Goal: Task Accomplishment & Management: Complete application form

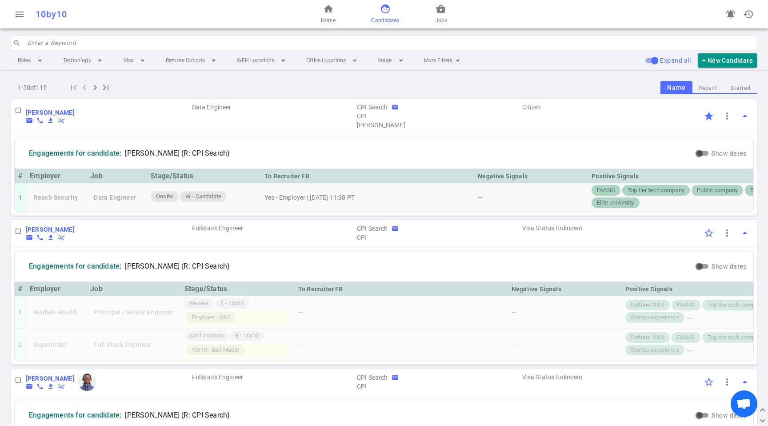
click at [729, 87] on button "Starred" at bounding box center [740, 88] width 33 height 12
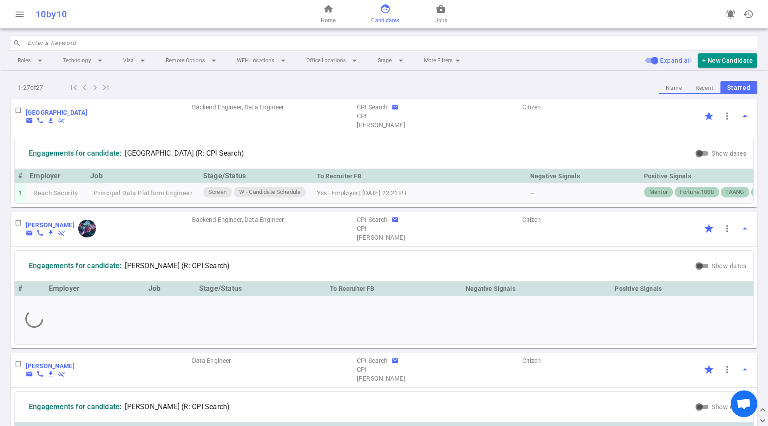
click at [694, 294] on div "Positive Signals" at bounding box center [681, 288] width 135 height 11
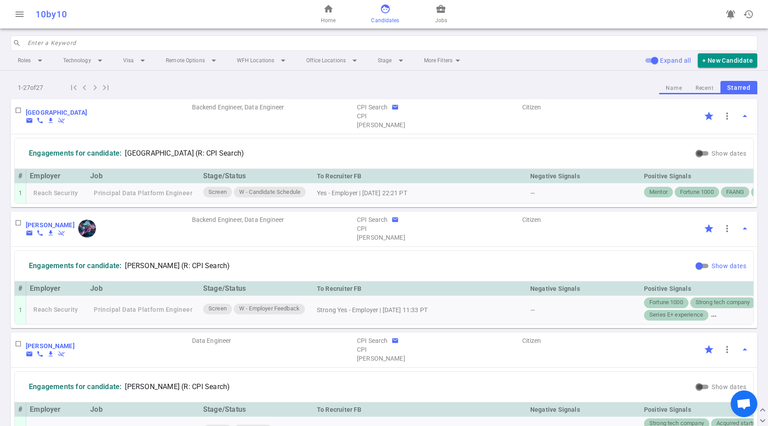
click at [694, 269] on input "Show dates" at bounding box center [699, 265] width 32 height 11
checkbox input "true"
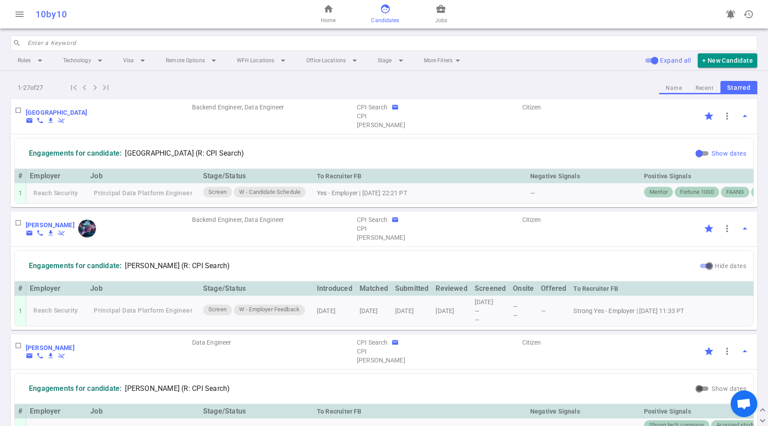
click at [697, 148] on input "Show dates" at bounding box center [699, 153] width 32 height 11
checkbox input "true"
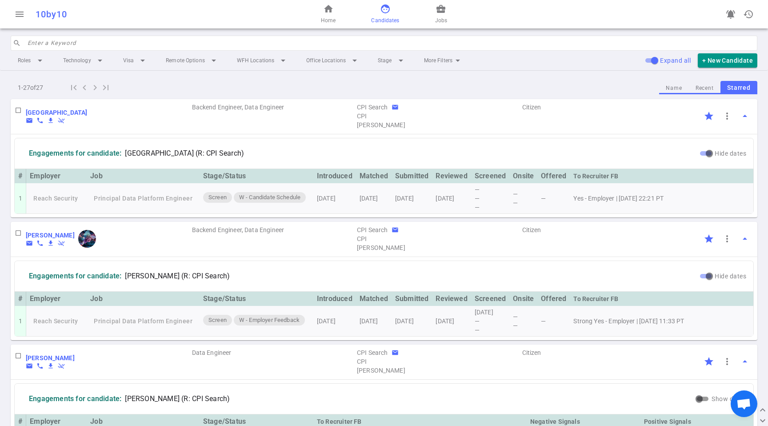
scroll to position [110, 0]
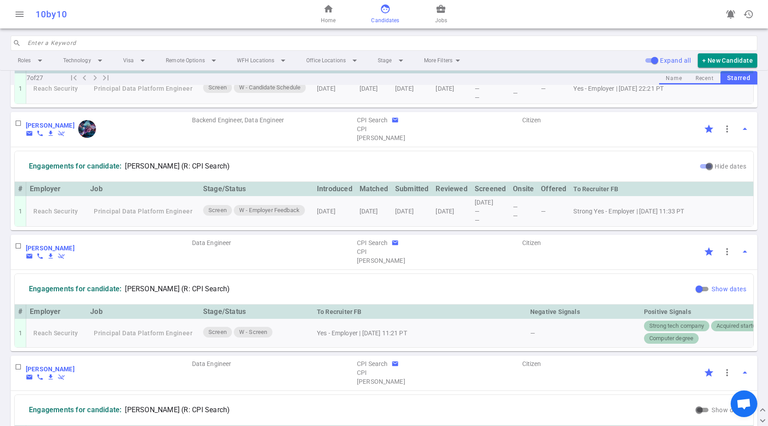
click at [696, 294] on input "Show dates" at bounding box center [699, 288] width 32 height 11
checkbox input "true"
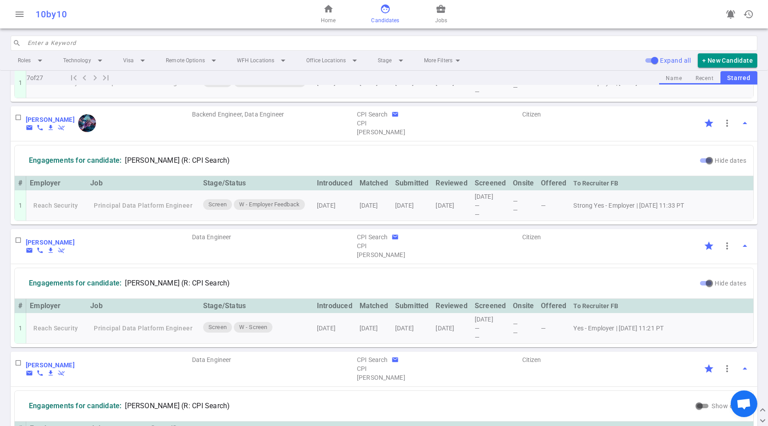
scroll to position [121, 0]
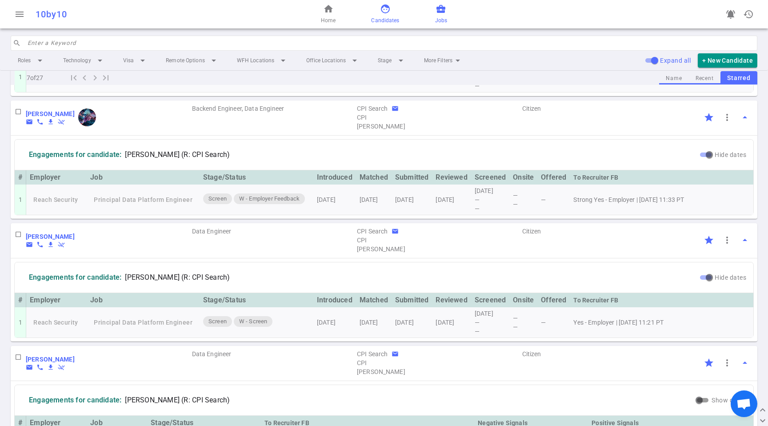
drag, startPoint x: 455, startPoint y: 28, endPoint x: 446, endPoint y: 18, distance: 13.8
click at [455, 27] on div "home Home face Candidates business_center Jobs" at bounding box center [383, 14] width 249 height 28
click at [444, 17] on span "Jobs" at bounding box center [441, 20] width 12 height 9
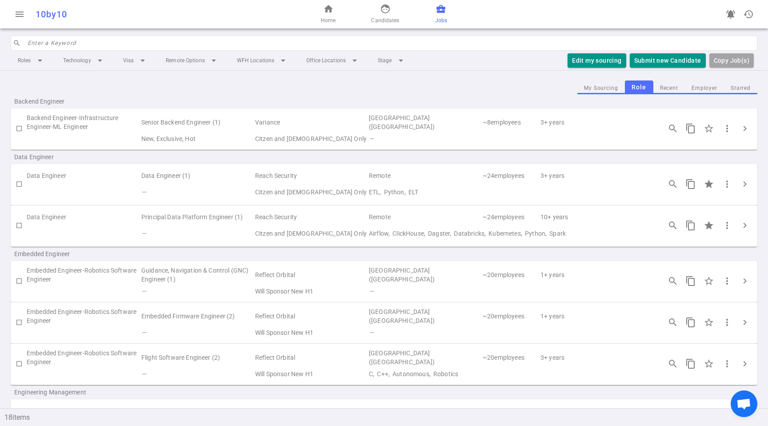
click at [426, 221] on td "Remote" at bounding box center [425, 217] width 114 height 16
click at [741, 226] on span "chevron_right" at bounding box center [744, 225] width 11 height 11
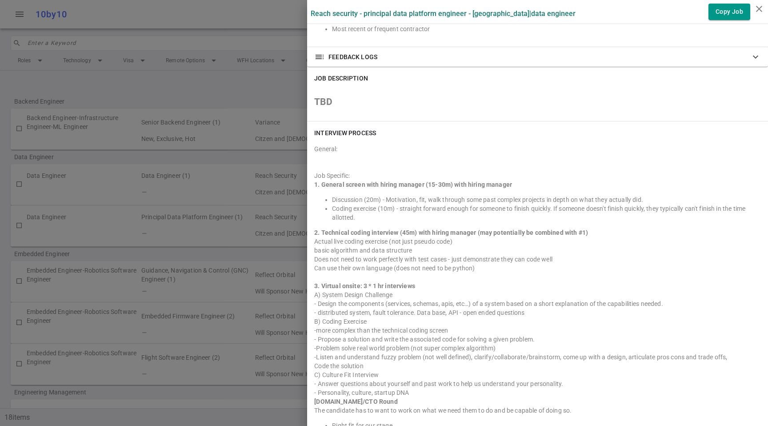
scroll to position [647, 0]
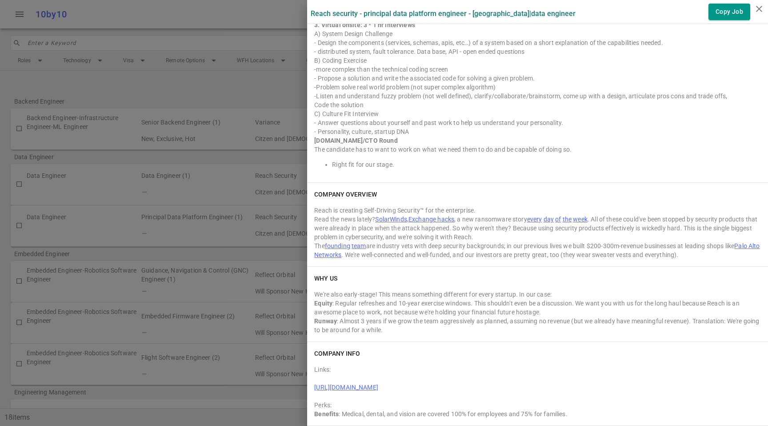
click at [614, 315] on div "Equity : Regular refreshes and 10-year exercise windows. This shouldn't even be…" at bounding box center [537, 308] width 447 height 18
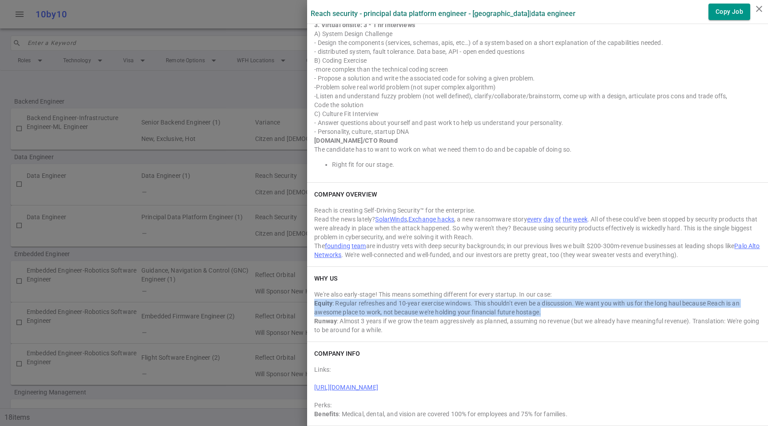
click at [614, 315] on div "Equity : Regular refreshes and 10-year exercise windows. This shouldn't even be…" at bounding box center [537, 308] width 447 height 18
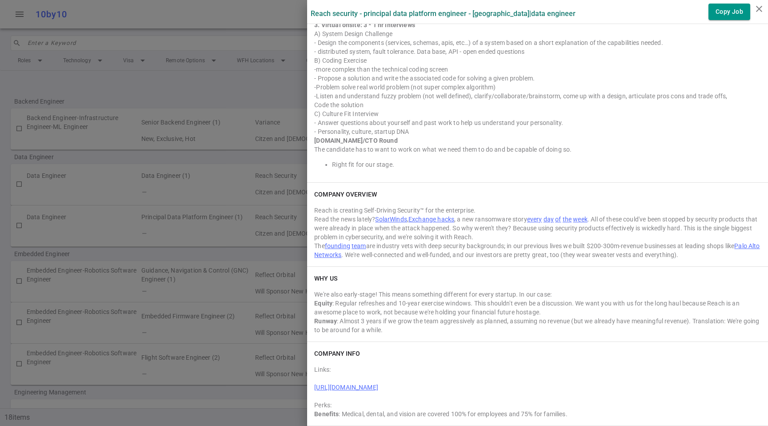
click at [554, 325] on div "Runway : Almost 3 years if we grow the team aggressively as planned, assuming n…" at bounding box center [537, 325] width 447 height 18
click at [104, 102] on div at bounding box center [384, 213] width 768 height 426
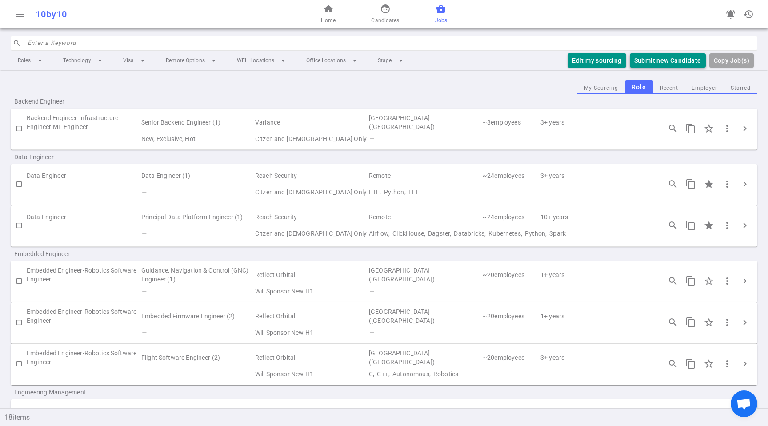
click at [673, 60] on button "Submit new Candidate" at bounding box center [668, 60] width 76 height 15
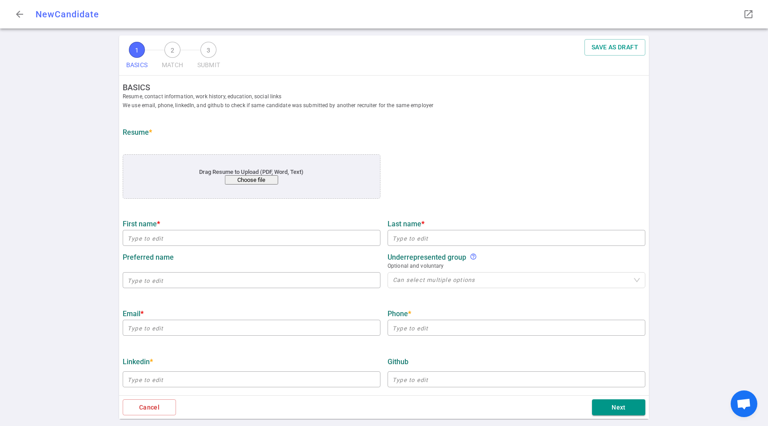
click at [237, 175] on button "Choose file" at bounding box center [251, 179] width 53 height 9
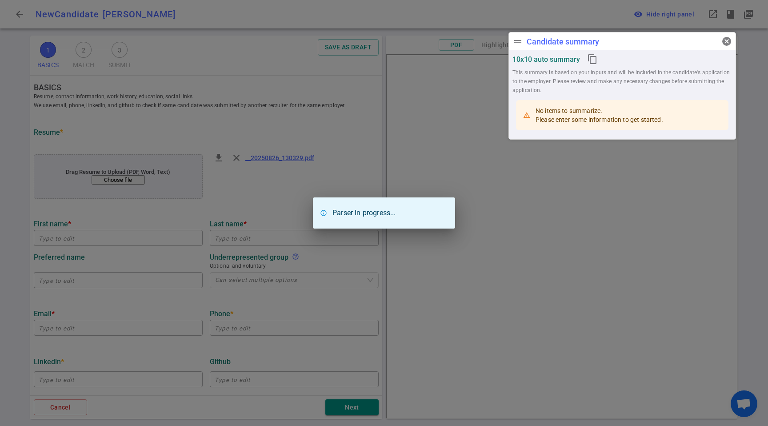
type input "[PERSON_NAME]"
type input "[EMAIL_ADDRESS][DOMAIN_NAME]"
type textarea "[DATE][DOMAIN_NAME]"
type input "Tetra"
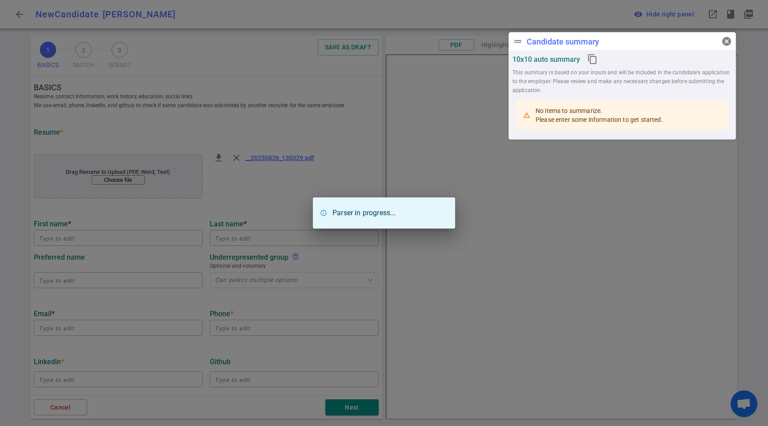
type textarea "Data Engineer"
type input "17.8"
type input "Northeastern Heavy MacHinery Institute [GEOGRAPHIC_DATA]"
type input "Computer Applications"
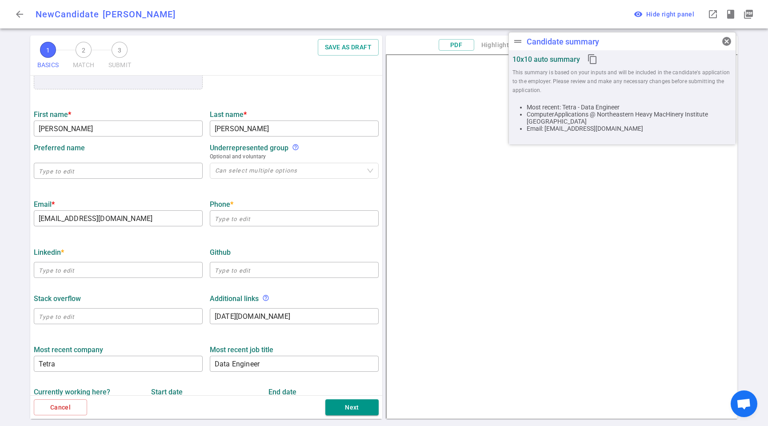
scroll to position [121, 0]
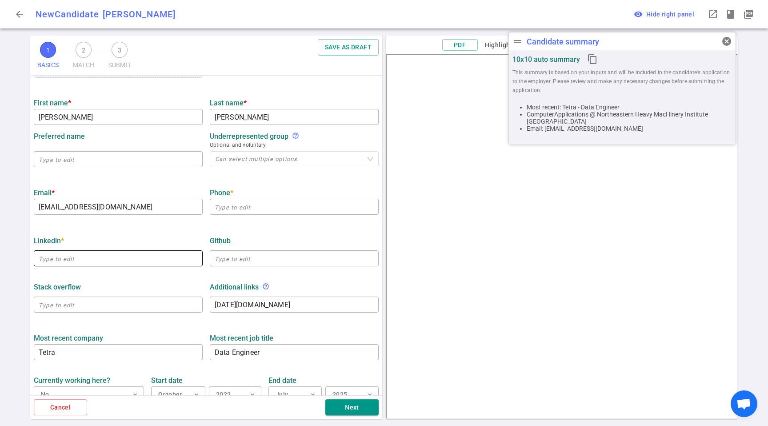
click at [78, 257] on input "text" at bounding box center [118, 258] width 169 height 14
paste input "[URL][DOMAIN_NAME]"
click at [140, 243] on div "LinkedIn *" at bounding box center [118, 240] width 169 height 8
type input "[URL][DOMAIN_NAME]"
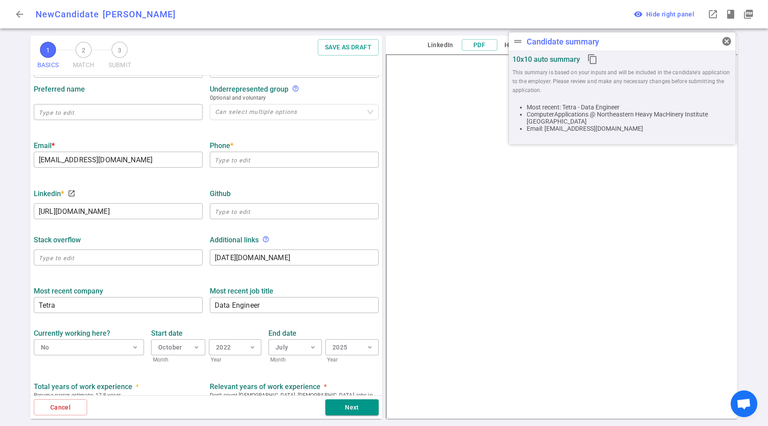
scroll to position [215, 0]
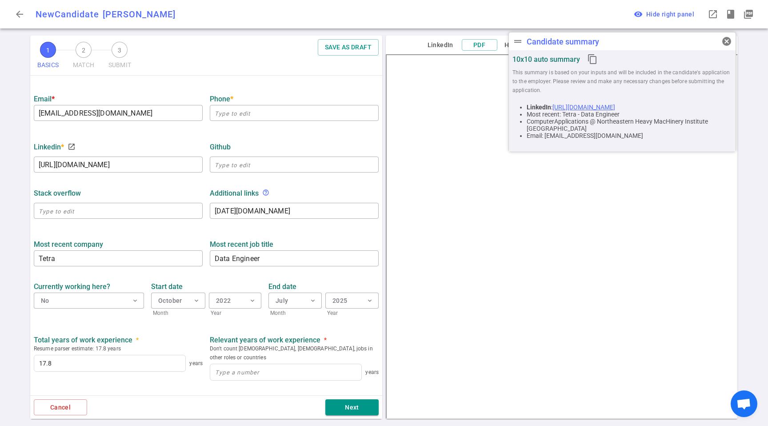
drag, startPoint x: 134, startPoint y: 230, endPoint x: 172, endPoint y: 232, distance: 38.3
click at [135, 229] on ul "BASICS Resume, contact information, work history, education, social links We us…" at bounding box center [206, 174] width 352 height 626
click at [128, 104] on div "Email * seanhan2000@gmail.com ​" at bounding box center [118, 105] width 176 height 32
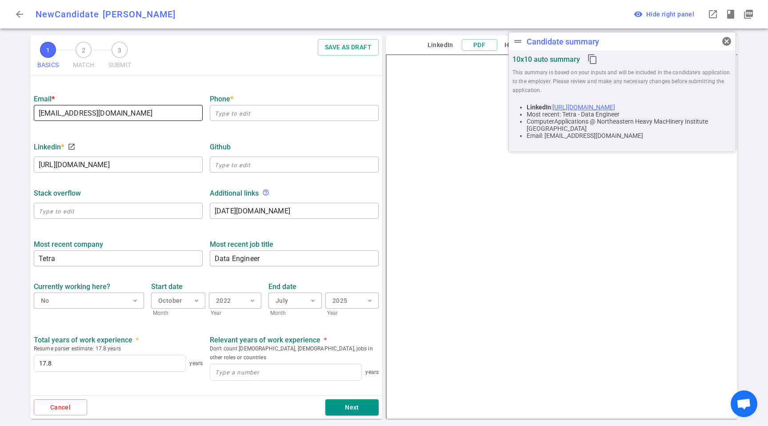
click at [143, 117] on input "[EMAIL_ADDRESS][DOMAIN_NAME]" at bounding box center [118, 113] width 169 height 14
click at [255, 364] on input at bounding box center [285, 372] width 151 height 16
click at [257, 364] on input at bounding box center [285, 372] width 151 height 16
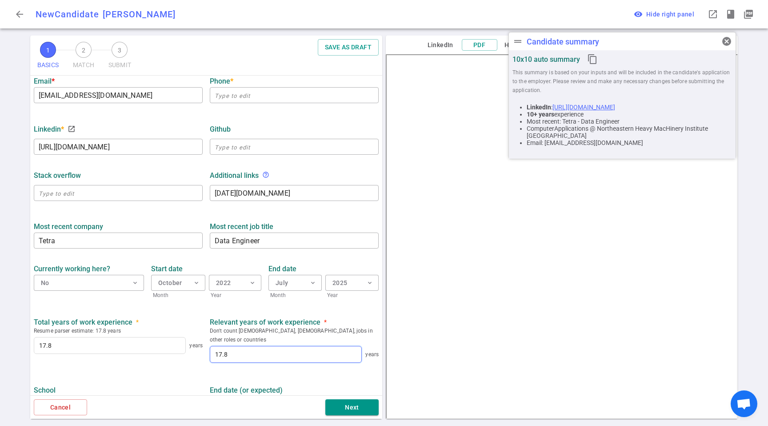
scroll to position [298, 0]
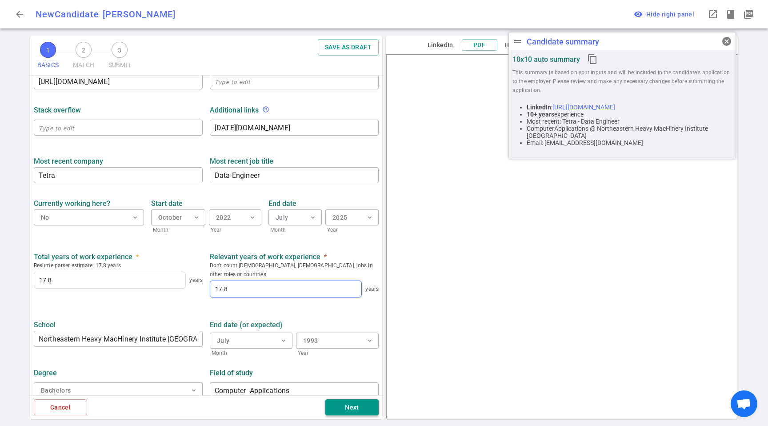
type input "17.8"
click at [341, 407] on button "Next" at bounding box center [351, 407] width 53 height 16
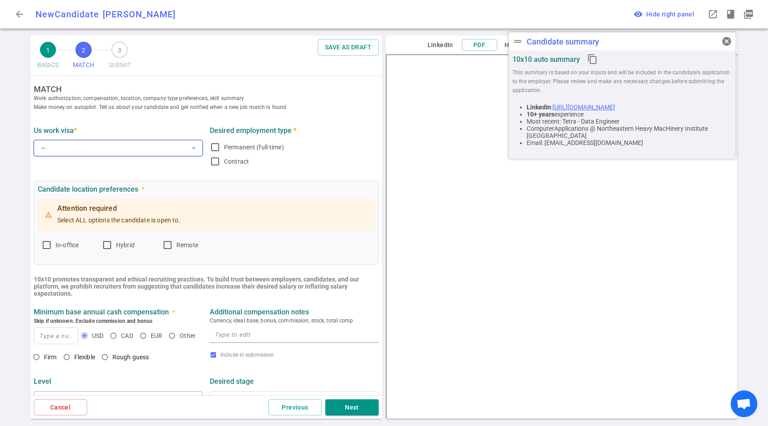
scroll to position [0, 0]
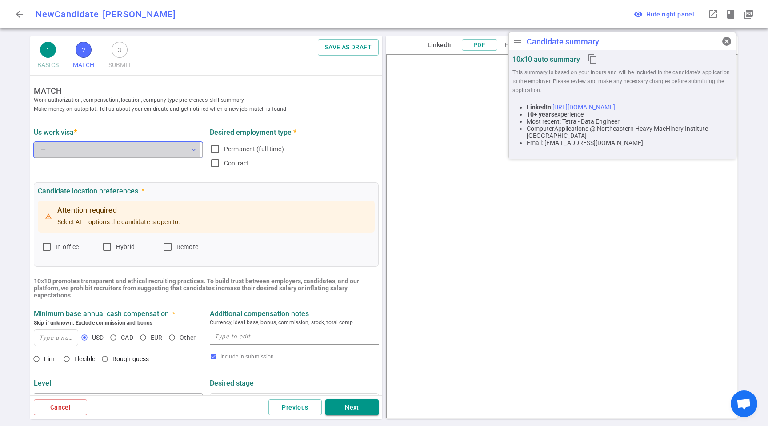
click at [103, 148] on button "— expand_more" at bounding box center [118, 150] width 169 height 16
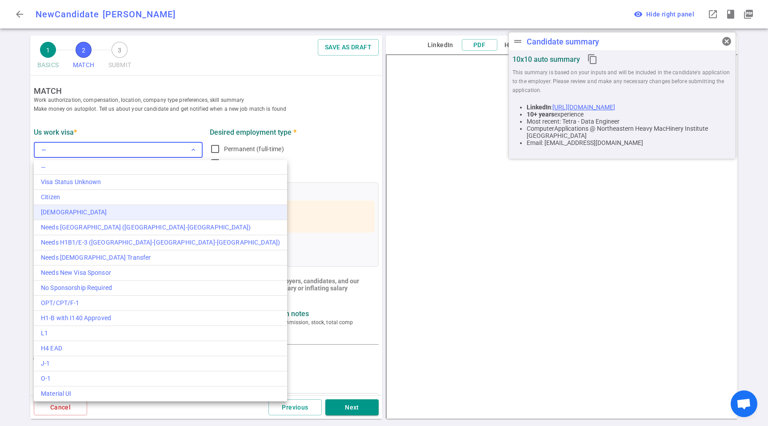
click at [72, 214] on div "[DEMOGRAPHIC_DATA]" at bounding box center [160, 211] width 239 height 9
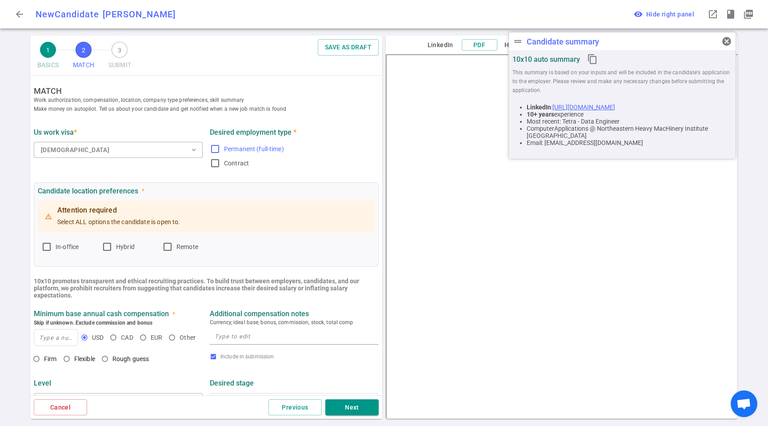
click at [267, 146] on span "Permanent (full-time)" at bounding box center [254, 148] width 60 height 7
click at [220, 146] on input "Permanent (full-time)" at bounding box center [215, 149] width 11 height 11
click at [320, 155] on label "Permanent (full-time)" at bounding box center [292, 149] width 165 height 14
click at [220, 154] on input "Permanent (full-time)" at bounding box center [215, 149] width 11 height 11
checkbox input "false"
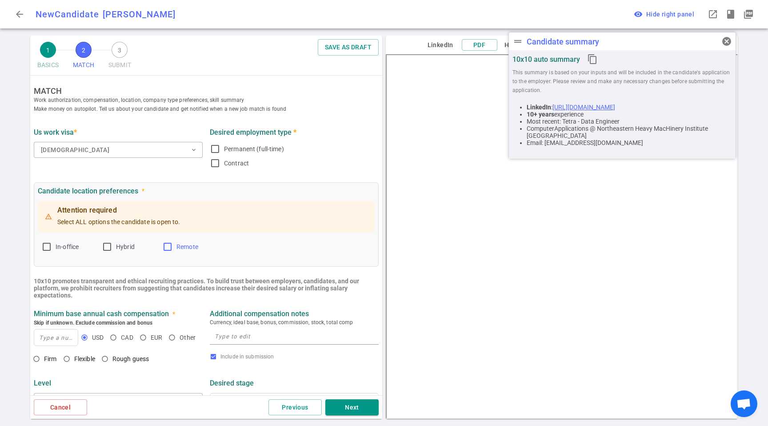
click at [181, 248] on span "Remote" at bounding box center [187, 246] width 22 height 7
click at [173, 248] on input "Remote" at bounding box center [167, 246] width 11 height 11
checkbox input "true"
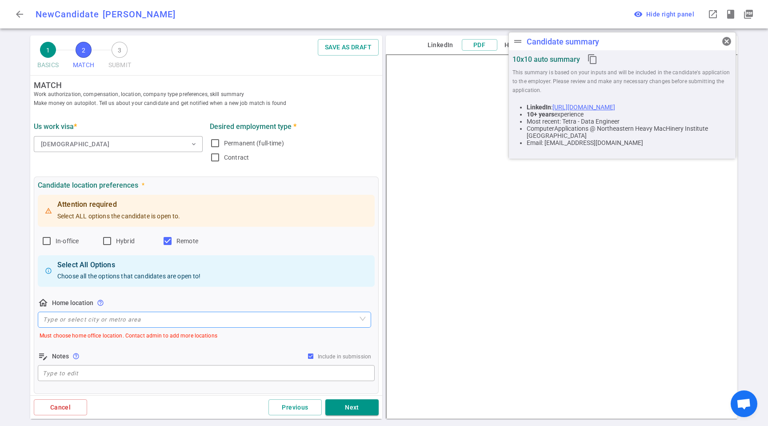
scroll to position [12, 0]
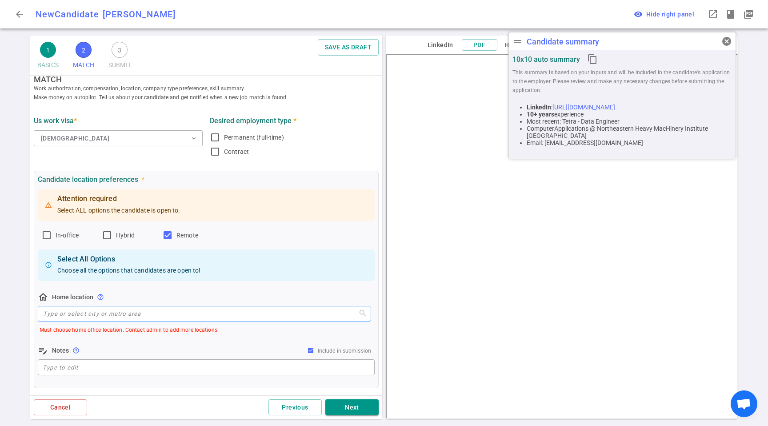
click at [122, 315] on input "search" at bounding box center [204, 313] width 323 height 15
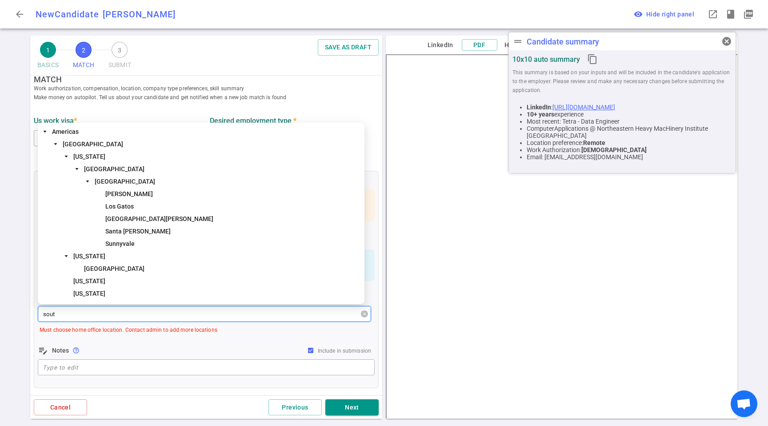
type input "south"
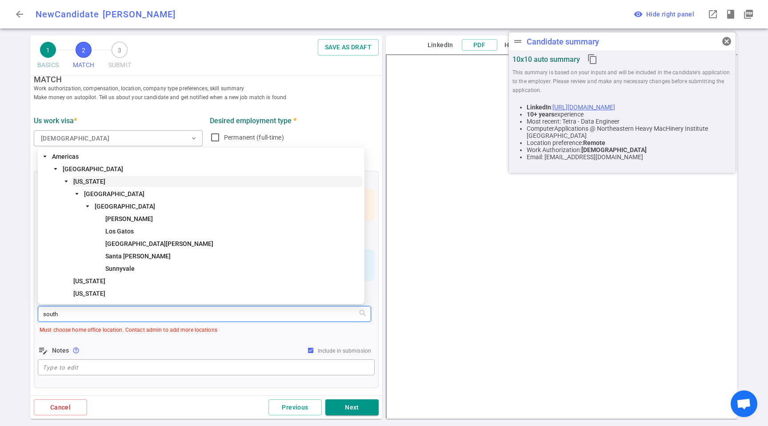
click at [116, 182] on span "[US_STATE]" at bounding box center [217, 181] width 291 height 11
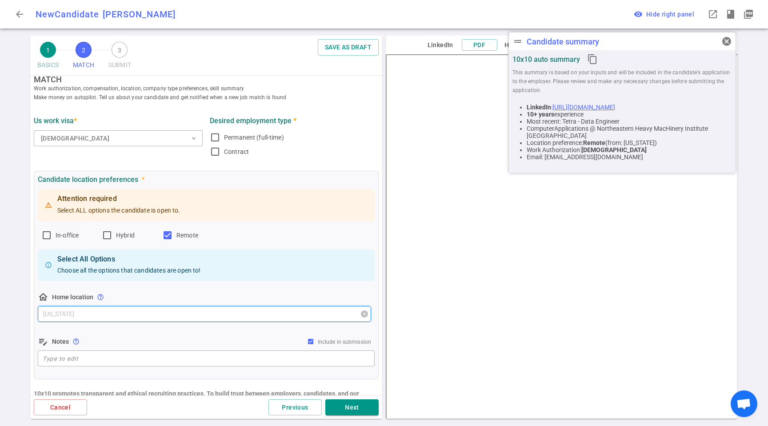
click at [94, 316] on span "[US_STATE]" at bounding box center [204, 313] width 323 height 13
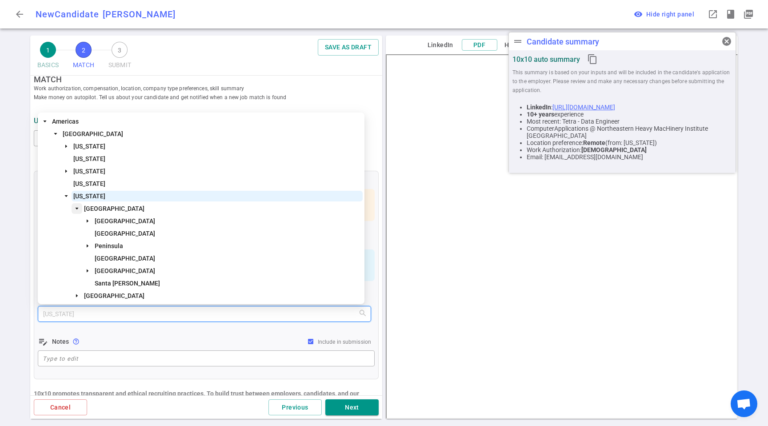
click at [75, 209] on icon "caret-down" at bounding box center [77, 208] width 4 height 4
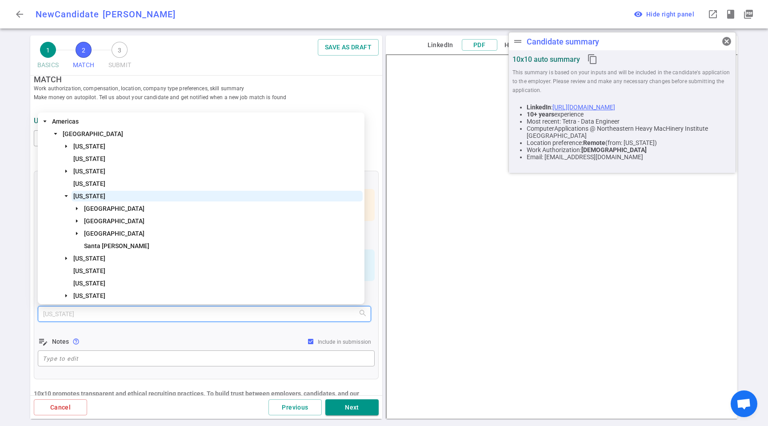
click at [86, 192] on span "[US_STATE]" at bounding box center [89, 195] width 32 height 7
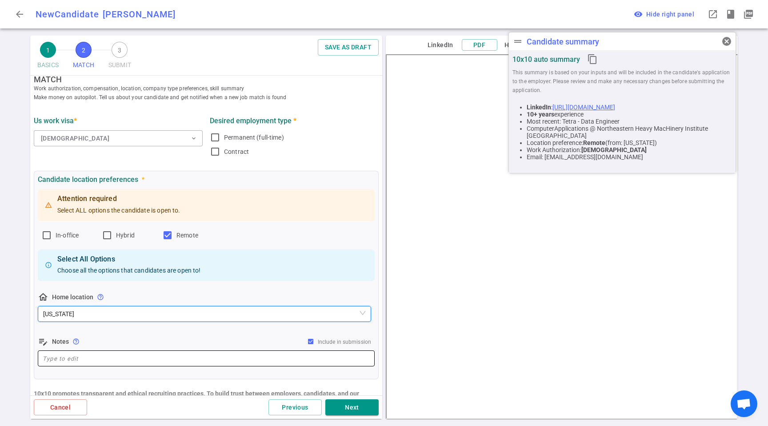
click at [163, 365] on div "x ​" at bounding box center [206, 358] width 337 height 16
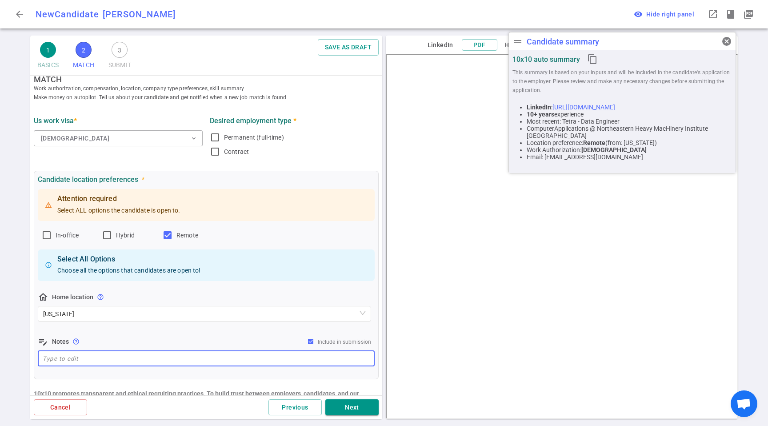
click at [201, 355] on textarea at bounding box center [206, 358] width 327 height 10
paste textarea "He lives in [GEOGRAPHIC_DATA][US_STATE]. Only considering remote roles."
type textarea "He lives in [GEOGRAPHIC_DATA][US_STATE]. Only considering remote roles."
click at [212, 336] on div "edit_note Notes help_outline Include in submission" at bounding box center [206, 341] width 337 height 11
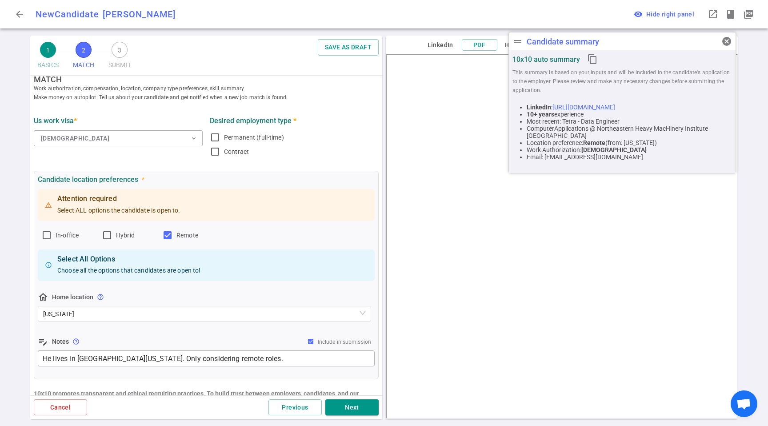
scroll to position [155, 0]
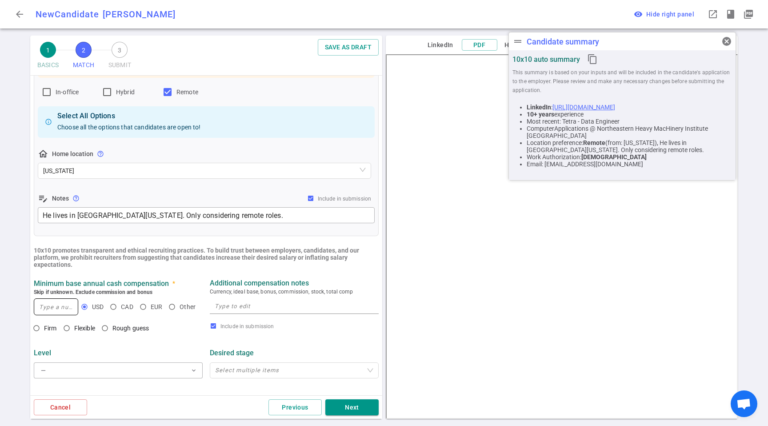
drag, startPoint x: 26, startPoint y: 302, endPoint x: 33, endPoint y: 304, distance: 7.8
click at [26, 302] on div "1 BASICS 2 MATCH 3 SUBMIT SAVE AS DRAFT MATCH Work authorization, compensation,…" at bounding box center [384, 231] width 768 height 390
click at [51, 307] on input at bounding box center [56, 307] width 44 height 16
type input "200,000"
click at [267, 306] on textarea at bounding box center [294, 306] width 159 height 10
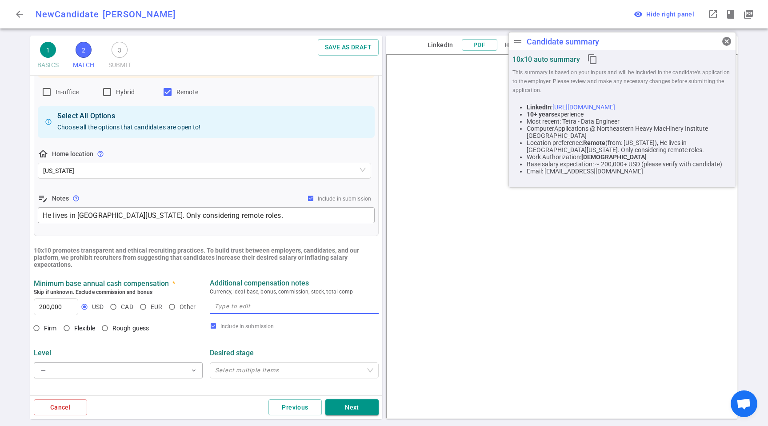
paste textarea "Ideally targeting around $200K base + equity"
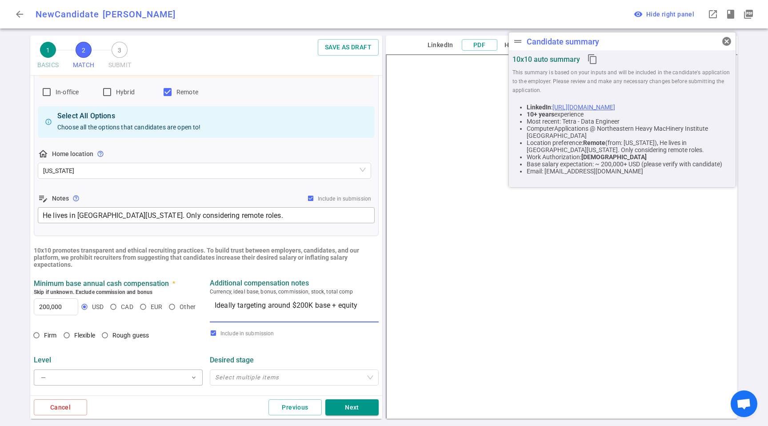
type textarea "Ideally targeting around $200K base + equity"
click at [36, 327] on div "Minimum base annual cash compensation * Skip if unknown. Exclude commission and…" at bounding box center [206, 299] width 352 height 56
click at [40, 337] on input "Firm" at bounding box center [36, 334] width 15 height 15
radio input "true"
click at [123, 355] on div "Level" at bounding box center [118, 359] width 169 height 16
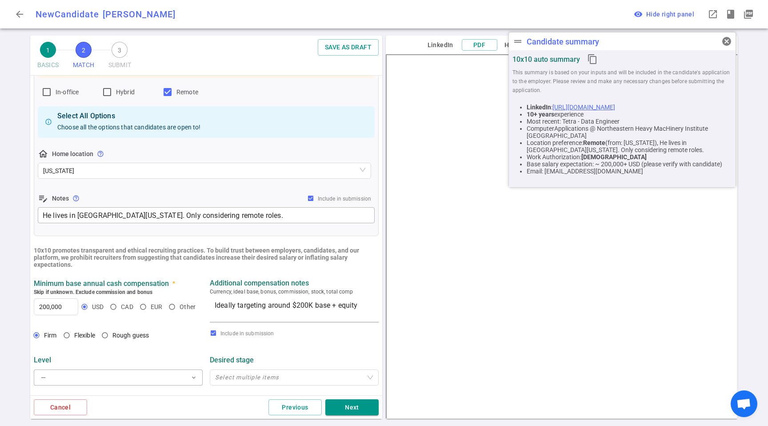
click at [92, 367] on div "Level" at bounding box center [118, 359] width 169 height 16
click at [95, 370] on button "— expand_more" at bounding box center [118, 377] width 169 height 16
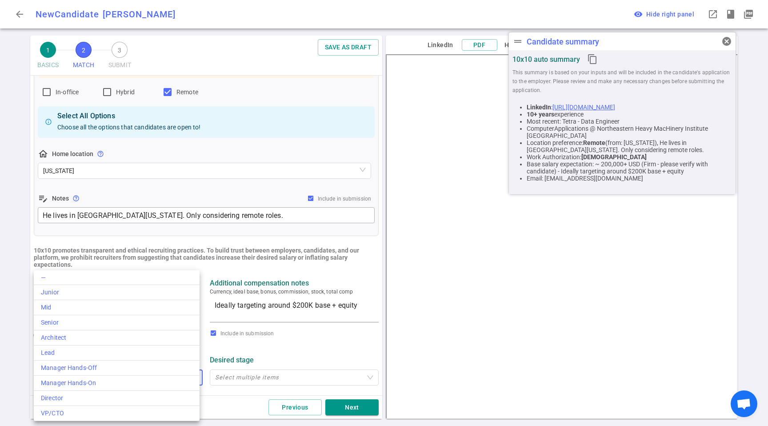
drag, startPoint x: 97, startPoint y: 350, endPoint x: 277, endPoint y: 349, distance: 179.9
click at [101, 351] on div "Lead" at bounding box center [117, 352] width 152 height 9
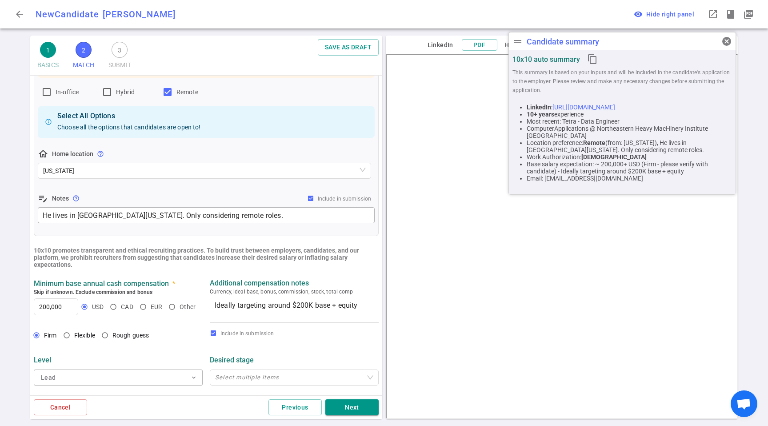
click at [333, 347] on div "Level Lead expand_more Desired stage Select multiple items" at bounding box center [206, 367] width 352 height 46
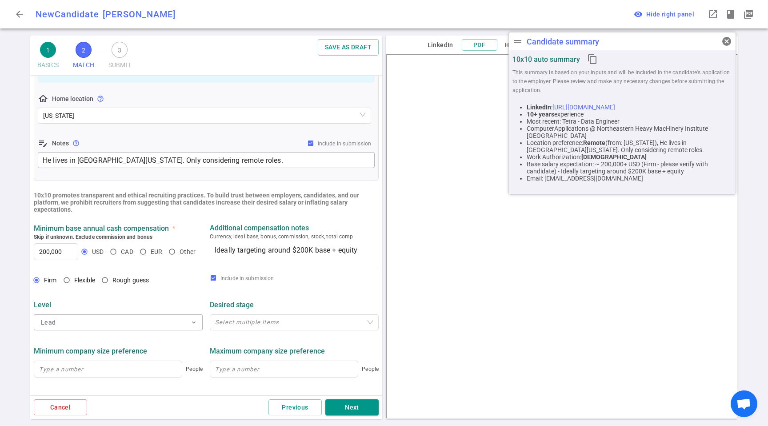
scroll to position [255, 0]
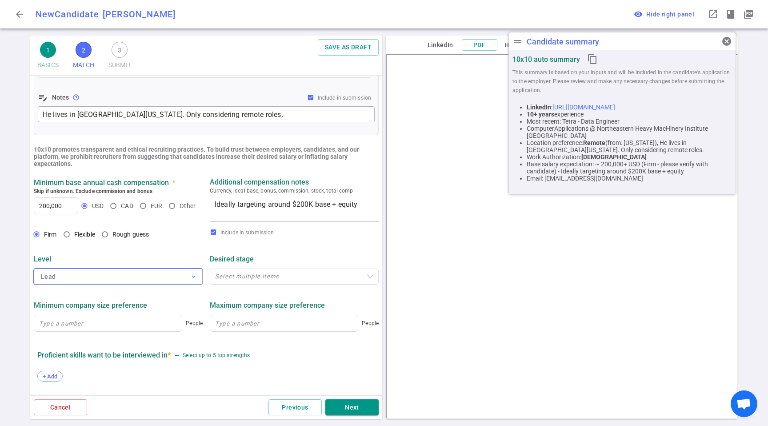
drag, startPoint x: 85, startPoint y: 290, endPoint x: 92, endPoint y: 284, distance: 9.2
click at [88, 287] on div "Level Lead expand_more Desired stage Select multiple items" at bounding box center [206, 266] width 352 height 46
click at [92, 284] on button "Lead expand_more" at bounding box center [118, 276] width 169 height 16
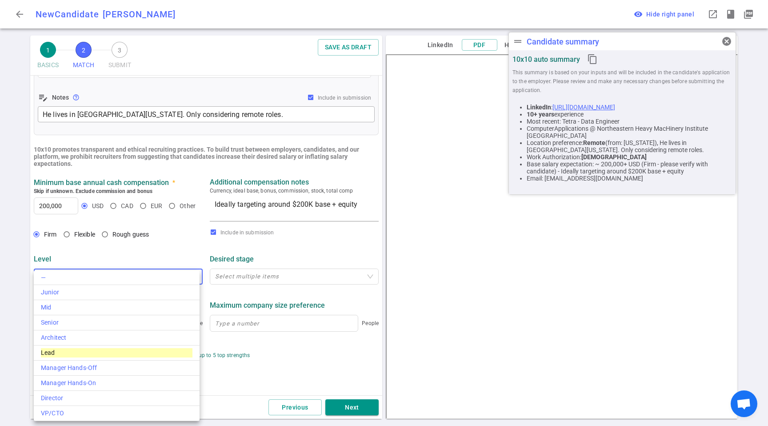
click at [103, 263] on div at bounding box center [384, 213] width 768 height 426
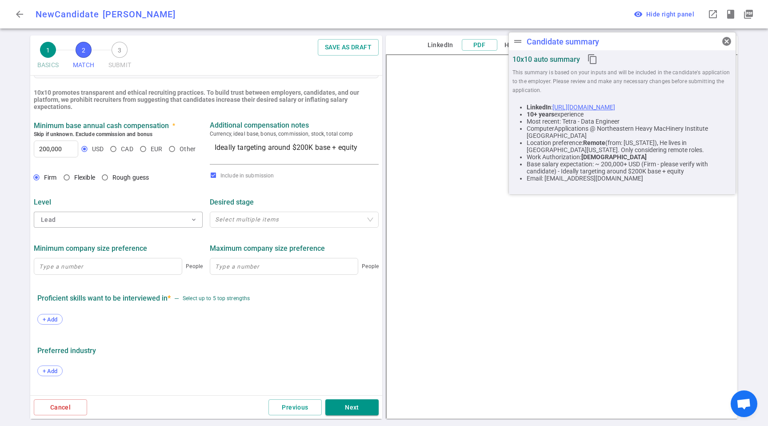
scroll to position [356, 0]
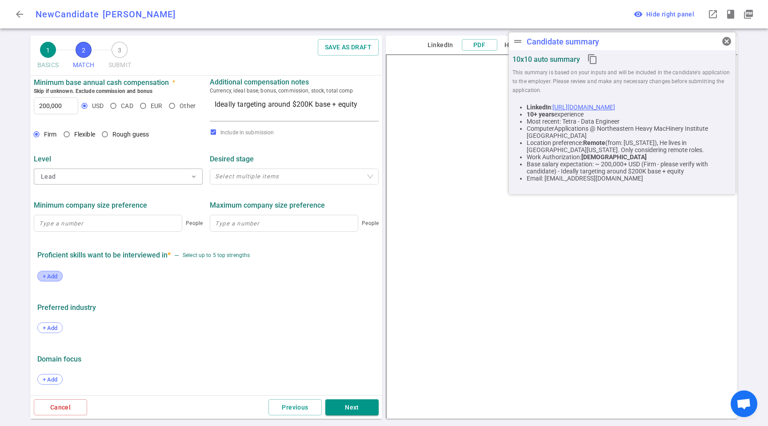
click at [53, 271] on div "+ Add" at bounding box center [49, 276] width 25 height 11
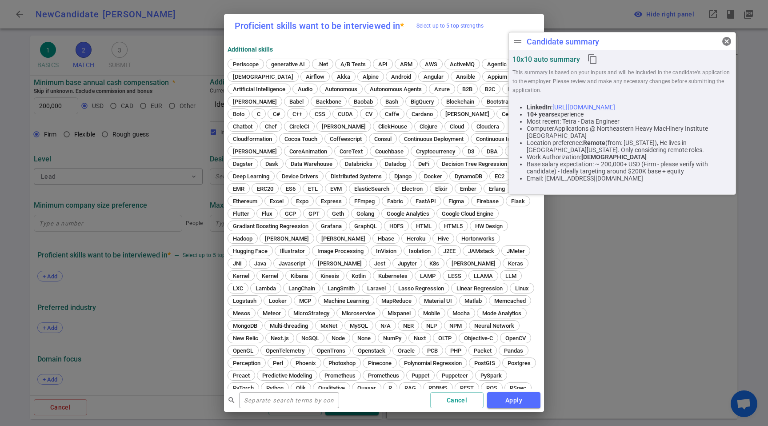
click at [54, 273] on div "Proficient skills want to be interviewed in * — Select up to 5 top strengths Ad…" at bounding box center [384, 213] width 768 height 426
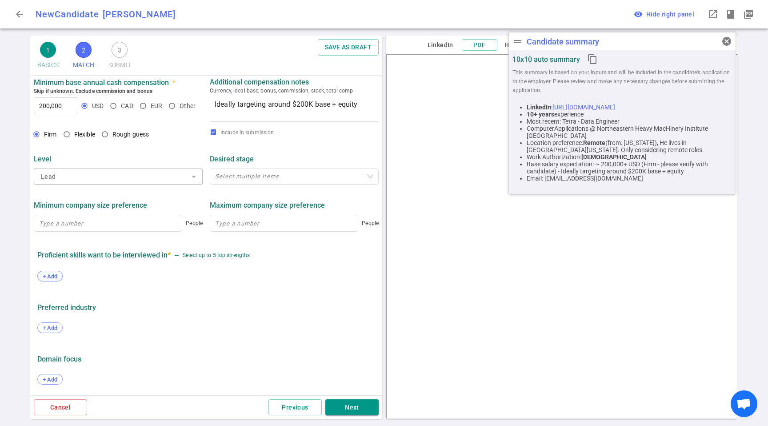
click at [54, 274] on span "+ Add" at bounding box center [50, 276] width 21 height 7
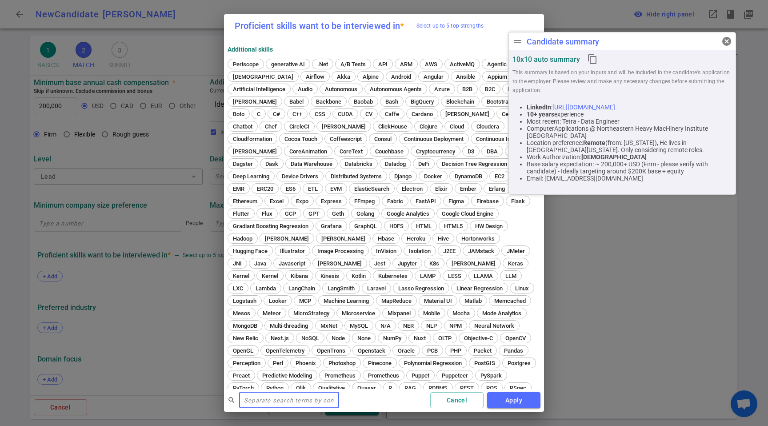
click at [292, 401] on input "text" at bounding box center [289, 400] width 100 height 14
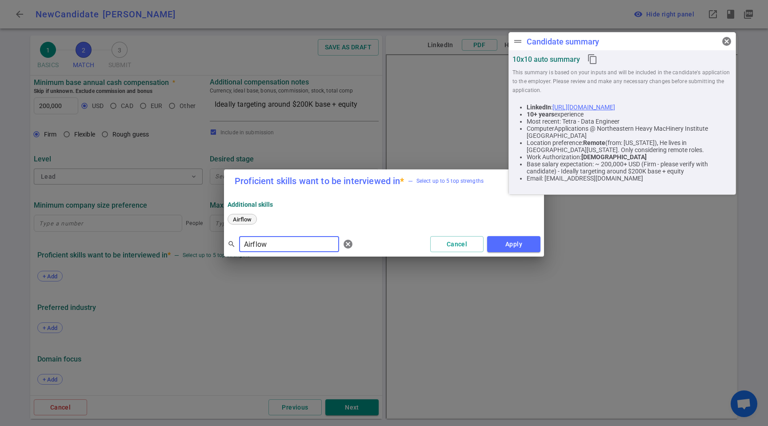
click at [243, 221] on span "Airflow" at bounding box center [242, 219] width 25 height 7
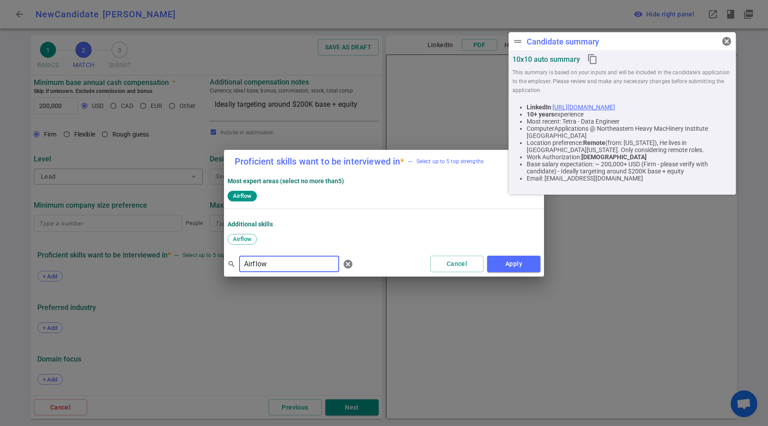
click at [282, 264] on input "Airflow" at bounding box center [289, 264] width 100 height 14
click at [281, 264] on input "Airflow" at bounding box center [289, 264] width 100 height 14
type input "L"
drag, startPoint x: 237, startPoint y: 233, endPoint x: 240, endPoint y: 238, distance: 6.0
click at [237, 234] on div "[PERSON_NAME]" at bounding box center [254, 239] width 55 height 11
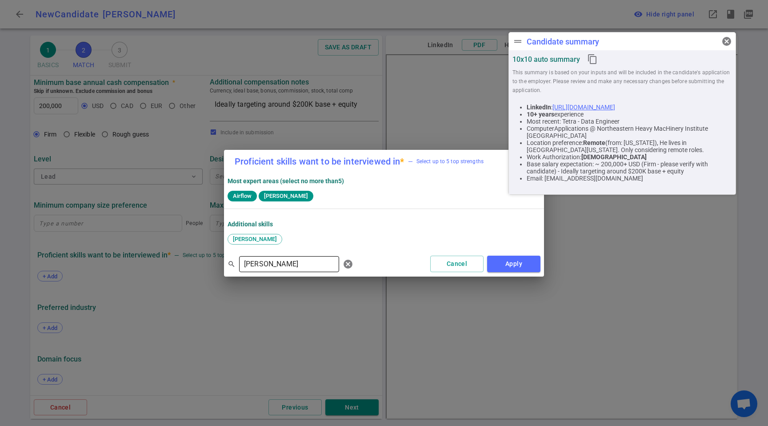
click at [271, 263] on input "[PERSON_NAME]" at bounding box center [289, 264] width 100 height 14
click at [270, 263] on input "[PERSON_NAME]" at bounding box center [289, 264] width 100 height 14
click at [265, 237] on span "Python" at bounding box center [275, 238] width 24 height 7
click at [283, 265] on input "Pyth" at bounding box center [289, 264] width 100 height 14
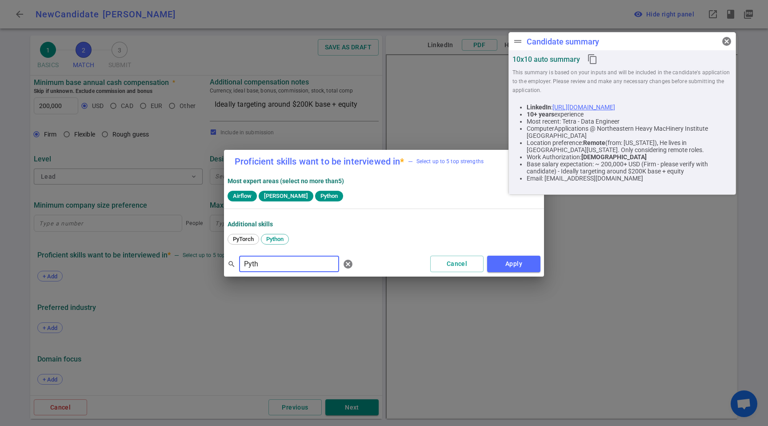
click at [283, 265] on input "Pyth" at bounding box center [289, 264] width 100 height 14
click at [271, 239] on span "Spark" at bounding box center [273, 238] width 21 height 7
click at [273, 267] on input "Spark" at bounding box center [289, 264] width 100 height 14
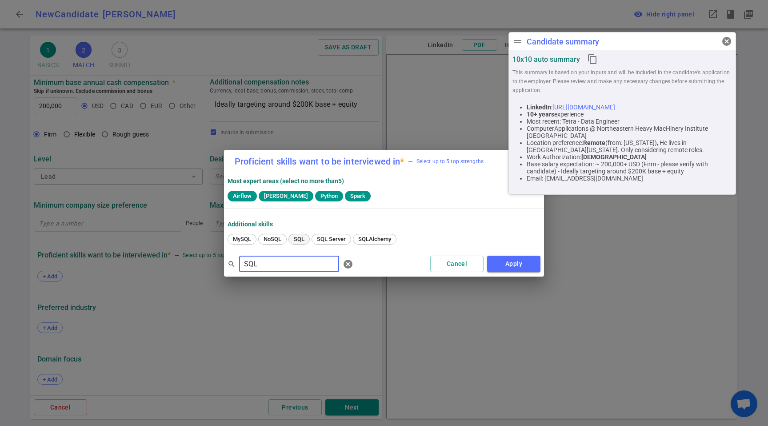
type input "SQL"
click at [300, 236] on span "SQL" at bounding box center [299, 238] width 17 height 7
click at [286, 265] on input "SQL" at bounding box center [289, 264] width 100 height 14
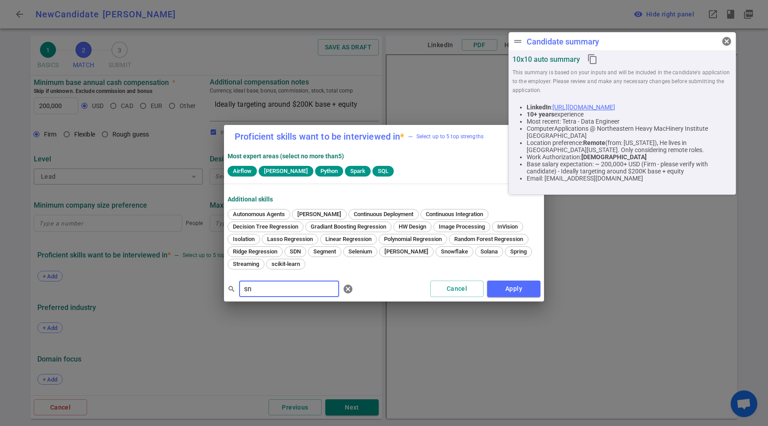
type input "s"
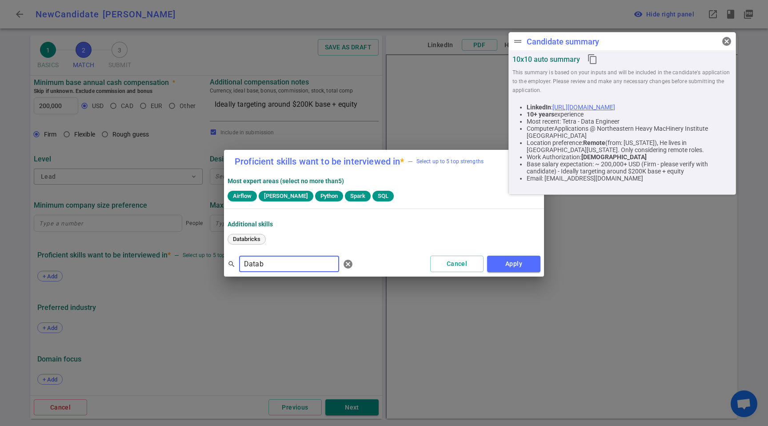
type input "Datab"
click at [244, 234] on div "Databricks" at bounding box center [246, 239] width 38 height 11
click at [276, 259] on input "Datab" at bounding box center [289, 264] width 100 height 14
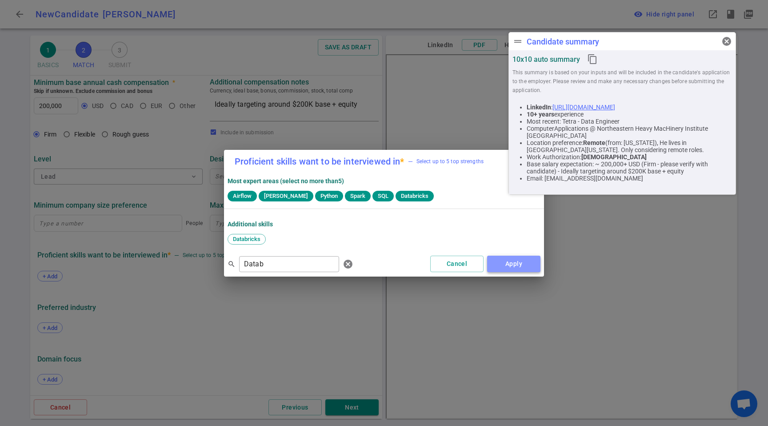
click at [513, 266] on button "Apply" at bounding box center [513, 263] width 53 height 16
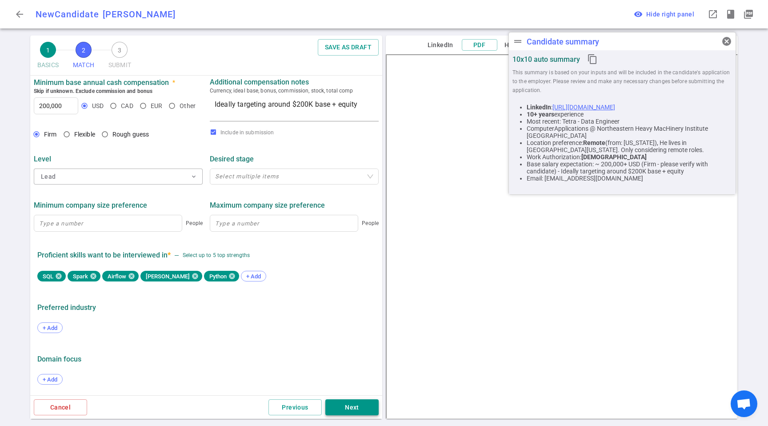
click at [347, 405] on button "Next" at bounding box center [351, 407] width 53 height 16
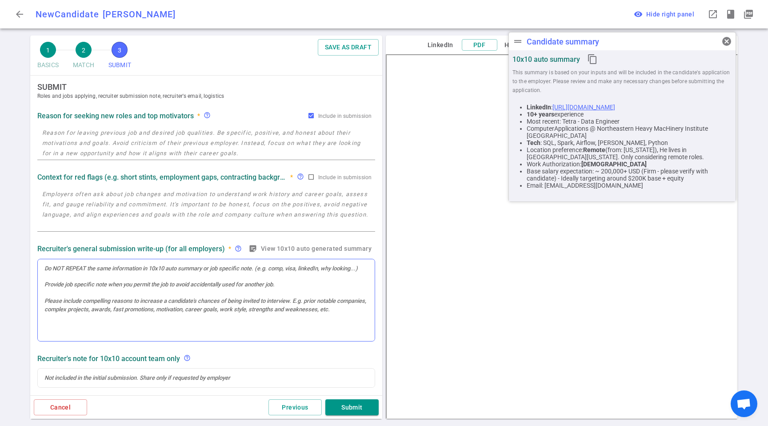
scroll to position [0, 0]
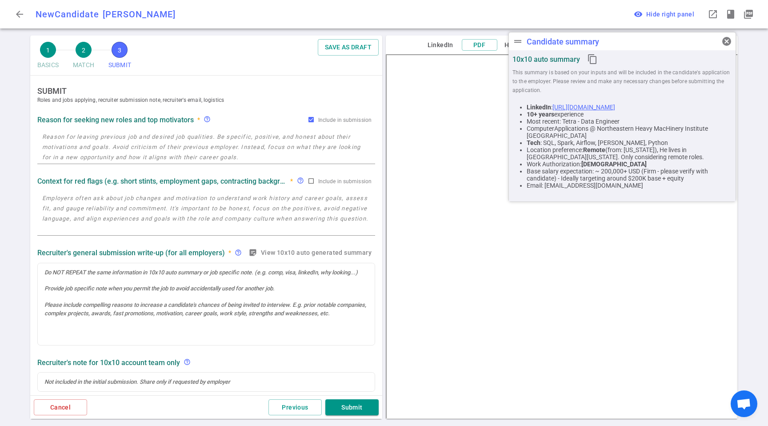
drag, startPoint x: 159, startPoint y: 160, endPoint x: 157, endPoint y: 171, distance: 10.6
click at [159, 160] on textarea at bounding box center [206, 147] width 328 height 31
click at [144, 145] on textarea "To enrich screen reader interactions, please activate Accessibility in Grammarl…" at bounding box center [206, 147] width 328 height 31
paste textarea "[PERSON_NAME] struggled financially and had a round of layoffs last [DATE], inc…"
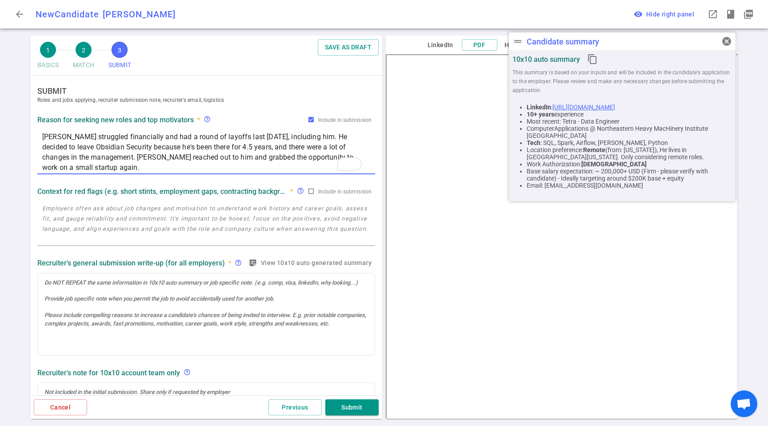
type textarea "[PERSON_NAME] struggled financially and had a round of layoffs last [DATE], inc…"
click at [138, 210] on textarea at bounding box center [206, 223] width 328 height 41
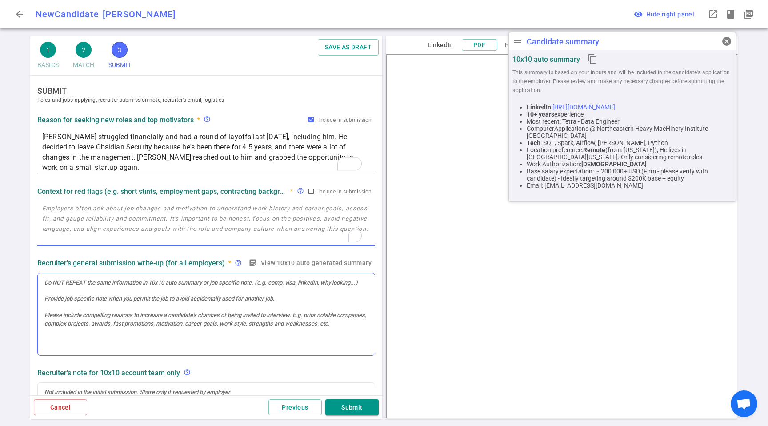
click at [151, 300] on div at bounding box center [206, 314] width 337 height 82
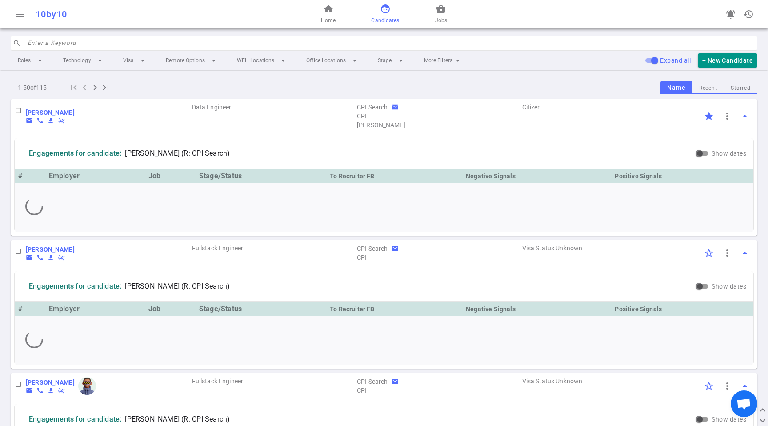
click at [187, 39] on input "search" at bounding box center [390, 43] width 724 height 14
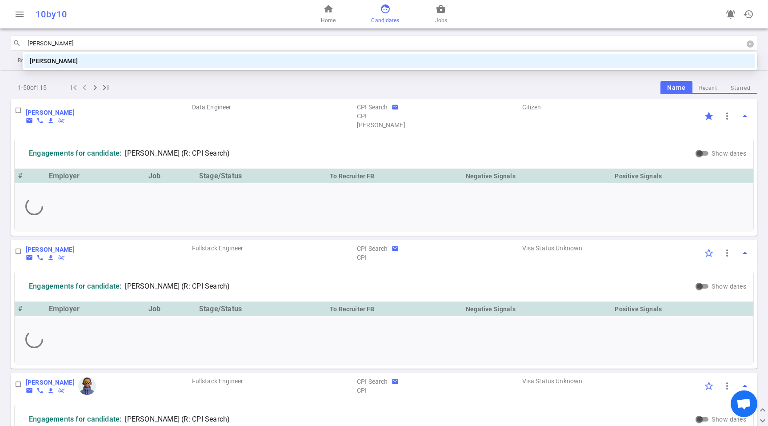
type input "[PERSON_NAME]"
click at [154, 64] on div "[PERSON_NAME]" at bounding box center [390, 61] width 720 height 10
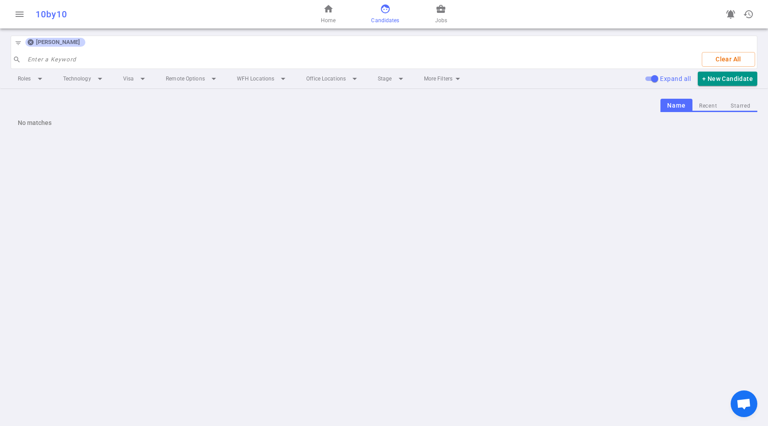
click at [670, 108] on button "Name" at bounding box center [676, 106] width 32 height 14
click at [672, 108] on button "Name" at bounding box center [676, 106] width 32 height 14
click at [383, 10] on span "face" at bounding box center [385, 9] width 11 height 11
click at [708, 109] on button "Recent" at bounding box center [708, 106] width 32 height 12
drag, startPoint x: 670, startPoint y: 106, endPoint x: 670, endPoint y: 112, distance: 5.3
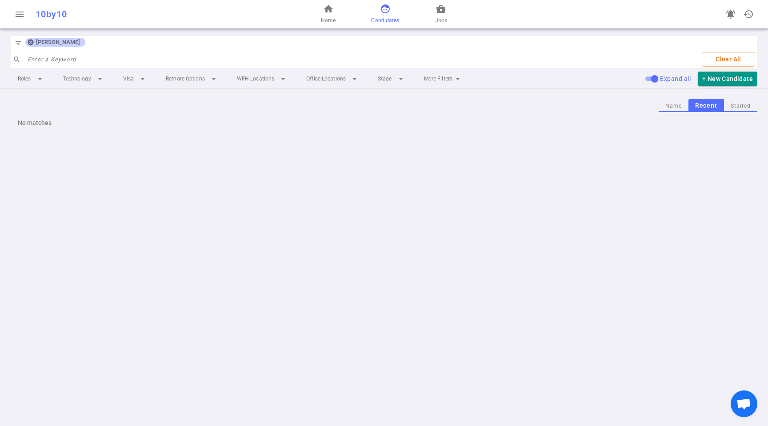
click at [670, 106] on button "Name" at bounding box center [672, 106] width 29 height 12
click at [111, 48] on div "filter_list [PERSON_NAME] search Enter a Keyword Clear All" at bounding box center [384, 52] width 746 height 33
drag, startPoint x: 31, startPoint y: 43, endPoint x: 42, endPoint y: 46, distance: 11.7
click at [31, 42] on icon at bounding box center [31, 43] width 6 height 6
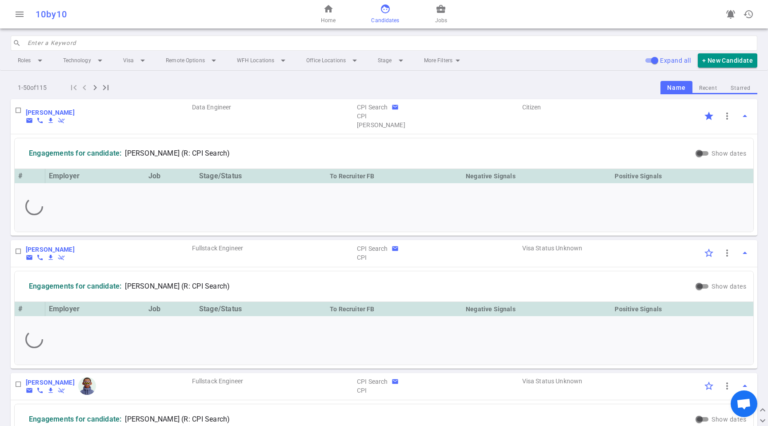
click at [32, 45] on input "search" at bounding box center [390, 43] width 724 height 14
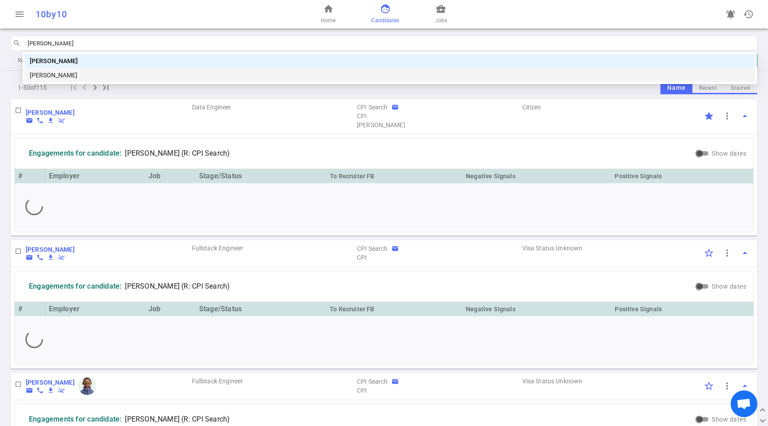
type input "[PERSON_NAME]"
click at [474, 159] on div "Engagements for candidate: [PERSON_NAME] (R: CPI Search)" at bounding box center [355, 153] width 675 height 23
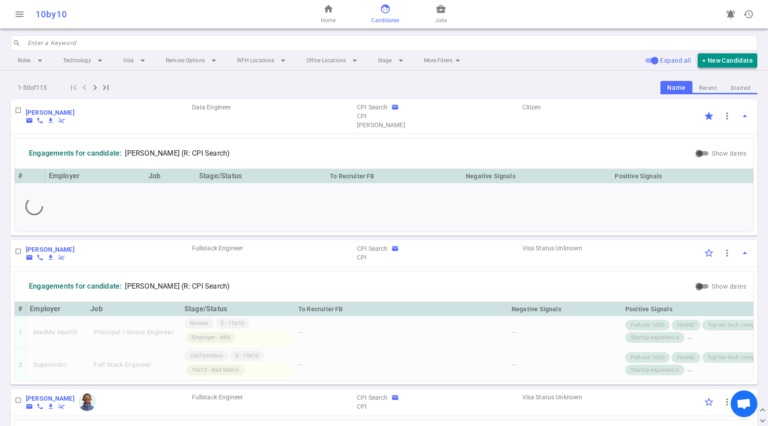
click at [726, 58] on button "+ New Candidate" at bounding box center [728, 60] width 60 height 15
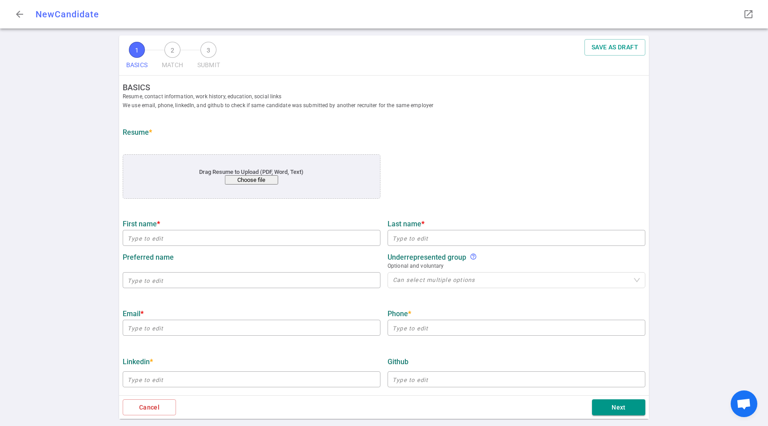
click at [254, 179] on button "Choose file" at bounding box center [251, 179] width 53 height 9
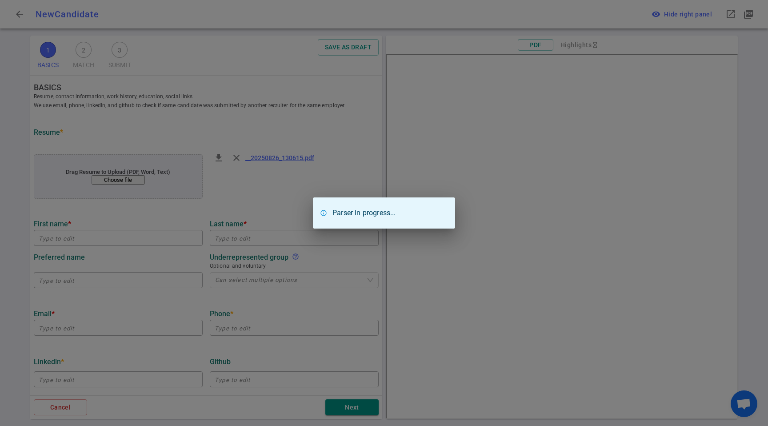
type input "[PERSON_NAME]"
type input "[EMAIL_ADDRESS][DOMAIN_NAME]"
type textarea "[DATE][DOMAIN_NAME]"
type input "Tetra"
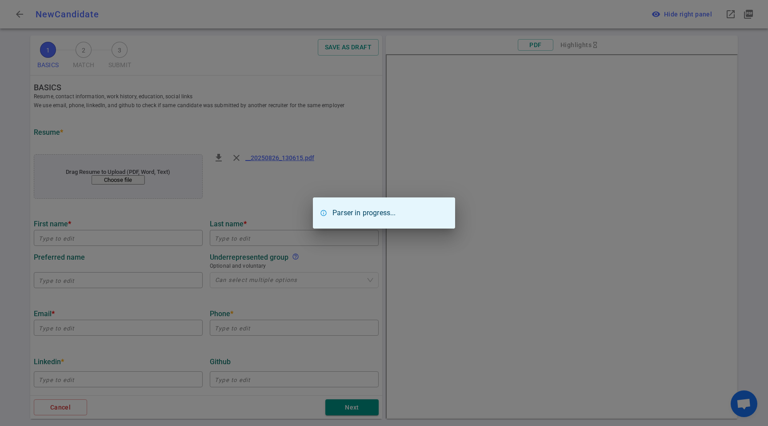
type textarea "Data Engineer"
type input "17.8"
type input "Northeastern Heavy MacHinery Institute [GEOGRAPHIC_DATA]"
type input "Computer Applications"
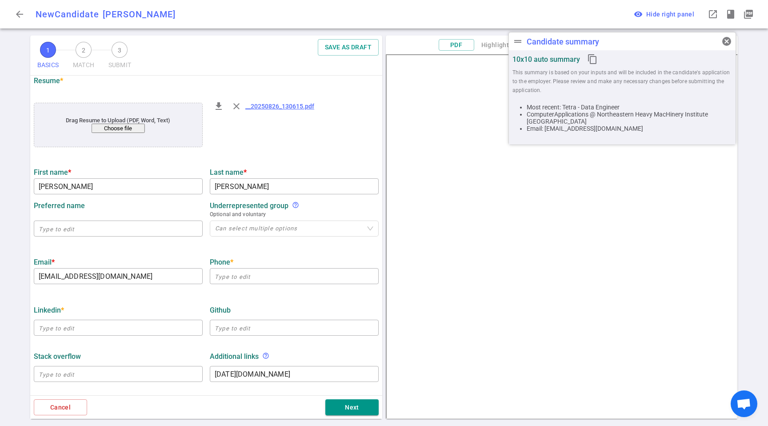
scroll to position [118, 0]
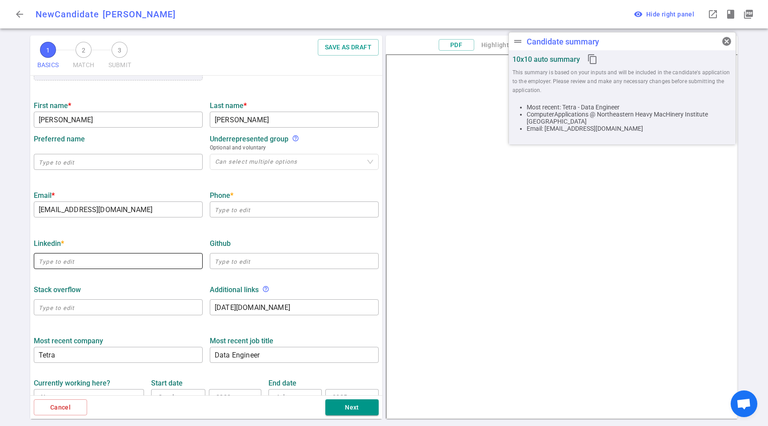
click at [101, 266] on input "text" at bounding box center [118, 261] width 169 height 14
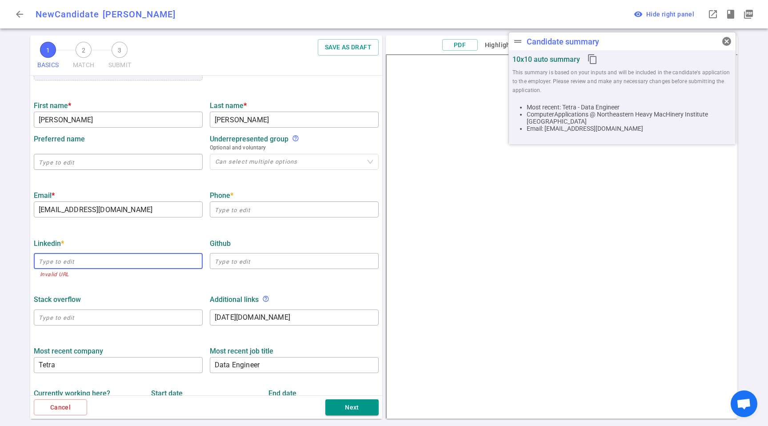
click at [144, 256] on input "text" at bounding box center [118, 261] width 169 height 14
paste input "[URL][DOMAIN_NAME]"
click at [144, 241] on div "LinkedIn *" at bounding box center [118, 243] width 169 height 8
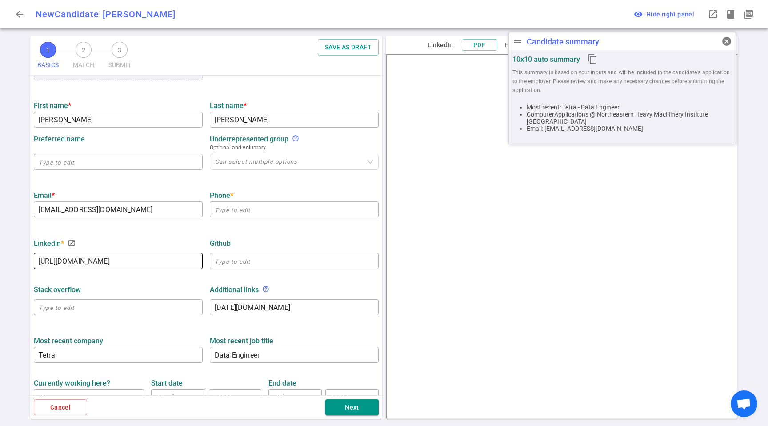
type input "[URL][DOMAIN_NAME]"
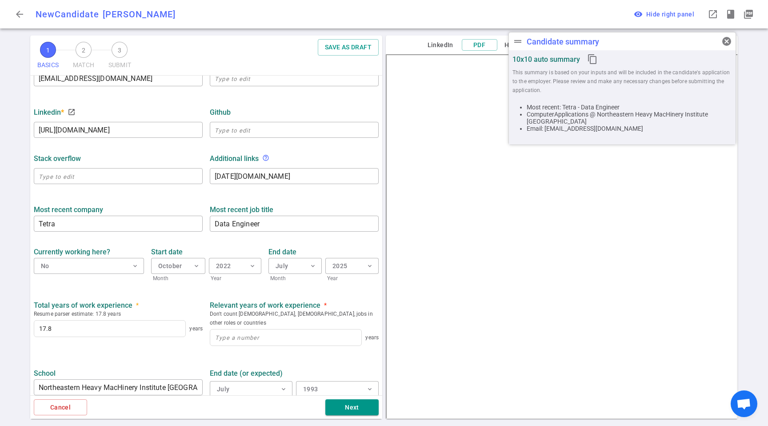
scroll to position [295, 0]
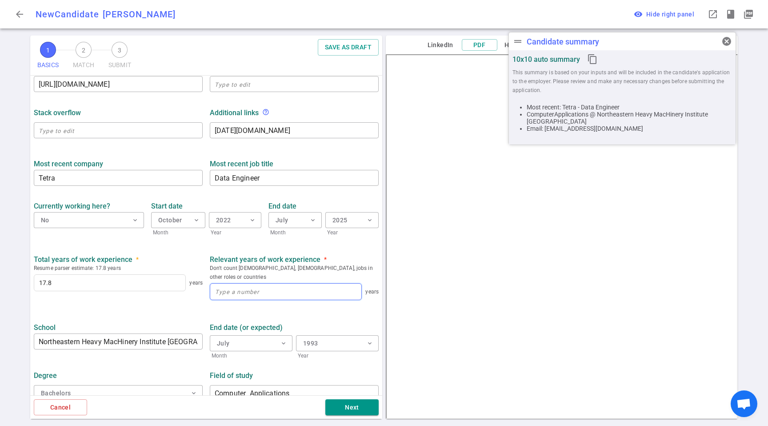
click at [325, 285] on input at bounding box center [285, 291] width 151 height 16
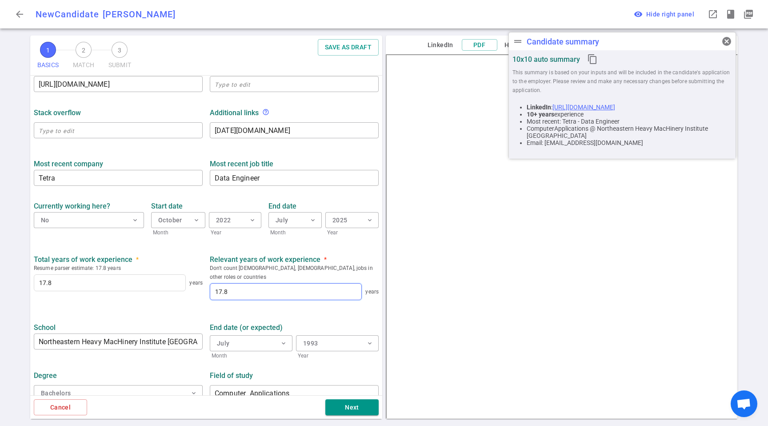
scroll to position [298, 0]
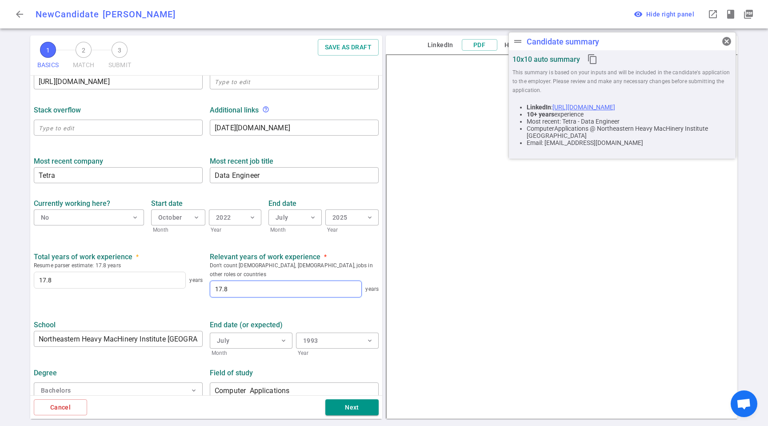
type input "17.8"
click at [80, 357] on div "Degree Bachelors expand_more Field of study Computer Applications ​" at bounding box center [206, 380] width 352 height 46
click at [324, 400] on div "Next" at bounding box center [232, 407] width 291 height 16
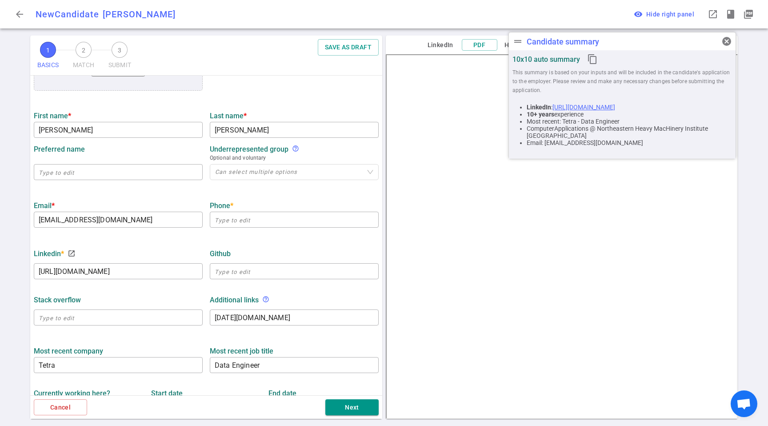
scroll to position [103, 0]
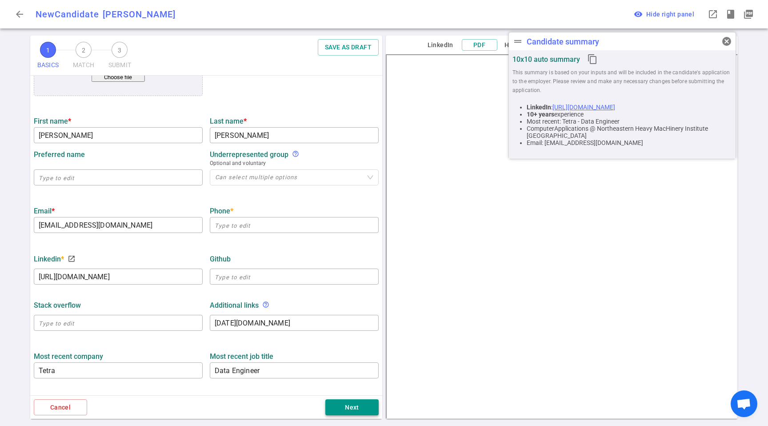
click at [345, 409] on button "Next" at bounding box center [351, 407] width 53 height 16
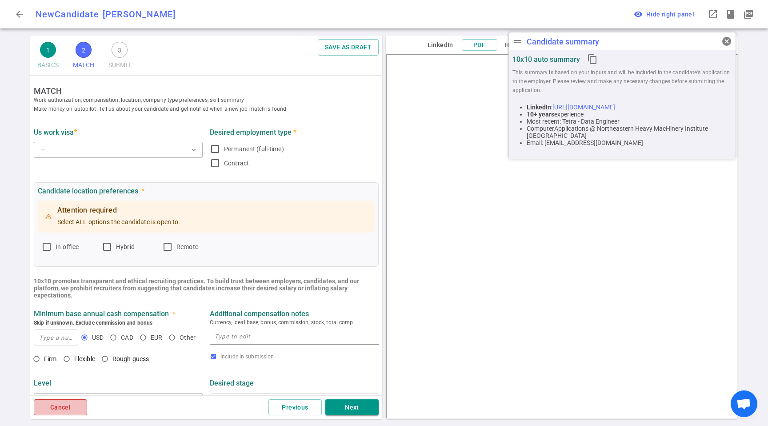
scroll to position [0, 0]
drag, startPoint x: 52, startPoint y: 407, endPoint x: 291, endPoint y: 425, distance: 239.8
click at [291, 425] on div "1 BASICS 2 MATCH 3 SUBMIT SAVE AS DRAFT MATCH Work authorization, compensation,…" at bounding box center [205, 231] width 355 height 390
click at [301, 400] on button "Previous" at bounding box center [294, 407] width 53 height 16
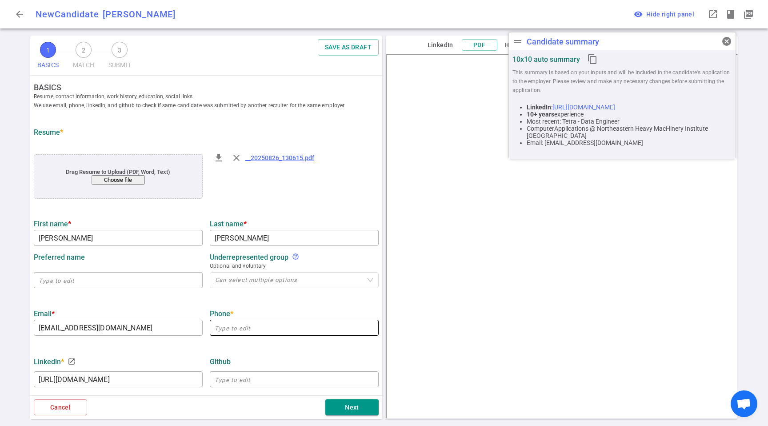
click at [243, 331] on input "text" at bounding box center [294, 327] width 169 height 14
paste input "[PHONE_NUMBER]"
type input "[PHONE_NUMBER]"
click at [352, 390] on div "LinkedIn * launch [URL][DOMAIN_NAME] ​ GitHub ​" at bounding box center [206, 369] width 352 height 46
drag, startPoint x: 348, startPoint y: 406, endPoint x: 351, endPoint y: 411, distance: 6.4
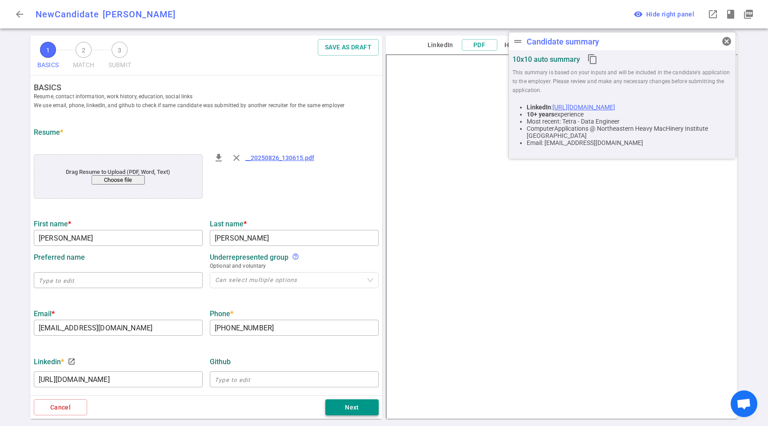
click at [348, 406] on button "Next" at bounding box center [351, 407] width 53 height 16
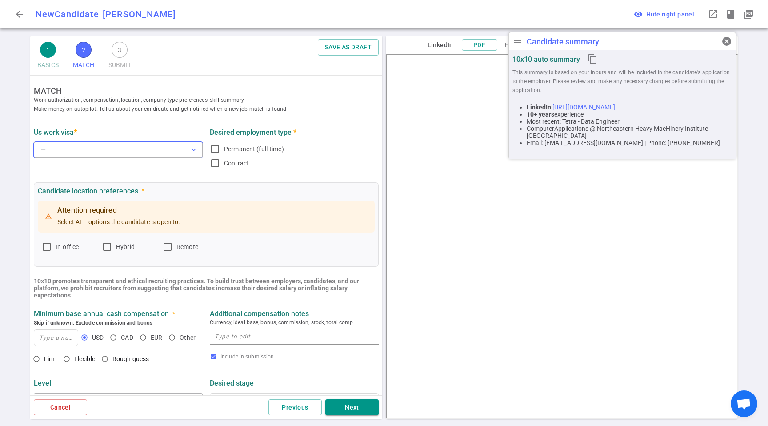
click at [96, 153] on button "— expand_more" at bounding box center [118, 150] width 169 height 16
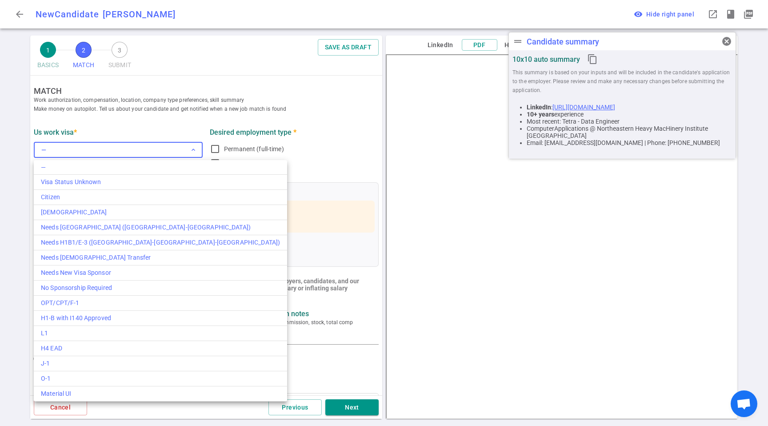
drag, startPoint x: 80, startPoint y: 210, endPoint x: 243, endPoint y: 159, distance: 171.0
click at [80, 210] on div "[DEMOGRAPHIC_DATA]" at bounding box center [160, 211] width 239 height 9
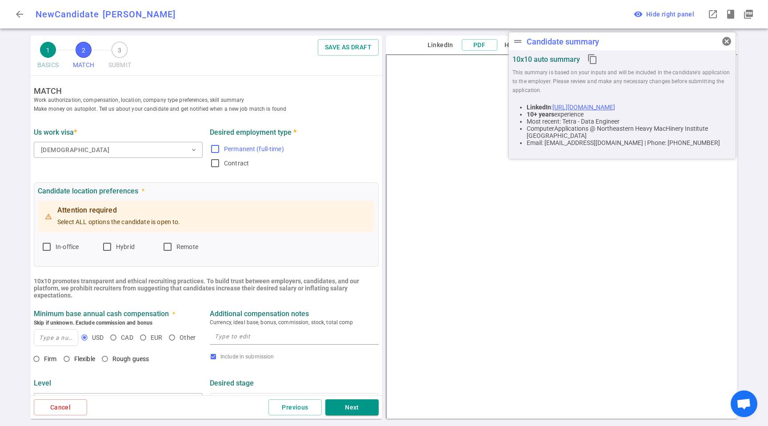
click at [252, 152] on span "Permanent (full-time)" at bounding box center [254, 148] width 60 height 7
click at [220, 152] on input "Permanent (full-time)" at bounding box center [215, 149] width 11 height 11
checkbox input "true"
click at [339, 159] on label "Contract" at bounding box center [292, 163] width 165 height 14
click at [220, 159] on input "Contract" at bounding box center [215, 163] width 11 height 11
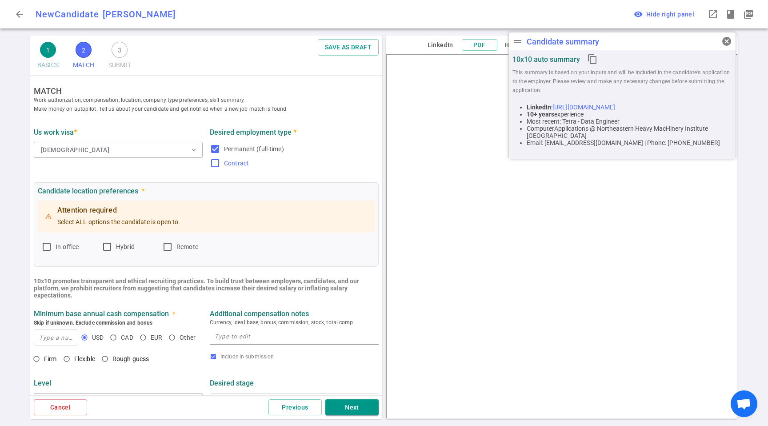
checkbox input "true"
click at [120, 247] on span "Hybrid" at bounding box center [125, 246] width 19 height 7
click at [112, 247] on input "Hybrid" at bounding box center [107, 246] width 11 height 11
checkbox input "true"
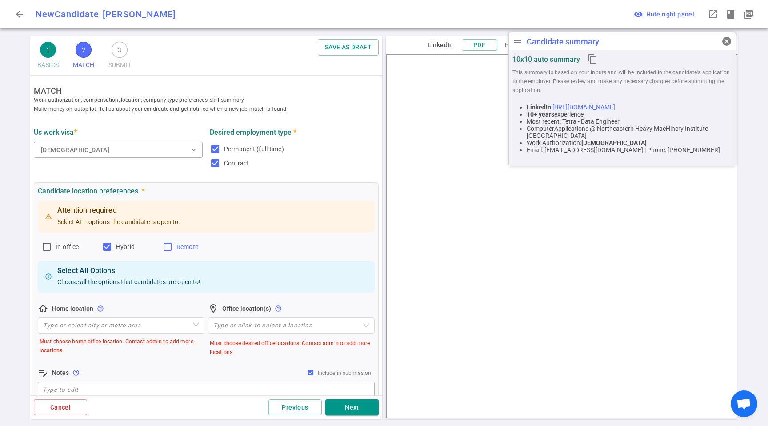
click at [214, 247] on label "Remote" at bounding box center [188, 246] width 53 height 14
click at [173, 247] on input "Remote" at bounding box center [167, 246] width 11 height 11
checkbox input "true"
drag, startPoint x: 108, startPoint y: 248, endPoint x: 112, endPoint y: 252, distance: 5.1
click at [109, 249] on input "Hybrid" at bounding box center [107, 246] width 11 height 11
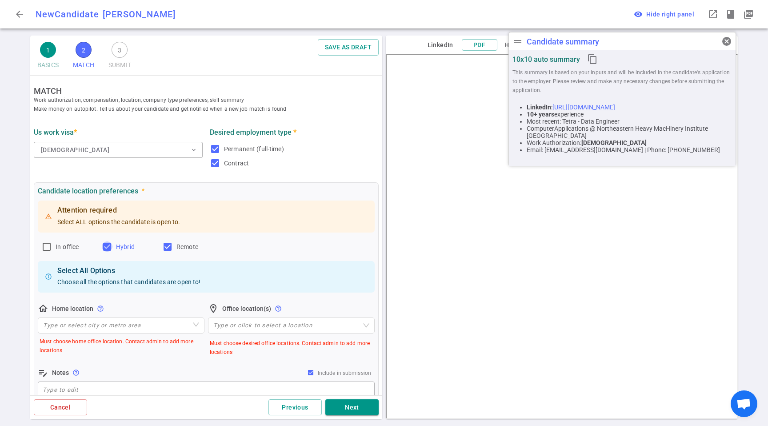
checkbox input "false"
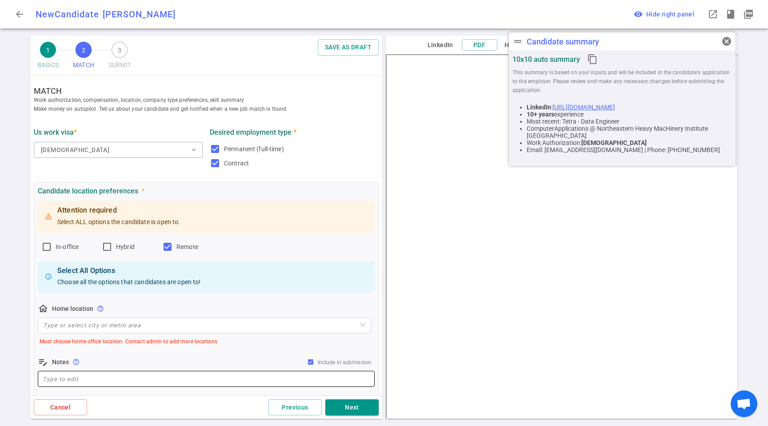
scroll to position [109, 0]
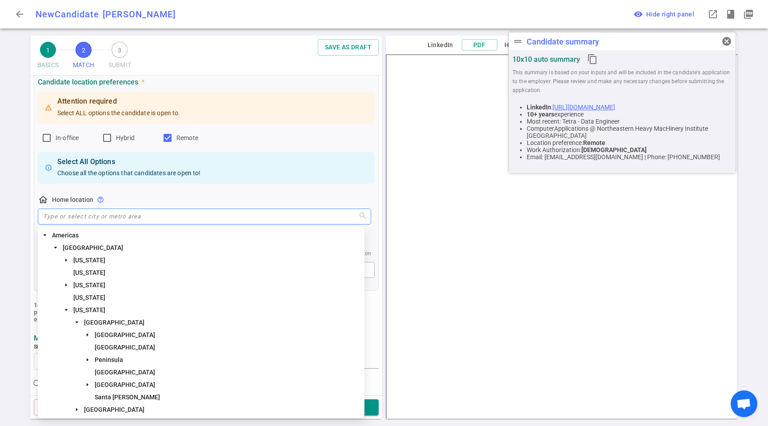
click at [74, 214] on input "search" at bounding box center [204, 216] width 323 height 15
click at [100, 308] on span "[US_STATE]" at bounding box center [89, 309] width 32 height 7
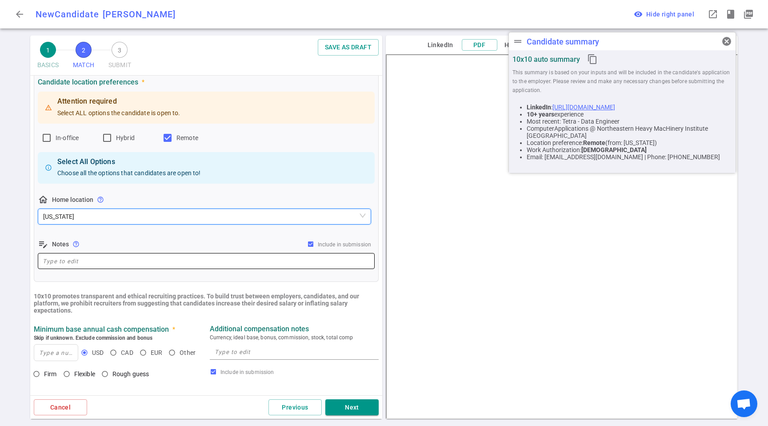
click at [96, 259] on textarea at bounding box center [206, 261] width 327 height 10
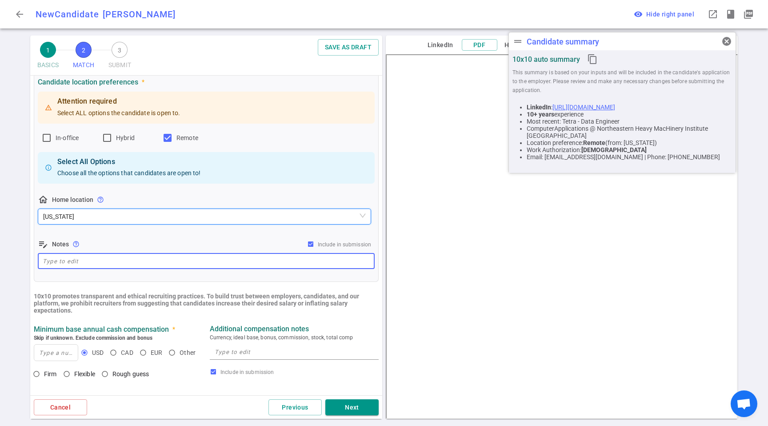
paste textarea "He lives in [GEOGRAPHIC_DATA][US_STATE]. Only considering remote roles."
type textarea "He lives in [GEOGRAPHIC_DATA][US_STATE]. Only considering remote roles."
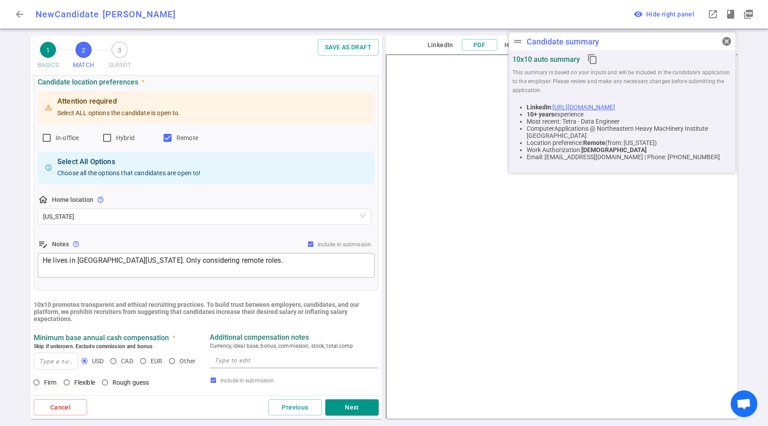
click at [128, 229] on div "Attention required Select ALL options the candidate is open to. In-office Hybri…" at bounding box center [206, 184] width 337 height 189
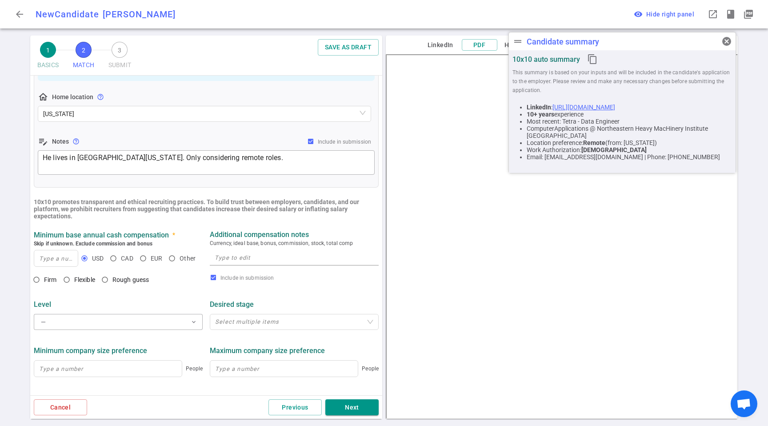
scroll to position [223, 0]
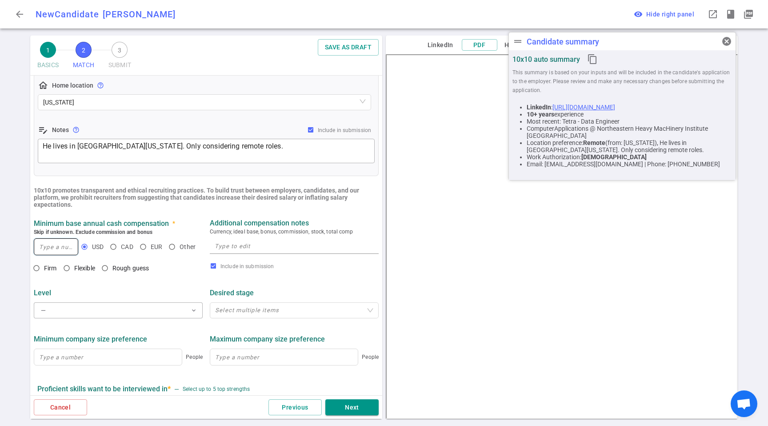
drag, startPoint x: 47, startPoint y: 242, endPoint x: 59, endPoint y: 251, distance: 14.3
click at [48, 243] on input at bounding box center [56, 247] width 44 height 16
type input "200,000"
click at [56, 269] on span "Firm" at bounding box center [50, 267] width 13 height 7
click at [44, 269] on input "Firm" at bounding box center [36, 267] width 15 height 15
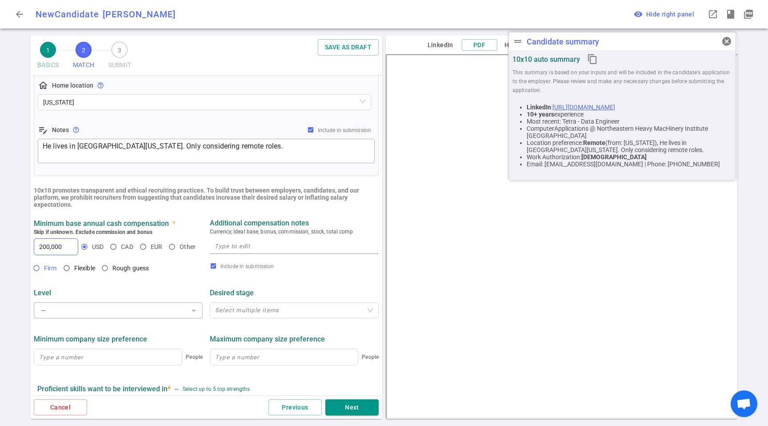
radio input "true"
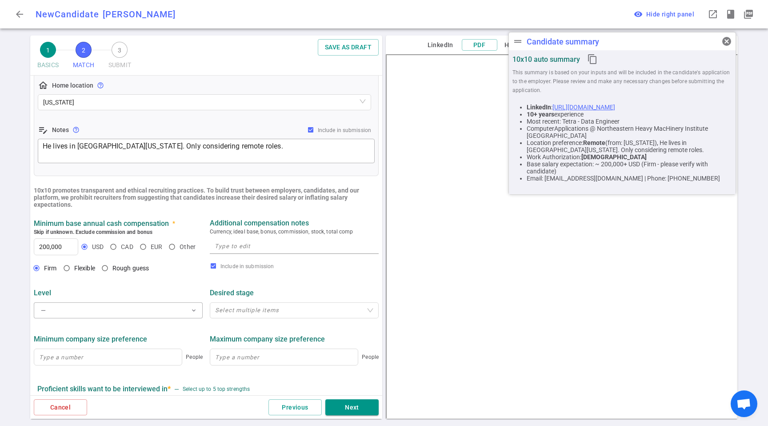
click at [295, 238] on div "x" at bounding box center [294, 246] width 169 height 20
click at [291, 245] on textarea at bounding box center [294, 246] width 159 height 10
paste textarea "Ideally targeting around $200K base + equity"
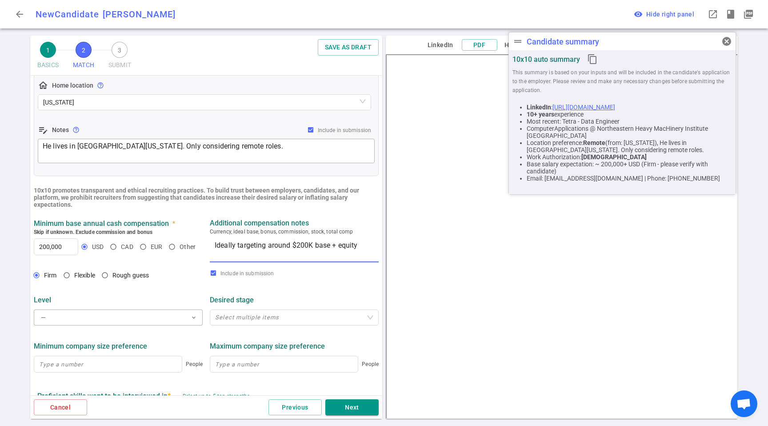
click at [290, 259] on textarea "Ideally targeting around $200K base + equity" at bounding box center [294, 250] width 159 height 20
type textarea "Ideally targeting around $200K base + equity"
click at [73, 296] on div "Level" at bounding box center [118, 299] width 169 height 16
click at [72, 311] on div "Level — expand_more" at bounding box center [118, 309] width 176 height 36
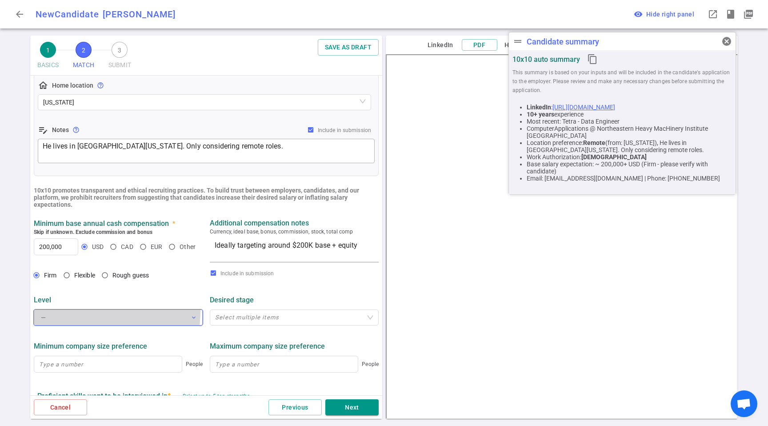
click at [72, 311] on button "— expand_more" at bounding box center [118, 317] width 169 height 16
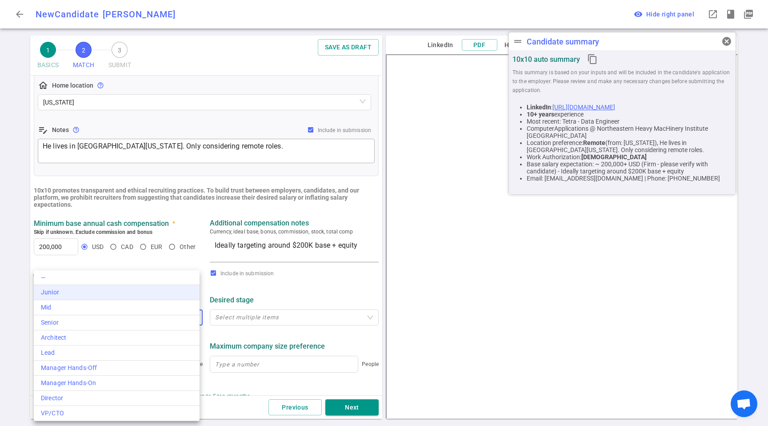
drag, startPoint x: 89, startPoint y: 321, endPoint x: 101, endPoint y: 296, distance: 27.0
click at [89, 321] on div "Senior" at bounding box center [117, 322] width 152 height 9
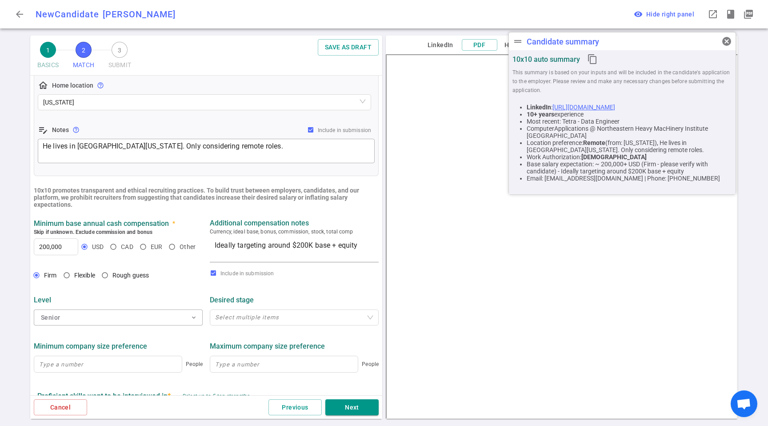
scroll to position [365, 0]
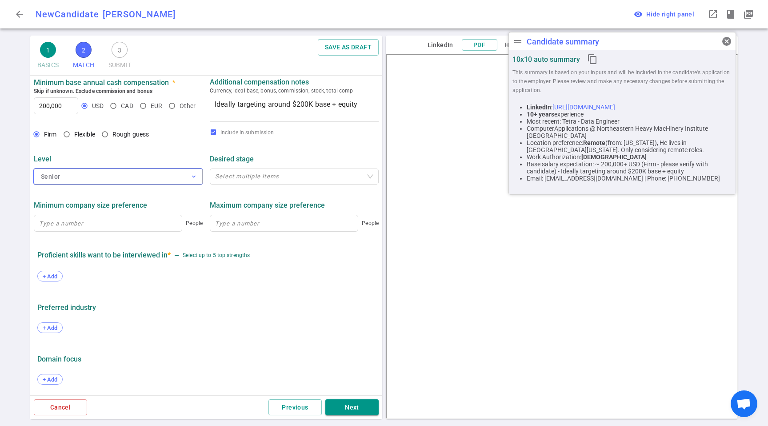
click at [86, 173] on button "Senior expand_more" at bounding box center [118, 176] width 169 height 16
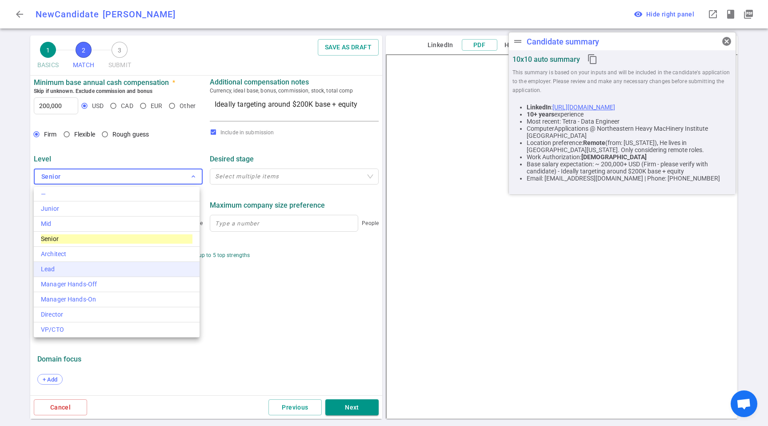
click at [66, 266] on div "Lead" at bounding box center [117, 268] width 152 height 9
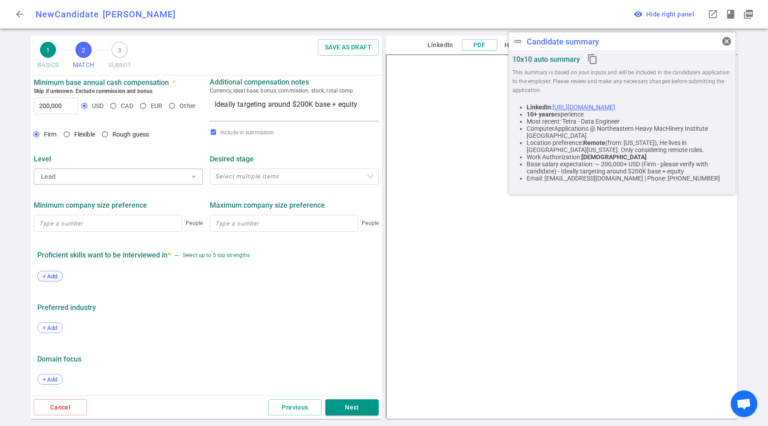
click at [54, 276] on span "+ Add" at bounding box center [50, 276] width 21 height 7
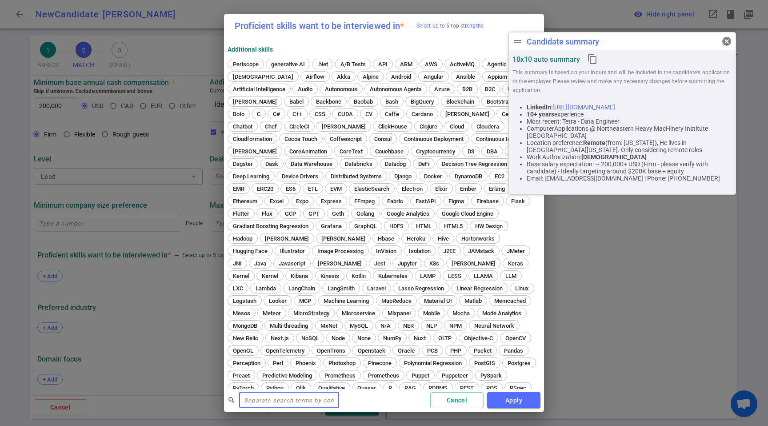
click at [283, 393] on input "text" at bounding box center [289, 400] width 100 height 14
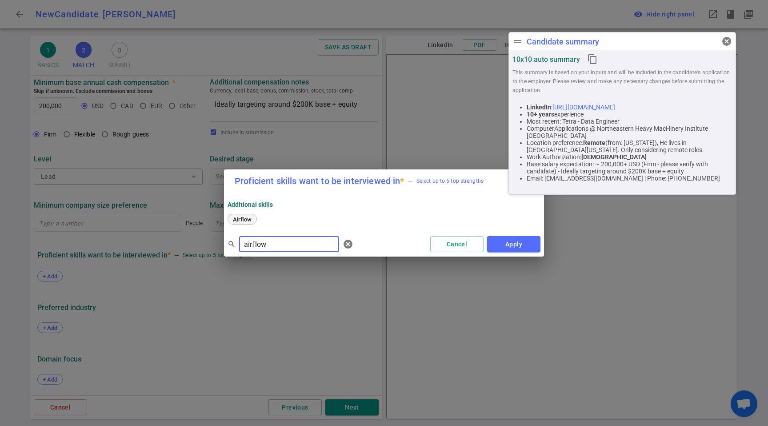
click at [241, 219] on span "Airflow" at bounding box center [242, 219] width 25 height 7
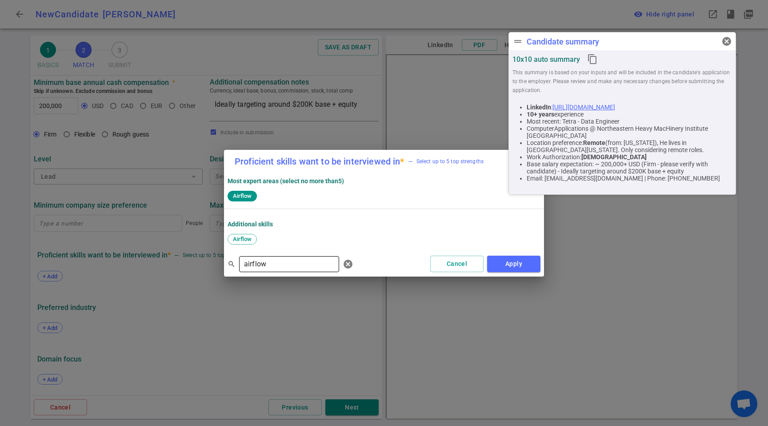
click at [278, 257] on input "airflow" at bounding box center [289, 264] width 100 height 14
drag, startPoint x: 277, startPoint y: 240, endPoint x: 275, endPoint y: 256, distance: 16.5
click at [277, 239] on span "Python" at bounding box center [275, 238] width 24 height 7
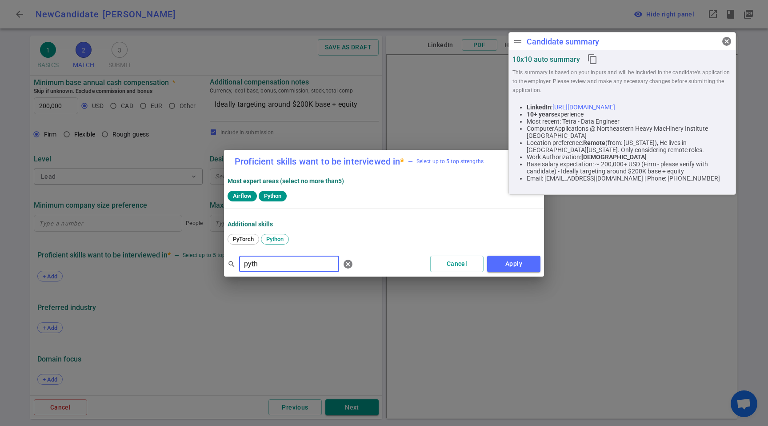
click at [278, 268] on input "pyth" at bounding box center [289, 264] width 100 height 14
click at [280, 243] on div "Spark" at bounding box center [274, 239] width 26 height 11
click at [277, 266] on input "Spark" at bounding box center [289, 264] width 100 height 14
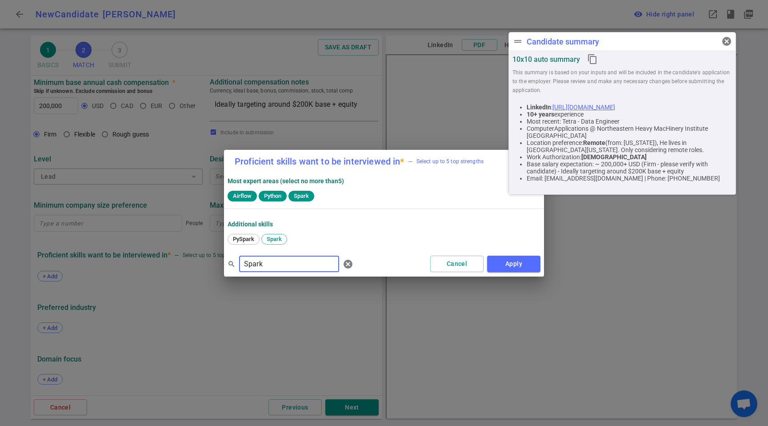
click at [277, 266] on input "Spark" at bounding box center [289, 264] width 100 height 14
click at [299, 239] on span "Databricks" at bounding box center [301, 238] width 34 height 7
click at [274, 266] on input "data" at bounding box center [289, 264] width 100 height 14
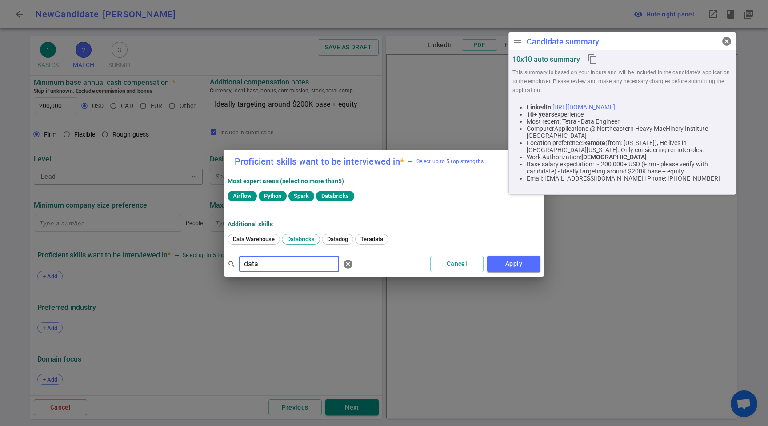
click at [274, 266] on input "data" at bounding box center [289, 264] width 100 height 14
type input "[PERSON_NAME]"
click at [233, 238] on span "[PERSON_NAME]" at bounding box center [255, 238] width 50 height 7
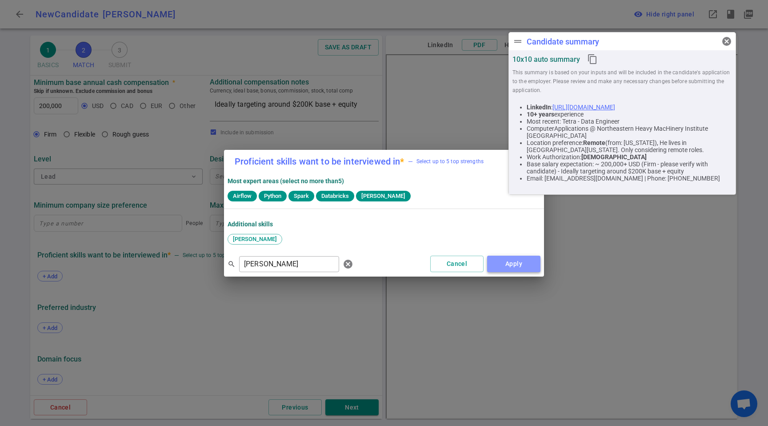
click at [526, 270] on button "Apply" at bounding box center [513, 263] width 53 height 16
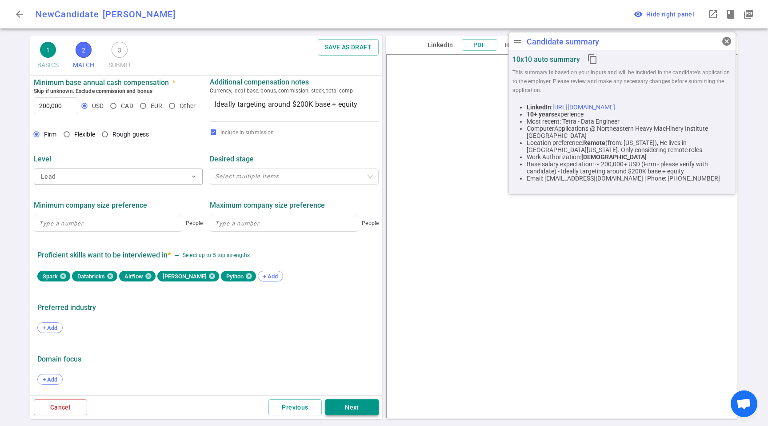
click at [367, 405] on button "Next" at bounding box center [351, 407] width 53 height 16
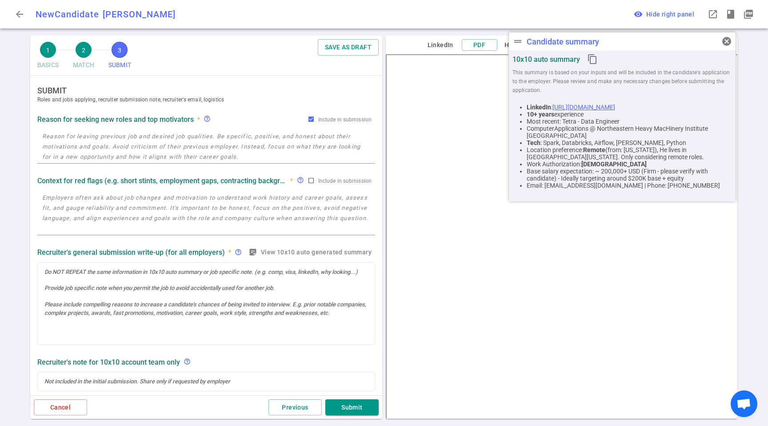
scroll to position [0, 0]
click at [724, 39] on span "cancel" at bounding box center [726, 41] width 11 height 11
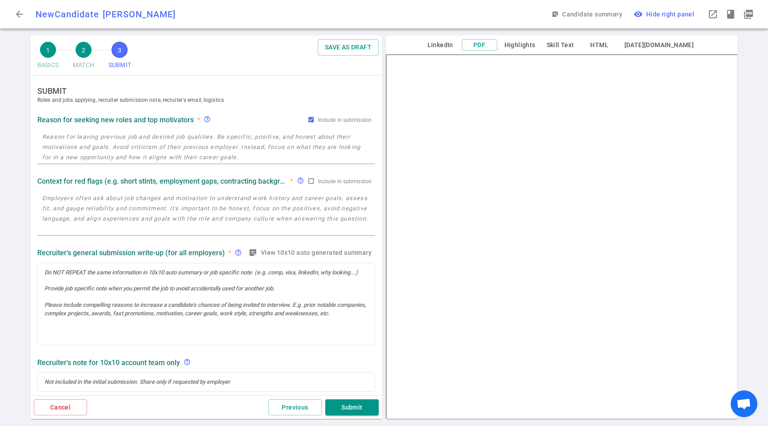
click at [95, 155] on textarea at bounding box center [206, 147] width 328 height 31
paste textarea "[PERSON_NAME] struggled financially and had a round of layoffs last [DATE], inc…"
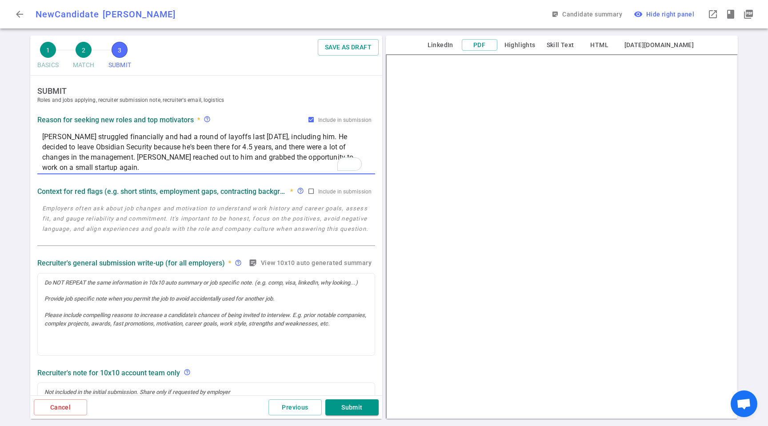
type textarea "[PERSON_NAME] struggled financially and had a round of layoffs last [DATE], inc…"
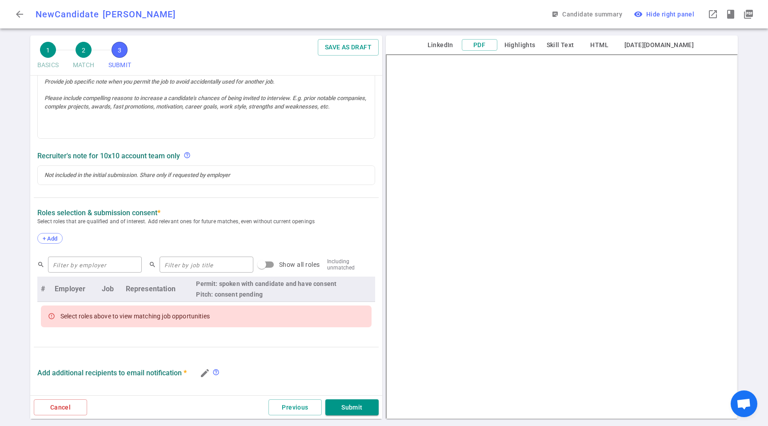
scroll to position [171, 0]
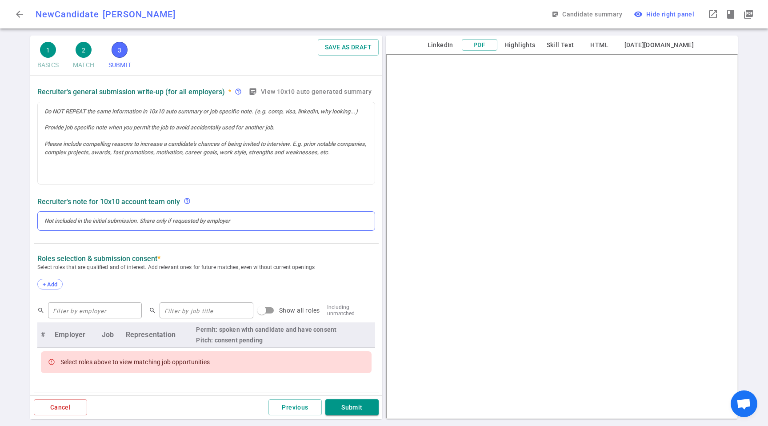
click at [82, 222] on div at bounding box center [205, 221] width 323 height 8
click at [83, 222] on div at bounding box center [205, 221] width 323 height 8
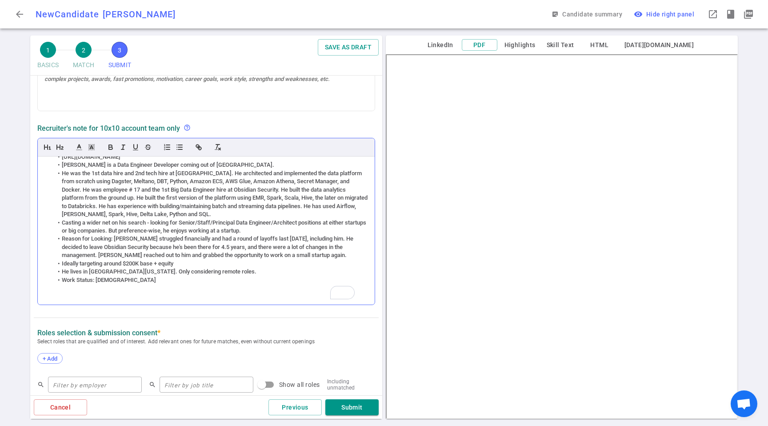
scroll to position [427, 0]
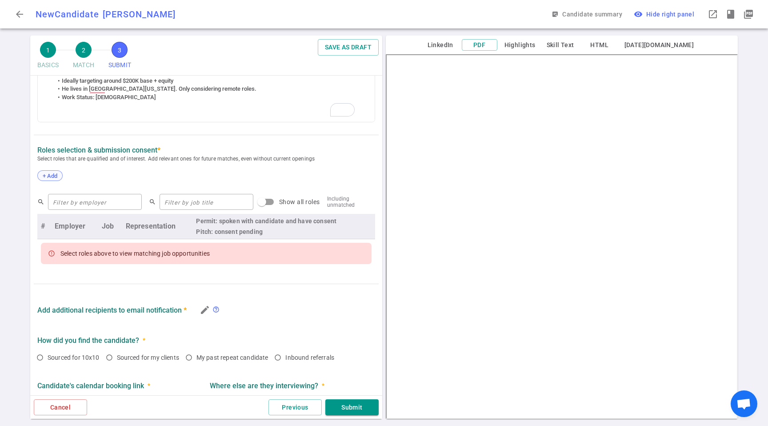
click at [58, 175] on span "+ Add" at bounding box center [50, 175] width 21 height 7
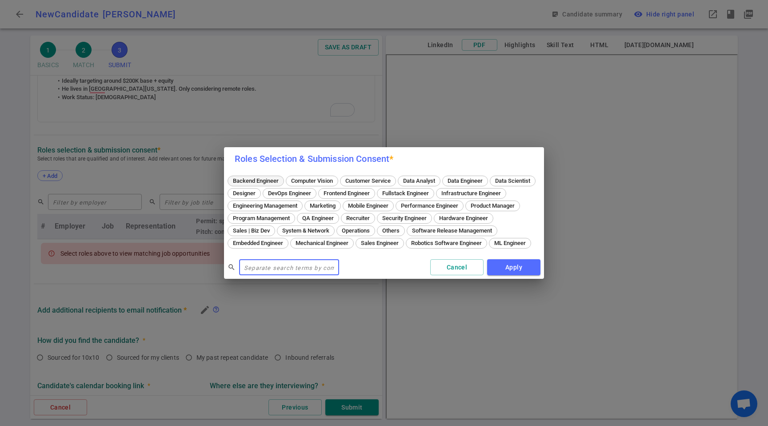
scroll to position [32, 0]
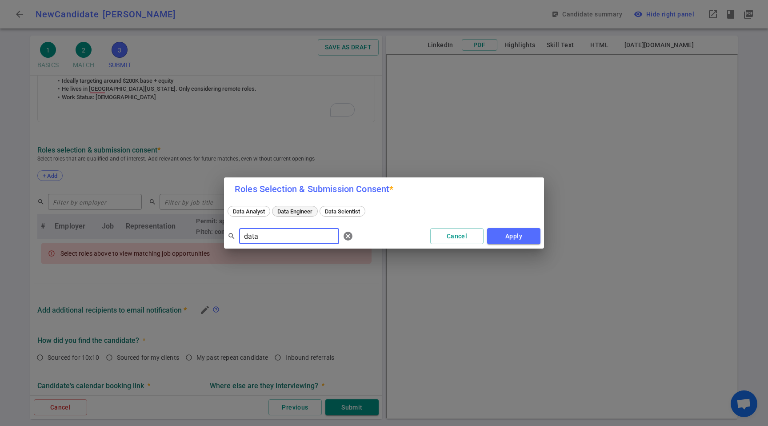
type input "data"
click at [293, 214] on div "Data Engineer" at bounding box center [295, 211] width 46 height 11
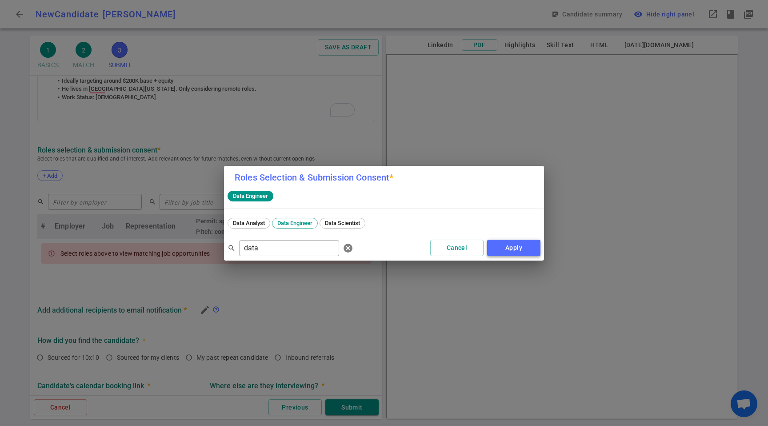
click at [524, 246] on button "Apply" at bounding box center [513, 247] width 53 height 16
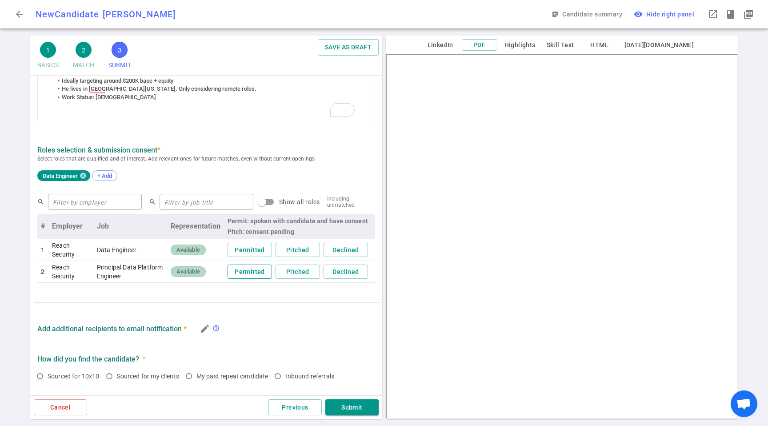
click at [227, 268] on button "Permitted" at bounding box center [249, 271] width 44 height 15
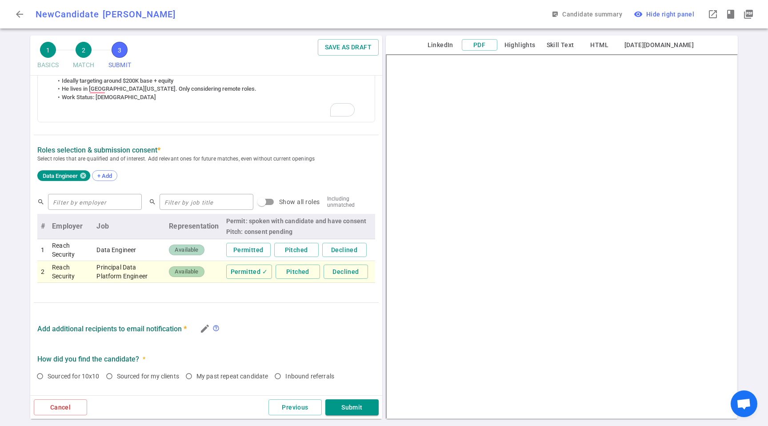
click at [188, 316] on div "Add additional recipients to email notification * edit help_outline" at bounding box center [206, 328] width 345 height 30
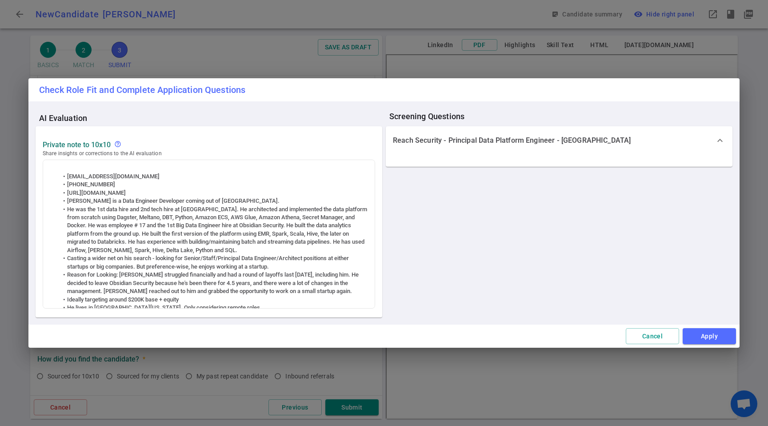
click at [204, 327] on div "Cancel Apply" at bounding box center [383, 336] width 711 height 24
click at [710, 342] on button "Apply" at bounding box center [708, 336] width 53 height 16
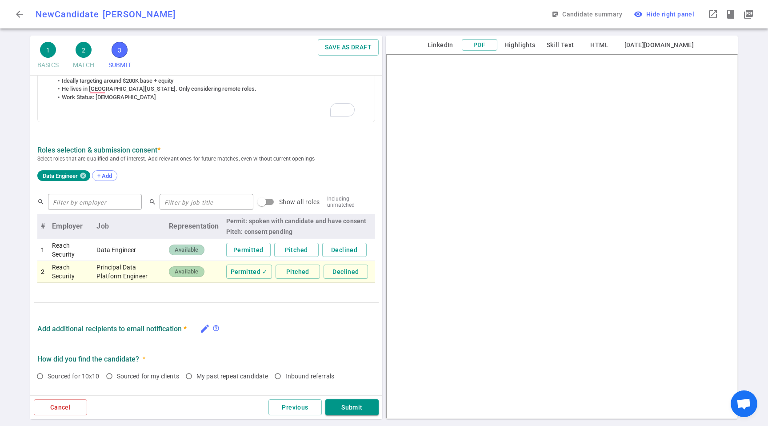
click at [205, 323] on icon "edit" at bounding box center [204, 328] width 11 height 11
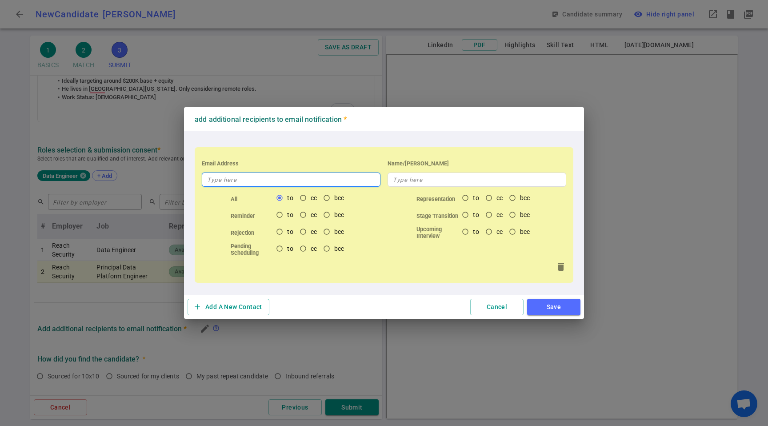
click at [295, 180] on input "text" at bounding box center [291, 179] width 179 height 14
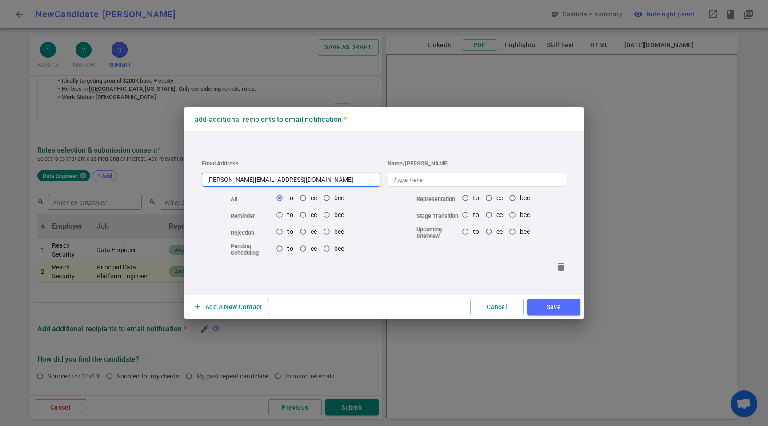
type input "[PERSON_NAME][EMAIL_ADDRESS][DOMAIN_NAME]"
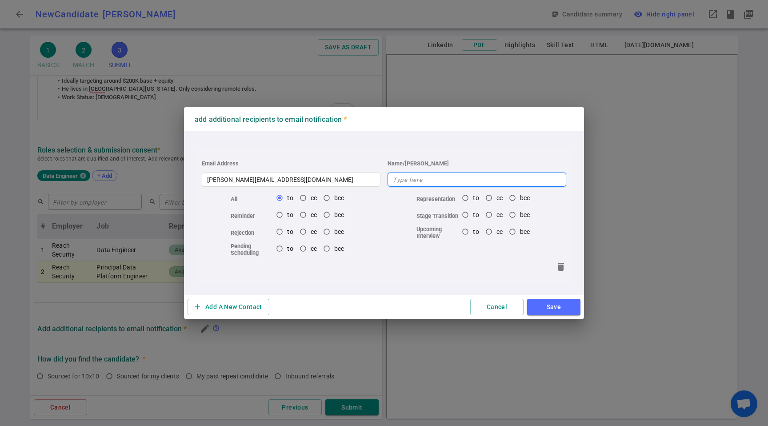
click at [471, 185] on input "text" at bounding box center [476, 179] width 179 height 14
type input "[PERSON_NAME]"
click at [537, 300] on button "Save" at bounding box center [553, 307] width 53 height 16
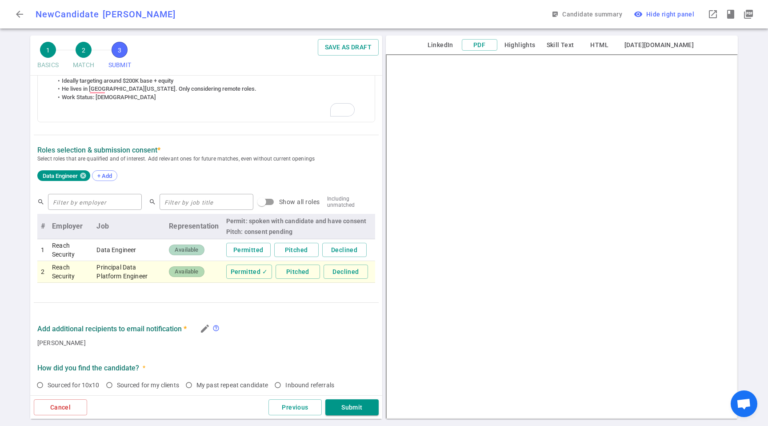
scroll to position [515, 0]
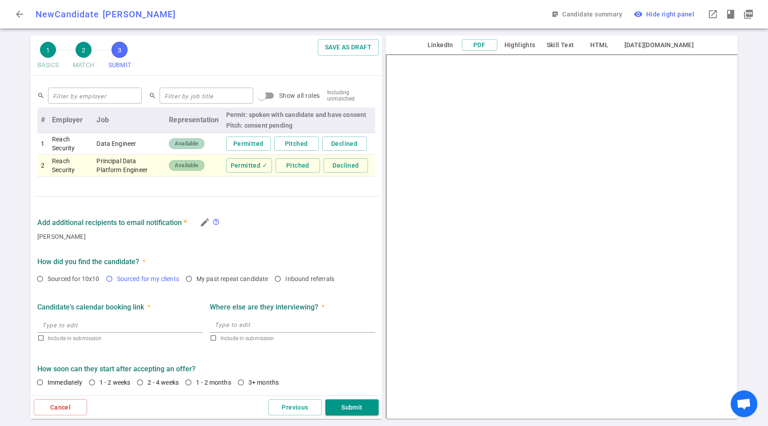
click at [128, 277] on span "Sourced for my clients" at bounding box center [148, 278] width 62 height 7
click at [117, 277] on input "Sourced for my clients" at bounding box center [109, 278] width 15 height 15
radio input "true"
drag, startPoint x: 66, startPoint y: 382, endPoint x: 104, endPoint y: 387, distance: 38.1
click at [66, 383] on span "Immediately" at bounding box center [65, 382] width 35 height 7
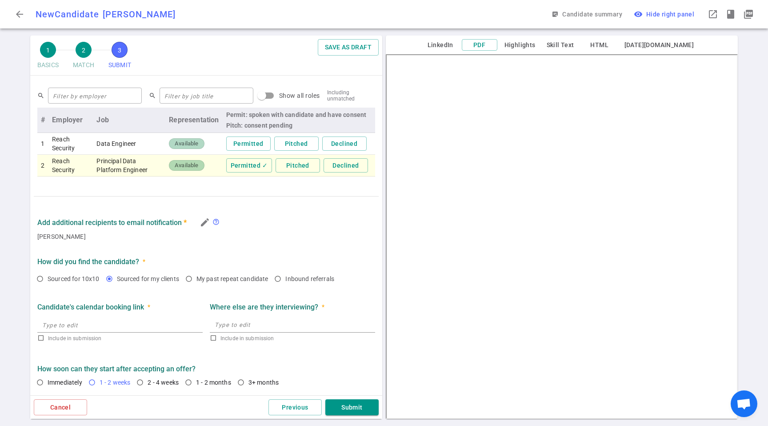
click at [48, 383] on input "Immediately" at bounding box center [39, 382] width 15 height 15
radio input "true"
click at [365, 418] on div "Cancel Previous Submit" at bounding box center [206, 407] width 352 height 24
click at [362, 413] on button "Submit" at bounding box center [351, 407] width 53 height 16
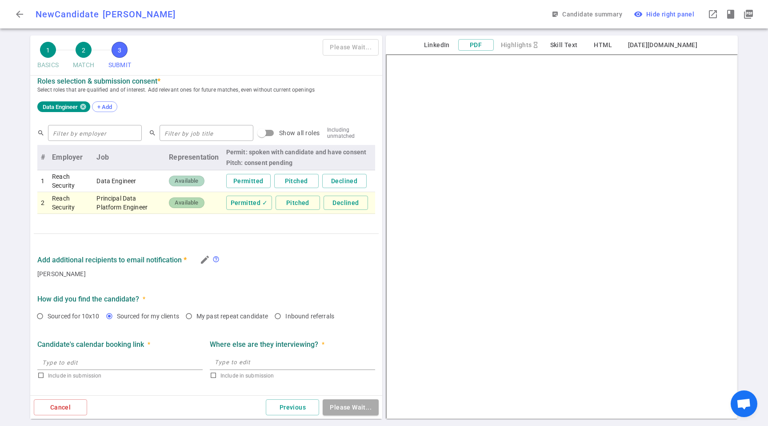
scroll to position [0, 0]
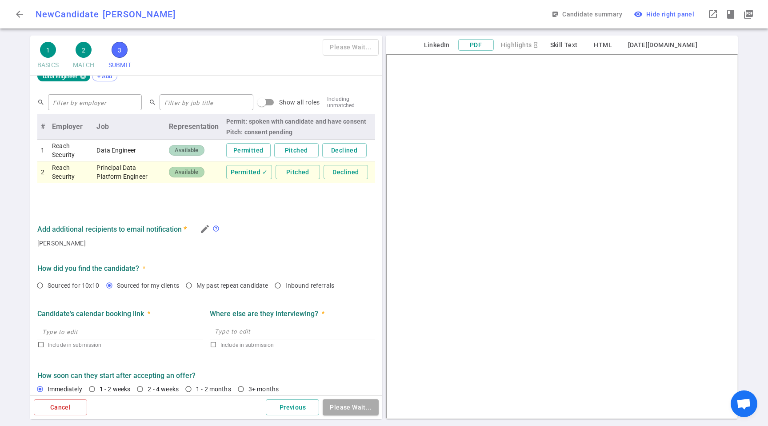
type textarea "[PERSON_NAME] struggled financially and had a round of layoffs last [DATE], inc…"
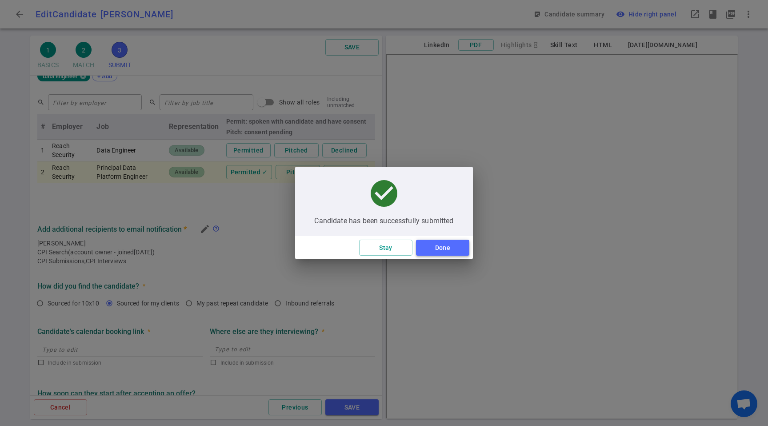
click at [446, 249] on button "Done" at bounding box center [442, 247] width 53 height 16
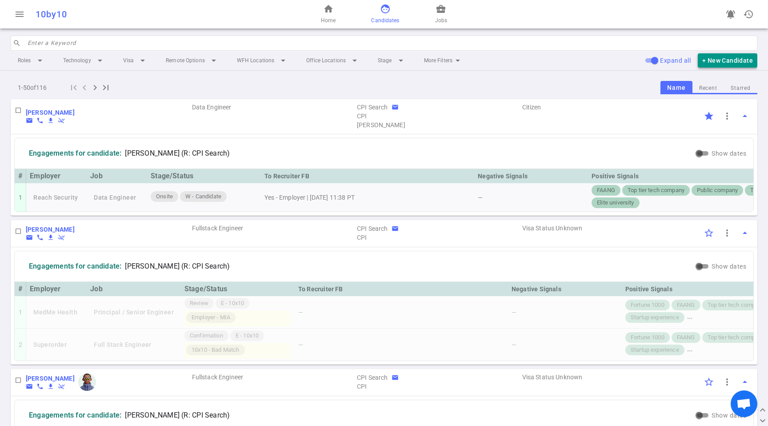
click at [734, 62] on button "+ New Candidate" at bounding box center [728, 60] width 60 height 15
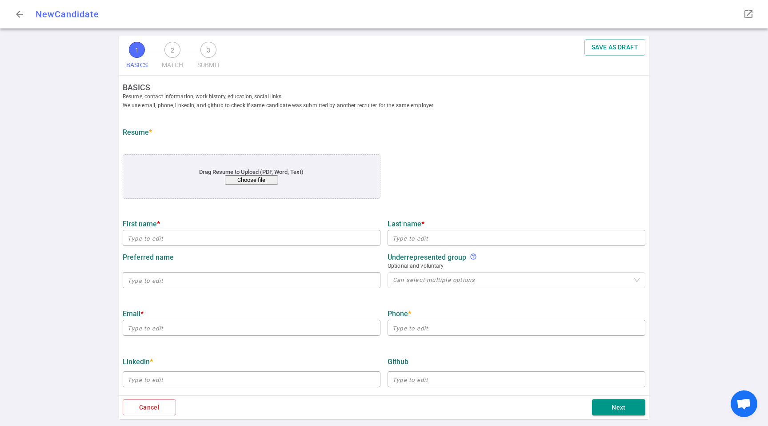
click at [237, 177] on button "Choose file" at bounding box center [251, 179] width 53 height 9
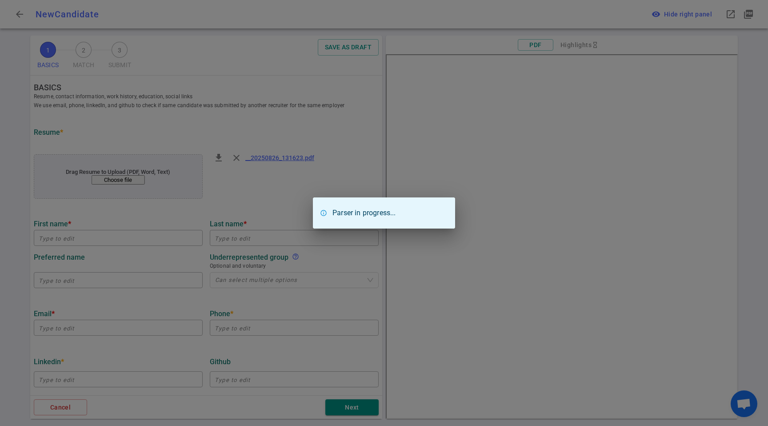
type input "[PERSON_NAME]"
type input "[EMAIL_ADDRESS][DOMAIN_NAME]"
type input "[URL][DOMAIN_NAME]"
type input "Equilibrium Energy"
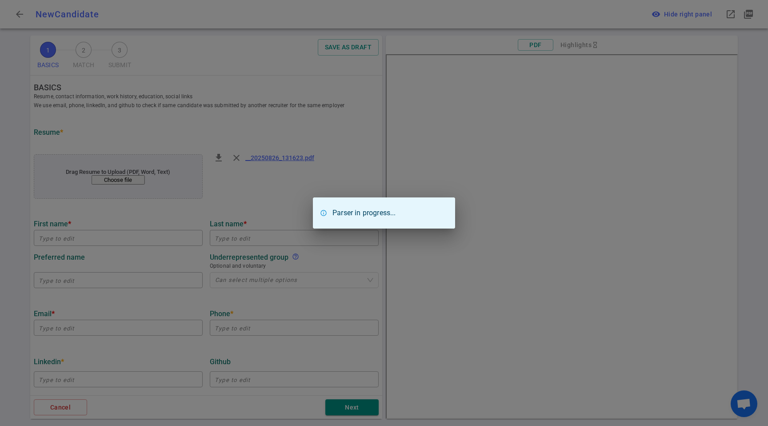
type textarea "Staff Data Engineer"
type input "17.2"
type input "[GEOGRAPHIC_DATA]"
type input "Government"
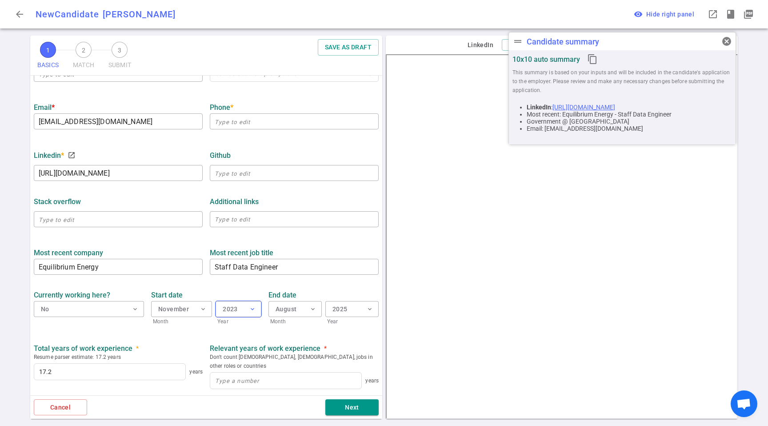
scroll to position [298, 0]
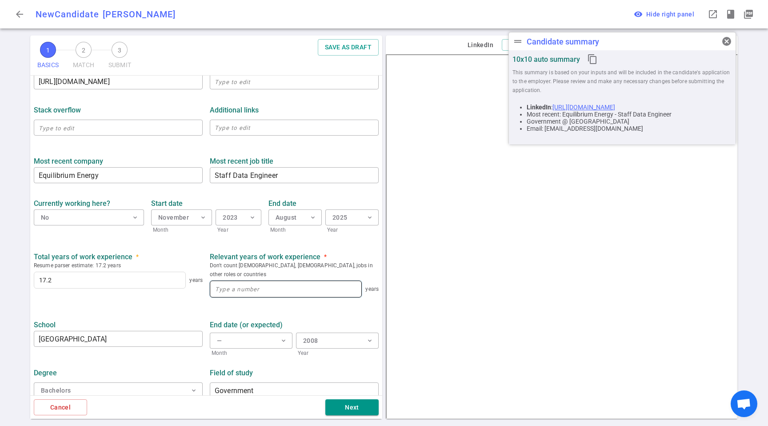
click at [287, 281] on input at bounding box center [285, 289] width 151 height 16
type input "17.2"
click at [358, 411] on button "Next" at bounding box center [351, 407] width 53 height 16
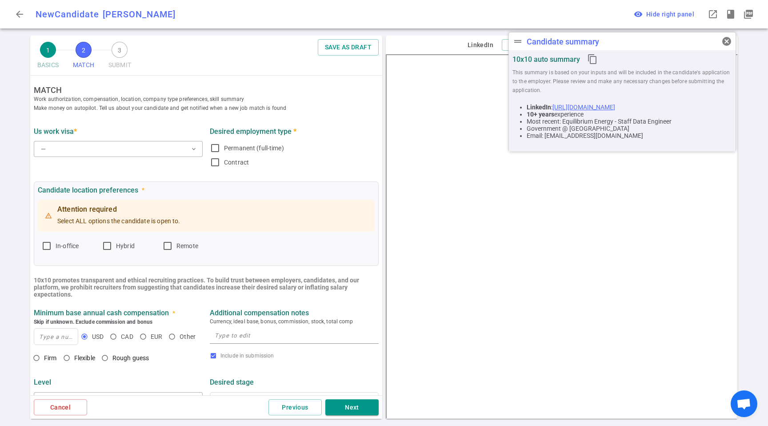
scroll to position [0, 0]
drag, startPoint x: 167, startPoint y: 174, endPoint x: 138, endPoint y: 149, distance: 38.7
click at [167, 174] on div "US work visa * — expand_more Desired employment type * Permanent (full-time) Co…" at bounding box center [206, 146] width 352 height 59
click at [139, 149] on button "— expand_more" at bounding box center [118, 150] width 169 height 16
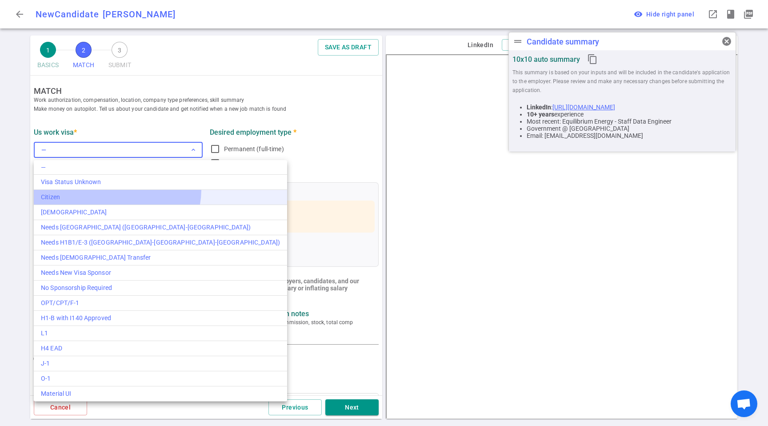
click at [116, 190] on li "Citizen" at bounding box center [160, 197] width 253 height 15
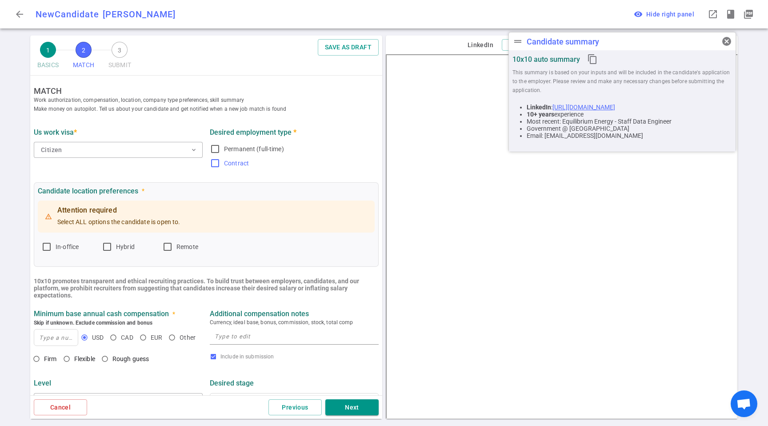
drag, startPoint x: 230, startPoint y: 151, endPoint x: 235, endPoint y: 162, distance: 12.0
click at [230, 151] on span "Permanent (full-time)" at bounding box center [254, 148] width 60 height 7
click at [220, 151] on input "Permanent (full-time)" at bounding box center [215, 149] width 11 height 11
checkbox input "true"
click at [122, 245] on span "Hybrid" at bounding box center [125, 246] width 19 height 7
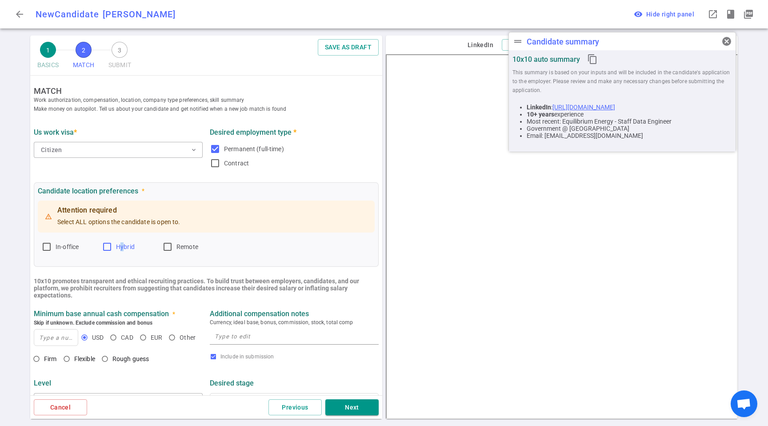
click at [112, 245] on input "Hybrid" at bounding box center [107, 246] width 11 height 11
checkbox input "true"
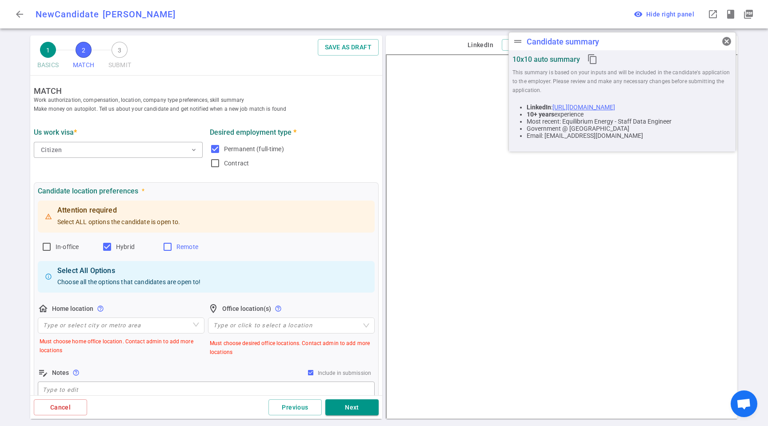
click at [174, 244] on label "Remote" at bounding box center [188, 246] width 53 height 14
click at [173, 244] on input "Remote" at bounding box center [167, 246] width 11 height 11
checkbox input "true"
click at [79, 327] on input "search" at bounding box center [121, 325] width 156 height 15
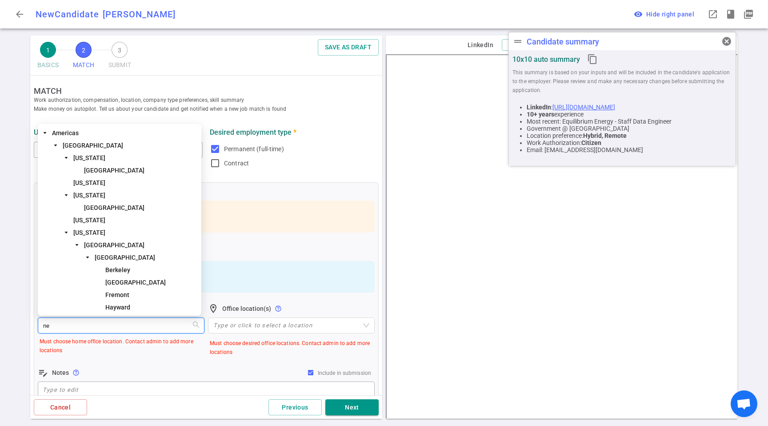
type input "new"
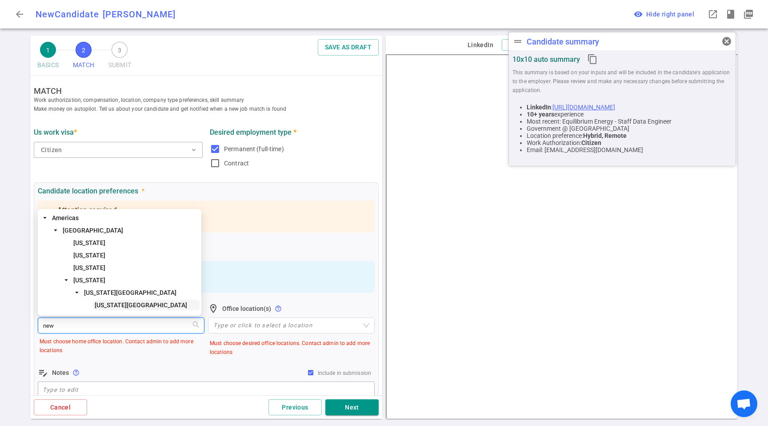
click at [123, 299] on div "[GEOGRAPHIC_DATA] [GEOGRAPHIC_DATA] [US_STATE] [US_STATE] [US_STATE] [US_STATE]…" at bounding box center [120, 262] width 160 height 100
click at [132, 303] on span "[US_STATE][GEOGRAPHIC_DATA]" at bounding box center [141, 304] width 92 height 7
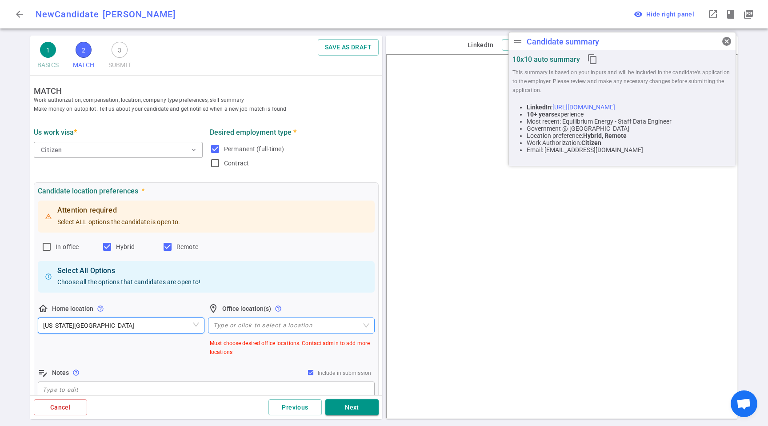
click at [238, 330] on div "Type or click to select a location" at bounding box center [291, 325] width 167 height 16
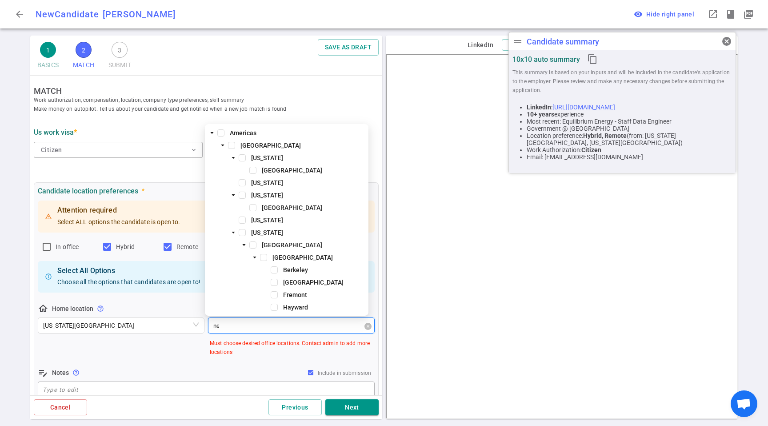
type input "new"
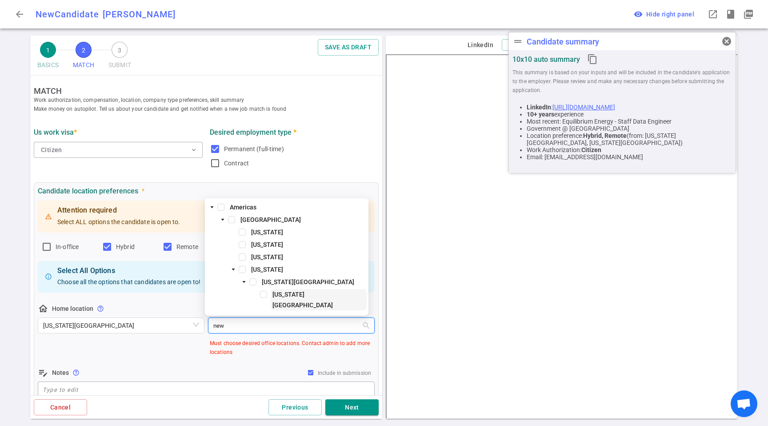
click at [304, 303] on span "[US_STATE][GEOGRAPHIC_DATA]" at bounding box center [302, 300] width 60 height 18
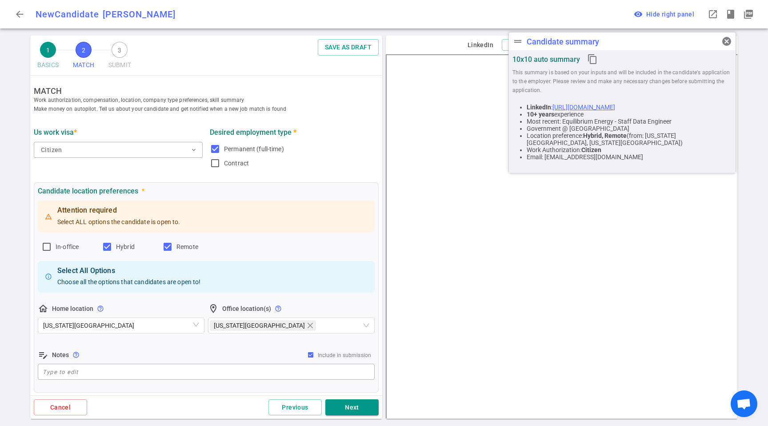
click at [155, 341] on div "Attention required Select ALL options the candidate is open to. In-office Hybri…" at bounding box center [206, 290] width 337 height 183
drag, startPoint x: 60, startPoint y: 245, endPoint x: 179, endPoint y: 267, distance: 121.4
click at [60, 245] on span "In-office" at bounding box center [67, 246] width 23 height 7
click at [52, 245] on input "In-office" at bounding box center [46, 246] width 11 height 11
checkbox input "true"
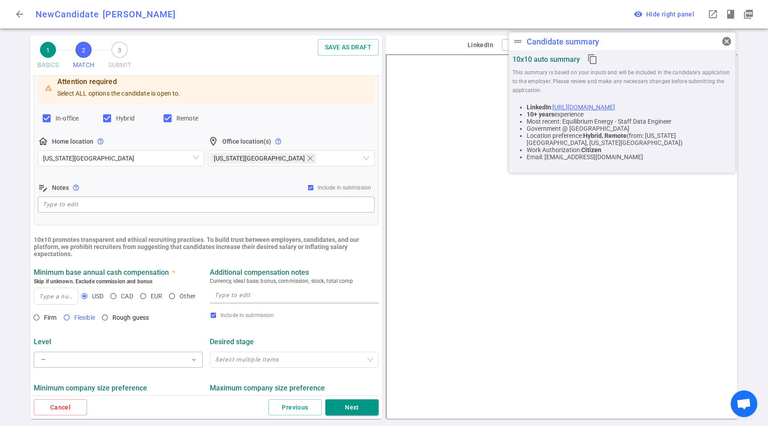
scroll to position [134, 0]
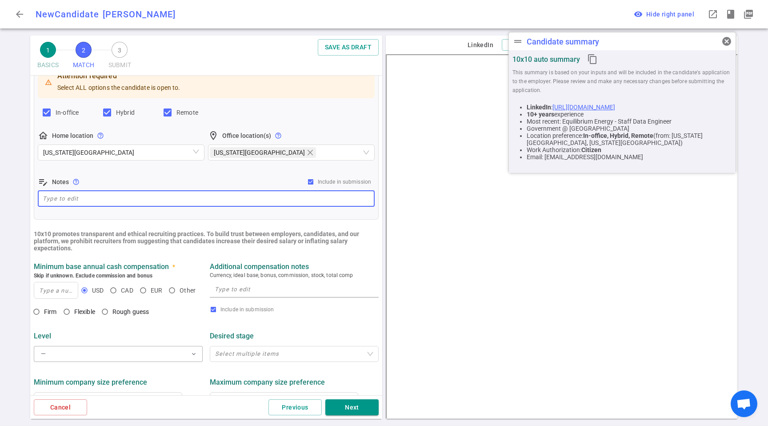
drag, startPoint x: 98, startPoint y: 203, endPoint x: 331, endPoint y: 246, distance: 237.3
click at [100, 203] on textarea at bounding box center [206, 198] width 327 height 10
paste textarea "He lives in [GEOGRAPHIC_DATA]. He prefers remote, but is open to hybrid or full…"
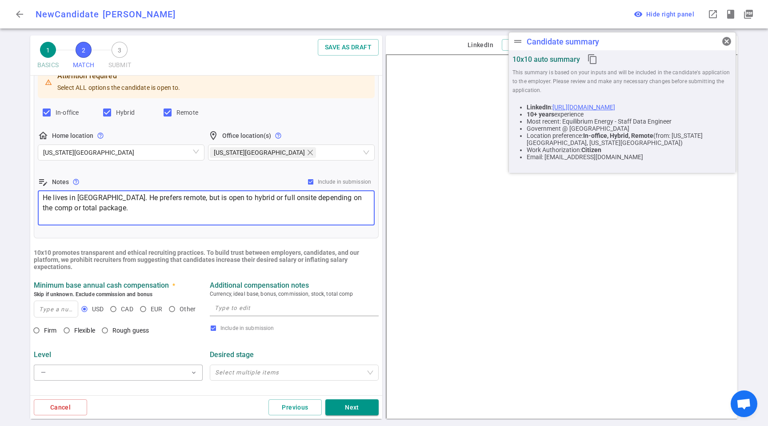
type textarea "He lives in [GEOGRAPHIC_DATA]. He prefers remote, but is open to hybrid or full…"
click at [80, 350] on div "Level" at bounding box center [118, 355] width 169 height 16
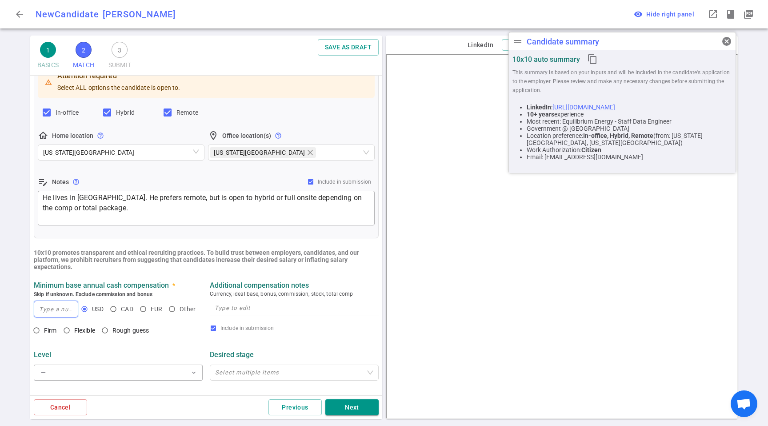
click at [62, 310] on input at bounding box center [56, 309] width 44 height 16
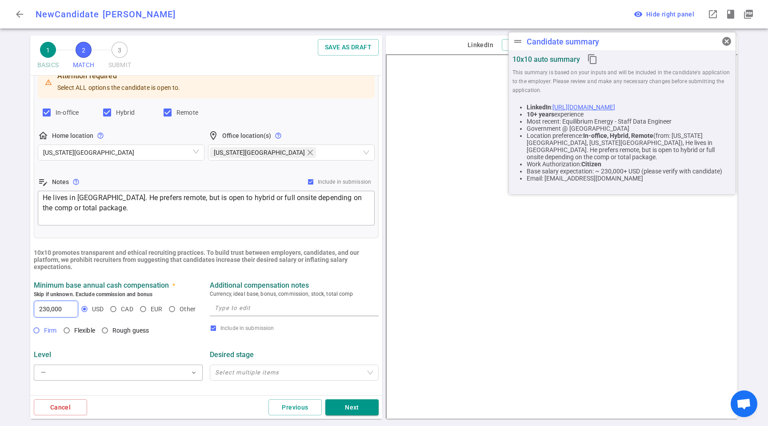
type input "230,000"
click at [38, 335] on input "Firm" at bounding box center [36, 330] width 15 height 15
radio input "true"
click at [260, 314] on div "x" at bounding box center [294, 308] width 169 height 16
paste textarea "Ideally targeting $230K-250K base + equity/bonus"
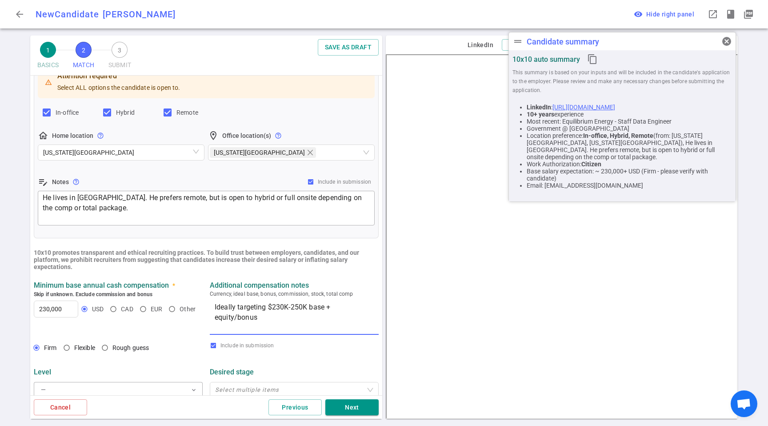
type textarea "Ideally targeting $230K-250K base + equity/bonus"
click at [291, 334] on div "Ideally targeting $230K-250K base + equity/bonus x" at bounding box center [294, 317] width 169 height 35
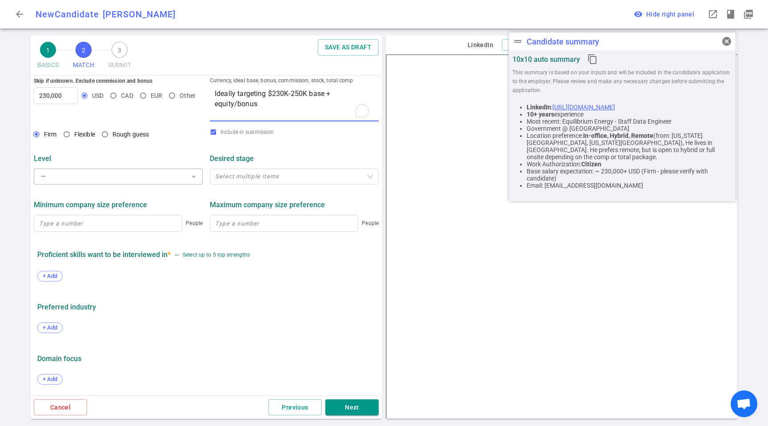
click at [219, 324] on div "+ Add" at bounding box center [206, 329] width 338 height 20
click at [57, 280] on div "+ Add" at bounding box center [49, 276] width 25 height 11
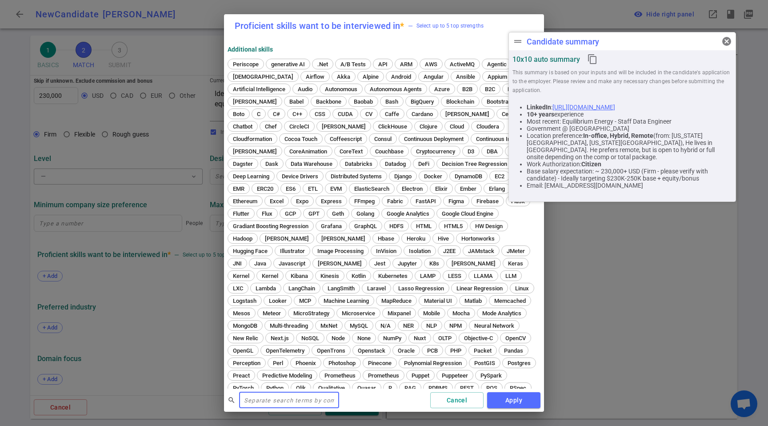
click at [290, 399] on input "text" at bounding box center [289, 400] width 100 height 14
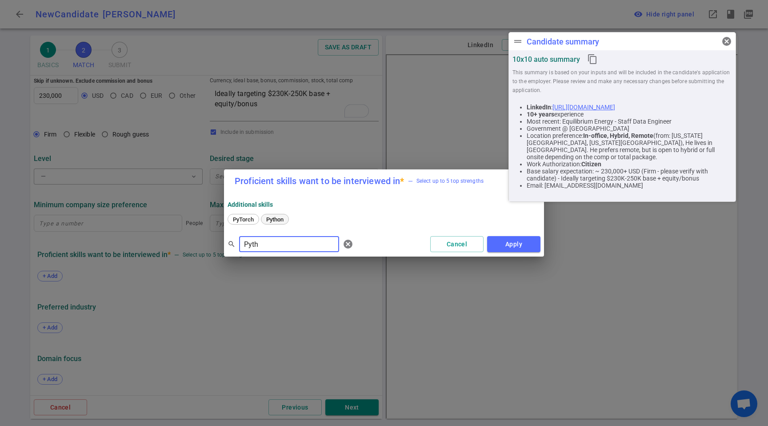
click at [280, 217] on span "Python" at bounding box center [275, 219] width 24 height 7
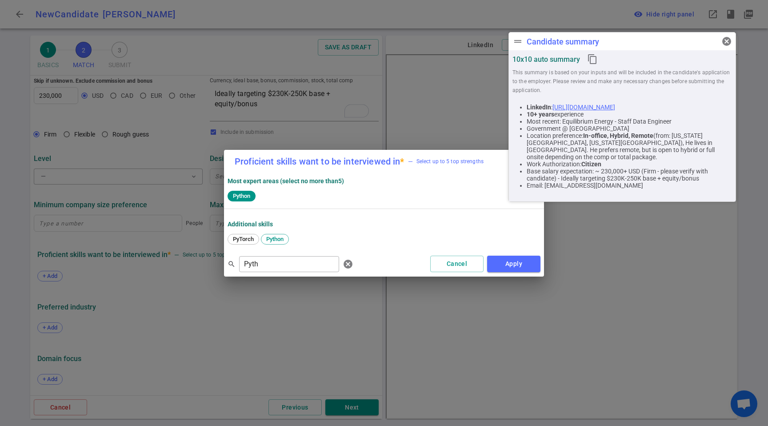
click at [283, 244] on div "PyTorch Python" at bounding box center [383, 240] width 313 height 12
click at [282, 263] on input "Pyth" at bounding box center [289, 264] width 100 height 14
drag, startPoint x: 253, startPoint y: 238, endPoint x: 282, endPoint y: 264, distance: 38.7
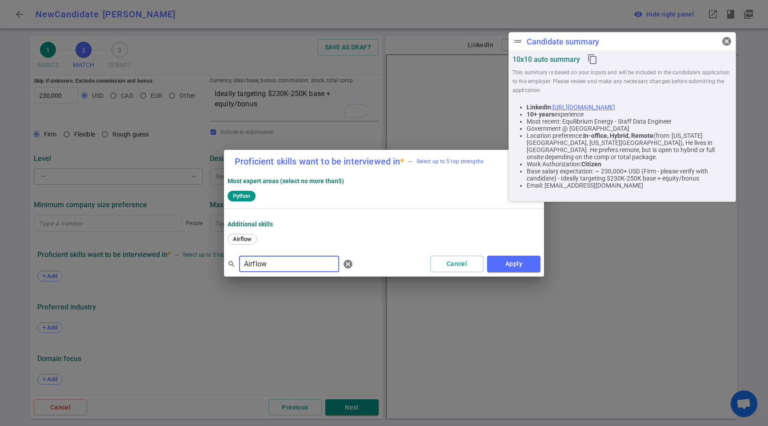
click at [253, 238] on span "Airflow" at bounding box center [242, 238] width 25 height 7
click at [286, 264] on input "Airflow" at bounding box center [289, 264] width 100 height 14
click at [297, 241] on span "SQL" at bounding box center [299, 238] width 17 height 7
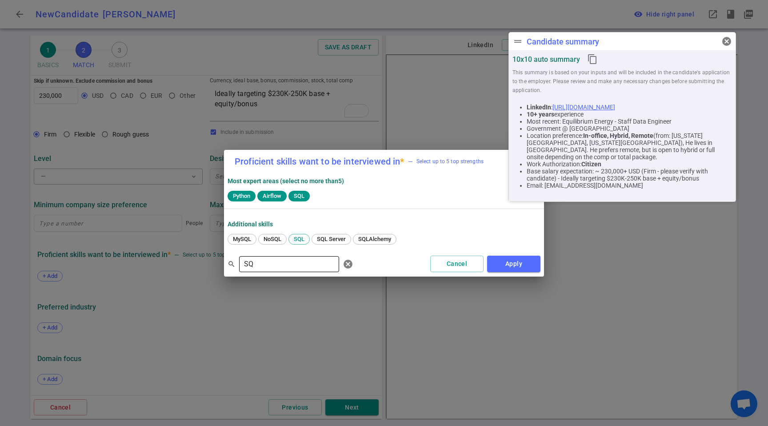
click at [284, 268] on input "SQ" at bounding box center [289, 264] width 100 height 14
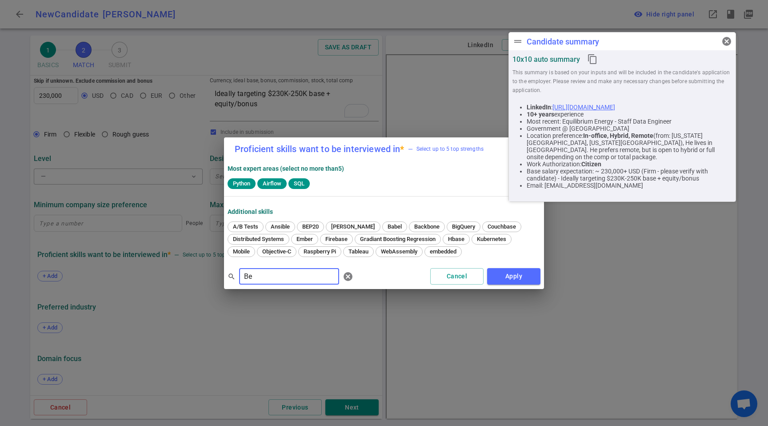
type input "B"
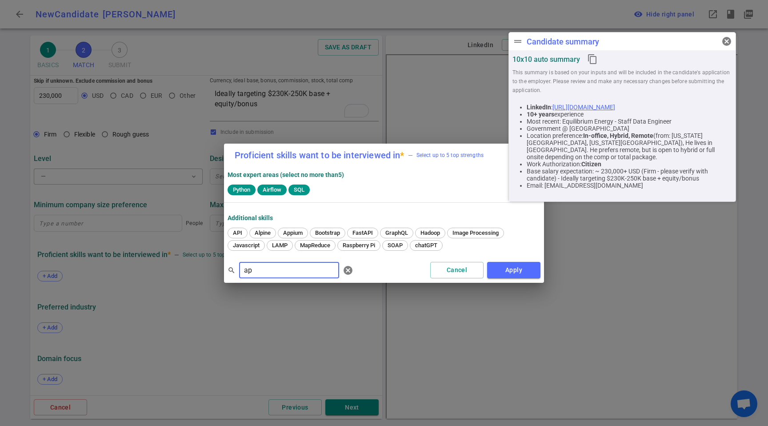
type input "a"
click at [382, 236] on div "Databricks" at bounding box center [385, 232] width 38 height 11
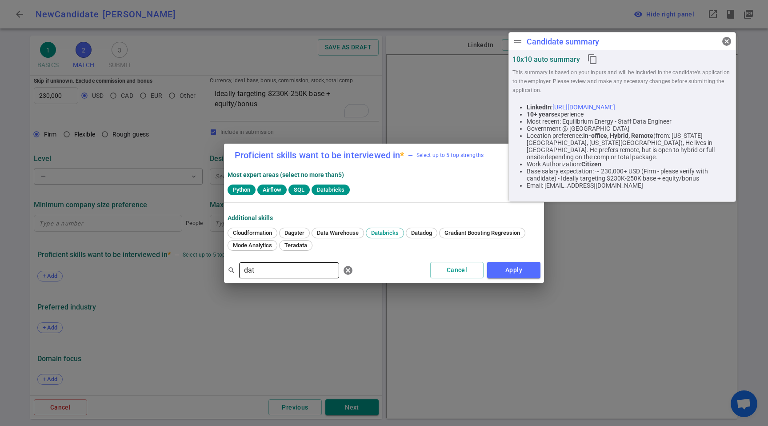
click at [274, 270] on input "dat" at bounding box center [289, 270] width 100 height 14
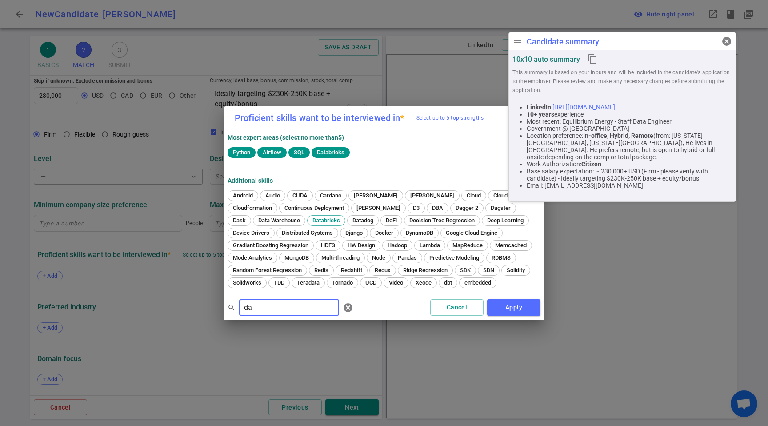
type input "dat"
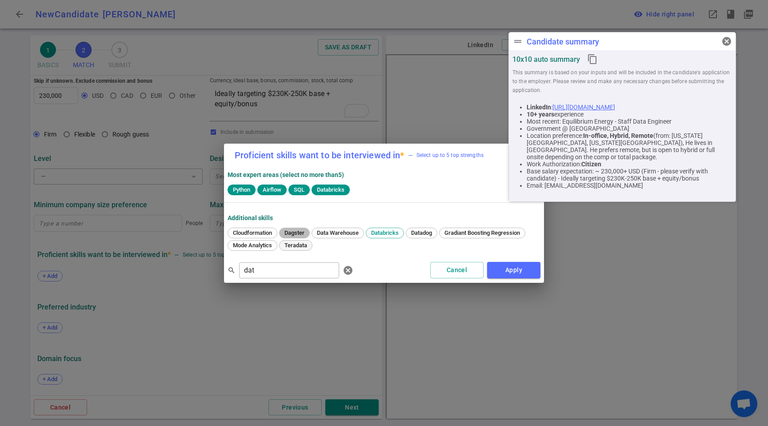
drag, startPoint x: 295, startPoint y: 233, endPoint x: 291, endPoint y: 246, distance: 12.9
click at [295, 233] on span "Dagster" at bounding box center [294, 232] width 26 height 7
click at [281, 267] on input "dat" at bounding box center [289, 270] width 100 height 14
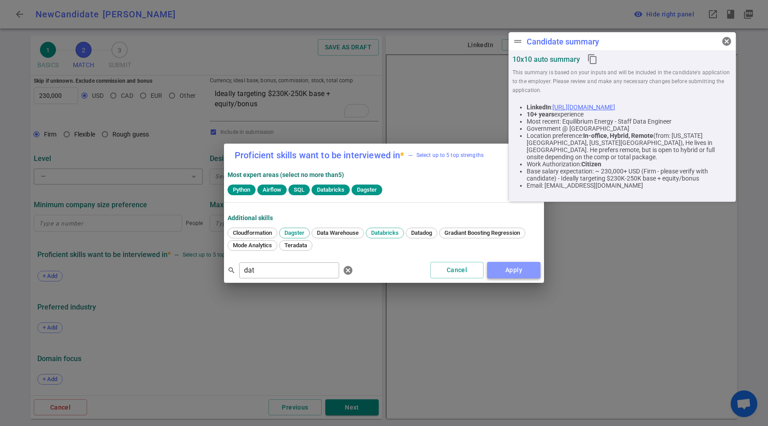
click at [530, 275] on button "Apply" at bounding box center [513, 270] width 53 height 16
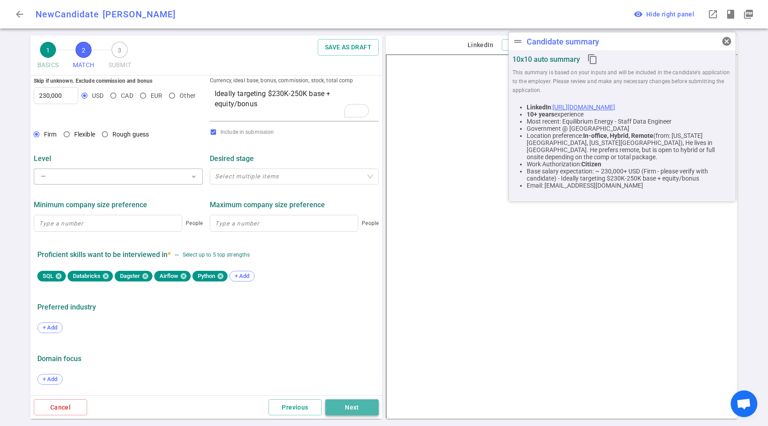
click at [362, 399] on button "Next" at bounding box center [351, 407] width 53 height 16
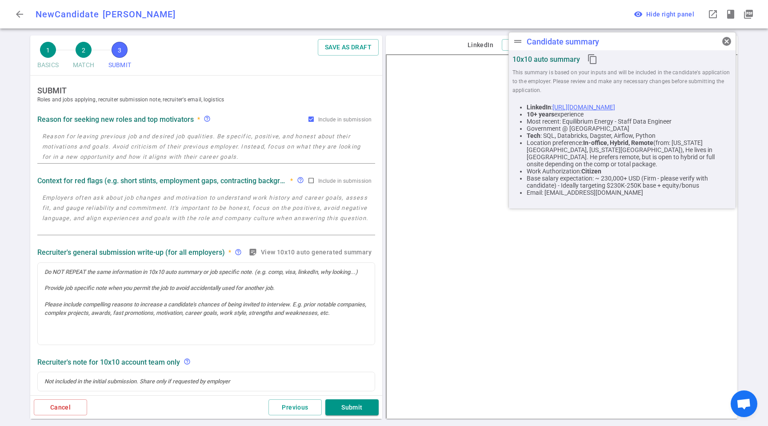
scroll to position [0, 0]
click at [727, 42] on span "cancel" at bounding box center [726, 41] width 11 height 11
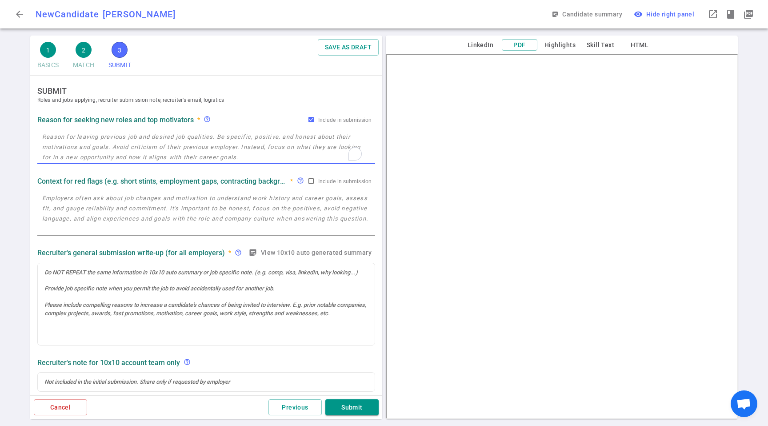
drag, startPoint x: 71, startPoint y: 135, endPoint x: 307, endPoint y: 161, distance: 237.0
click at [71, 135] on textarea "To enrich screen reader interactions, please activate Accessibility in Grammarl…" at bounding box center [206, 147] width 328 height 31
click at [169, 150] on textarea "To enrich screen reader interactions, please activate Accessibility in Grammarl…" at bounding box center [206, 147] width 328 height 31
paste textarea "*Equilibrium Energy: The energy trading team was shut down, and he was affected…"
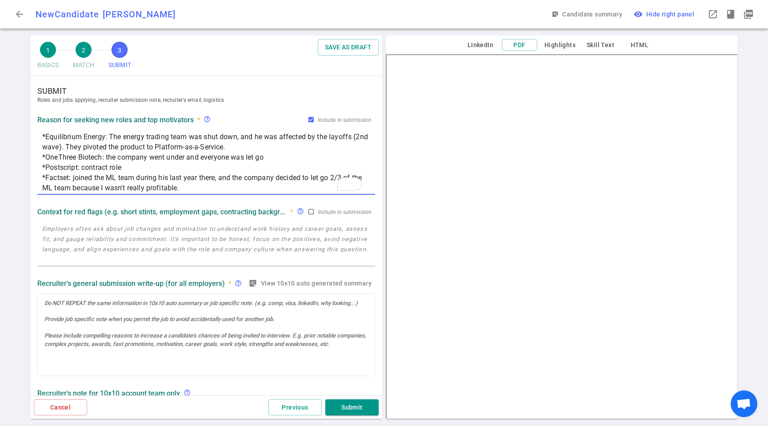
type textarea "*Equilibrium Energy: The energy trading team was shut down, and he was affected…"
click at [140, 220] on div "x" at bounding box center [206, 243] width 338 height 48
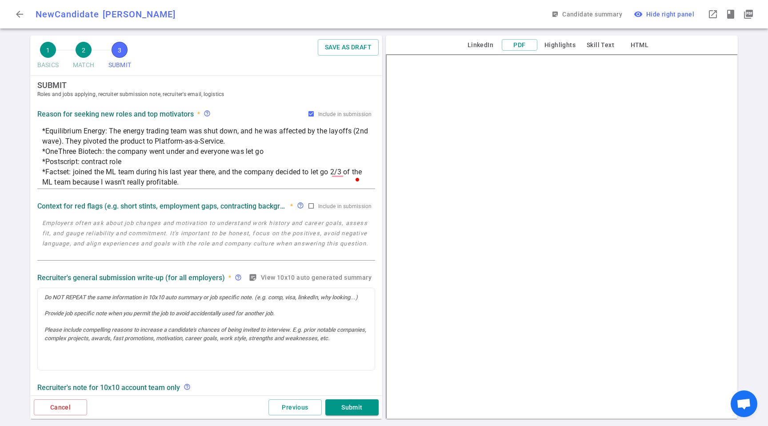
scroll to position [113, 0]
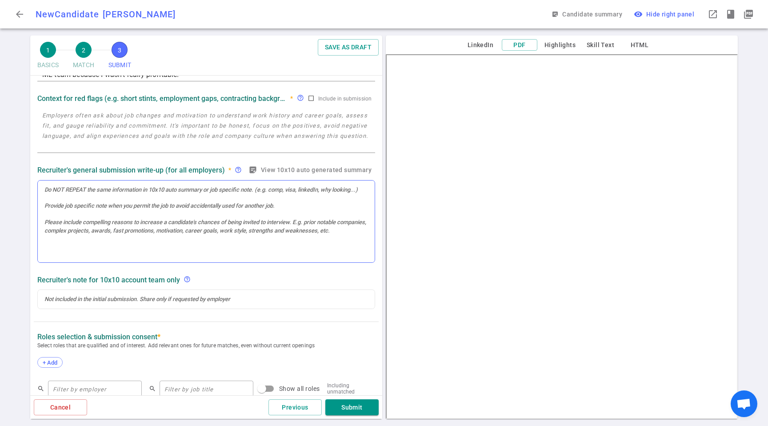
click at [190, 233] on div at bounding box center [206, 221] width 337 height 82
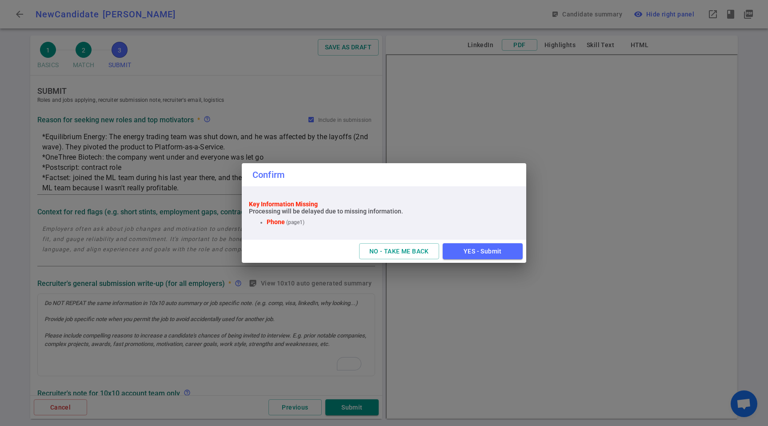
scroll to position [49, 0]
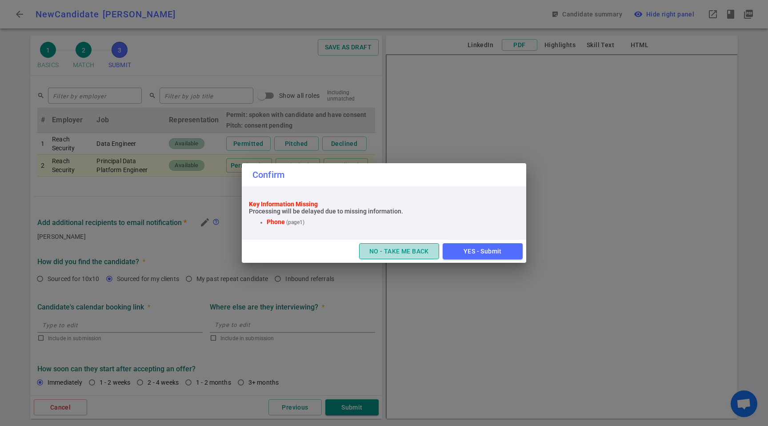
click at [394, 253] on button "NO - TAKE ME BACK" at bounding box center [399, 251] width 80 height 16
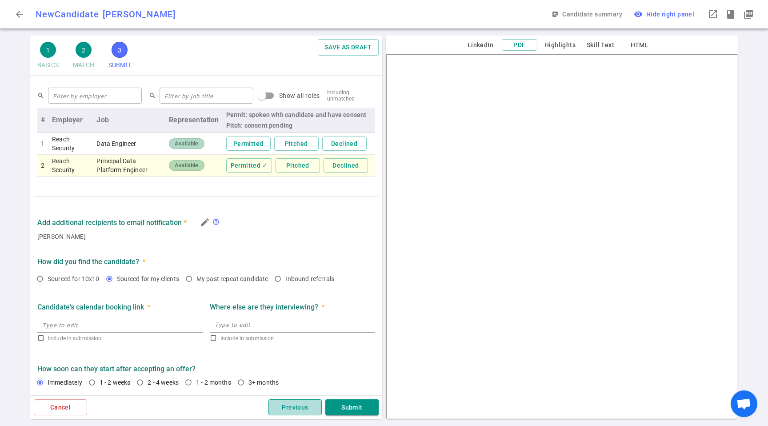
click at [276, 403] on button "Previous" at bounding box center [294, 407] width 53 height 16
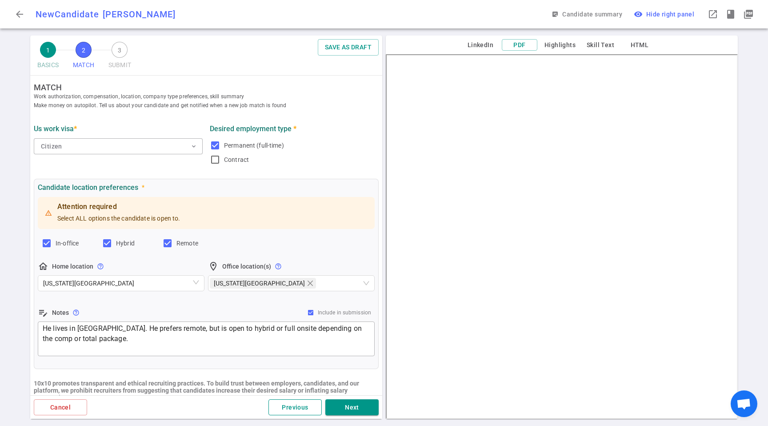
scroll to position [0, 0]
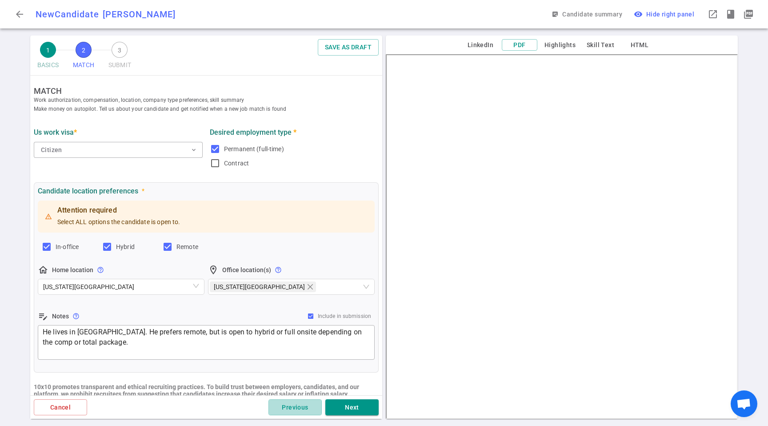
click at [287, 409] on button "Previous" at bounding box center [294, 407] width 53 height 16
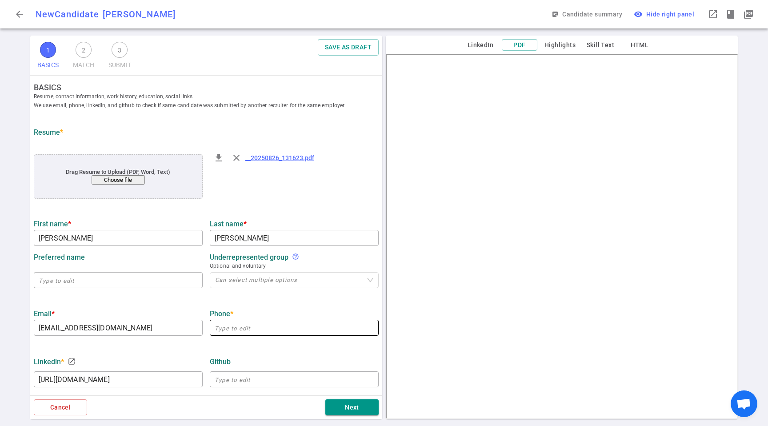
click at [231, 331] on input "text" at bounding box center [294, 327] width 169 height 14
paste input "857-919-6368"
type input "857-919-6368"
click at [365, 408] on button "Next" at bounding box center [351, 407] width 53 height 16
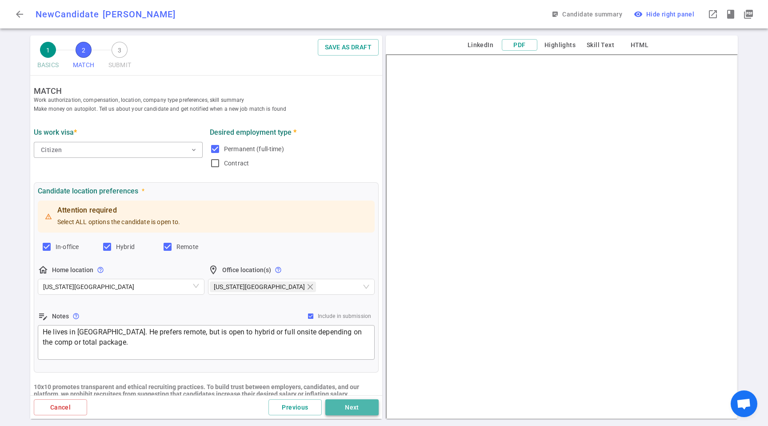
click at [346, 411] on button "Next" at bounding box center [351, 407] width 53 height 16
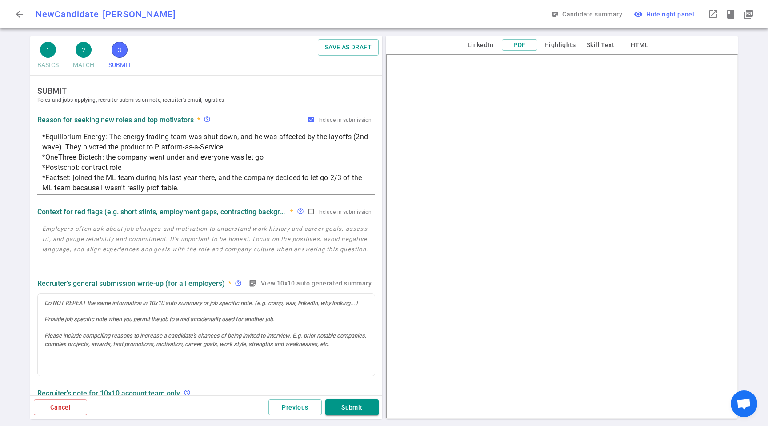
click at [346, 411] on button "Submit" at bounding box center [351, 407] width 53 height 16
type textarea "*Equilibrium Energy: The energy trading team was shut down, and he was affected…"
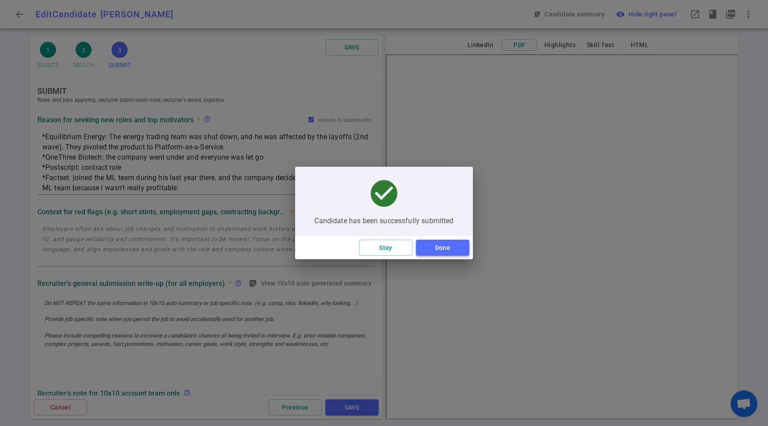
click at [437, 248] on button "Done" at bounding box center [442, 247] width 53 height 16
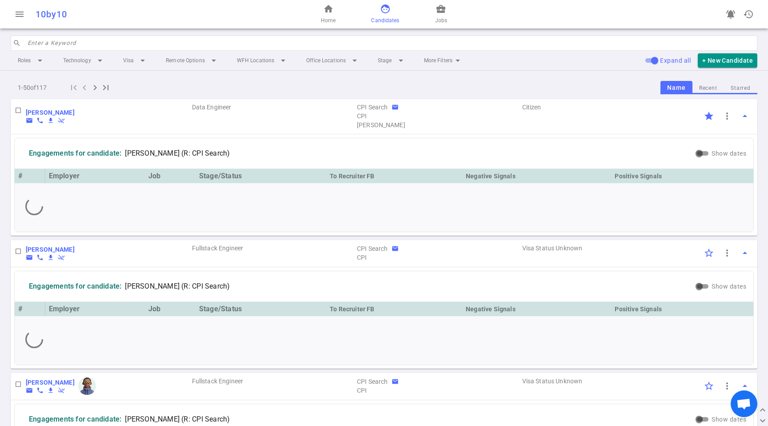
click at [112, 40] on input "search" at bounding box center [390, 43] width 724 height 14
paste input "[PERSON_NAME]"
type input "[PERSON_NAME]"
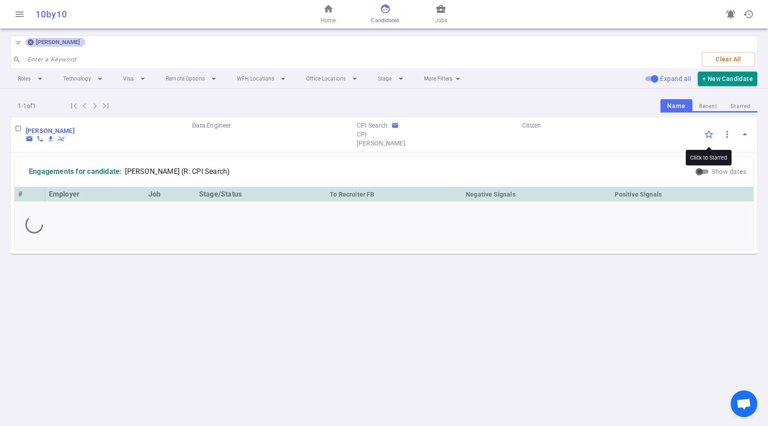
drag, startPoint x: 712, startPoint y: 137, endPoint x: 715, endPoint y: 142, distance: 6.2
click at [712, 137] on input "Click to Starred" at bounding box center [708, 134] width 19 height 19
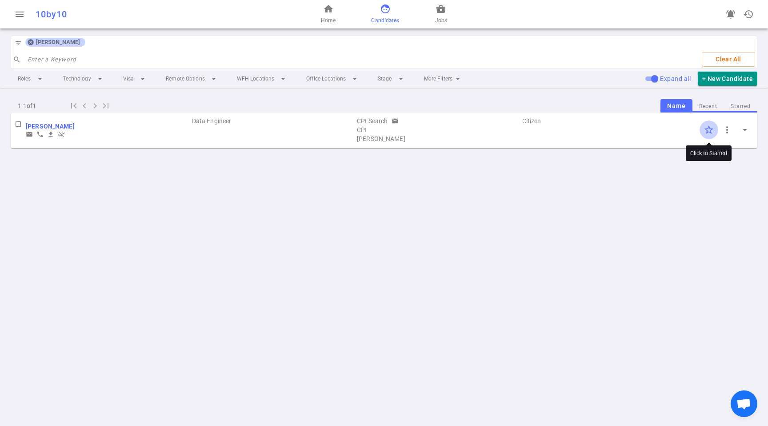
click at [708, 130] on input "Click to Starred" at bounding box center [708, 129] width 19 height 19
click at [23, 40] on div "filter_list Stephen Dewey" at bounding box center [48, 43] width 75 height 14
click at [31, 41] on icon at bounding box center [31, 43] width 6 height 6
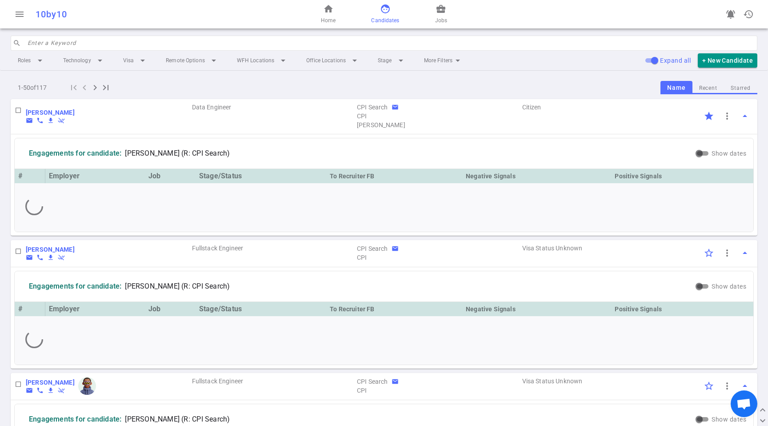
click at [48, 45] on input "search" at bounding box center [390, 43] width 724 height 14
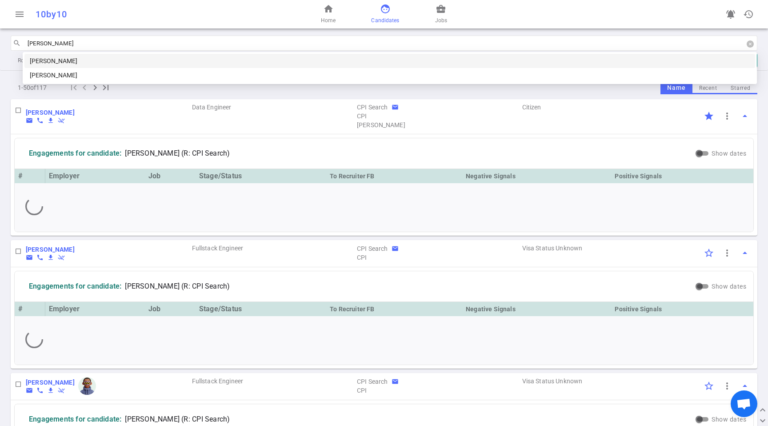
type input "[PERSON_NAME]"
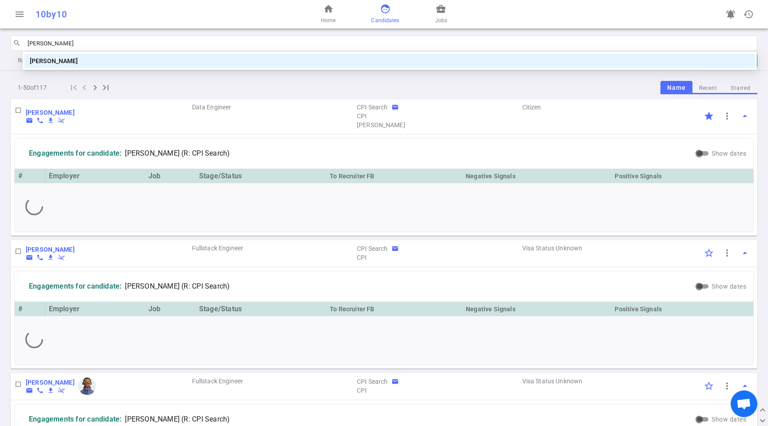
drag, startPoint x: 66, startPoint y: 61, endPoint x: 65, endPoint y: 68, distance: 7.6
click at [66, 61] on div "[PERSON_NAME]" at bounding box center [390, 61] width 720 height 10
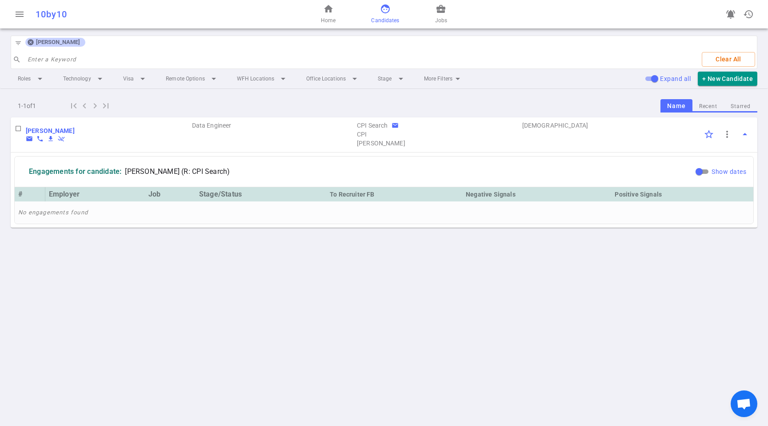
click at [699, 173] on input "Show dates" at bounding box center [699, 171] width 32 height 11
checkbox input "true"
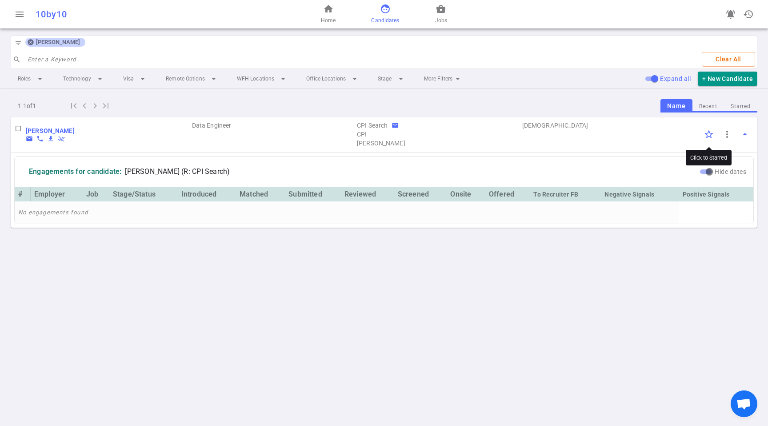
click at [710, 134] on input "Click to Starred" at bounding box center [708, 134] width 19 height 19
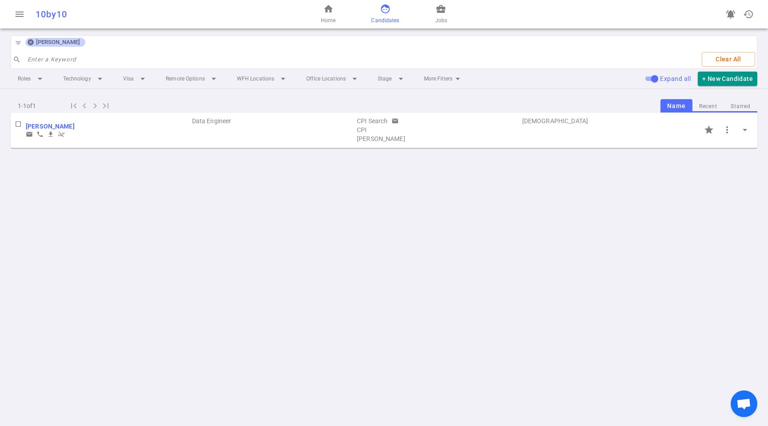
click at [29, 41] on icon at bounding box center [31, 43] width 6 height 6
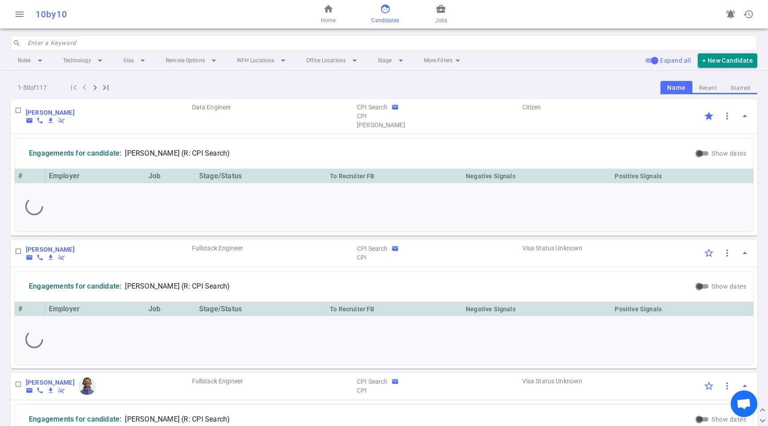
click at [443, 26] on div "home Home face Candidates business_center Jobs" at bounding box center [383, 14] width 249 height 28
click at [436, 12] on span "business_center" at bounding box center [440, 9] width 11 height 11
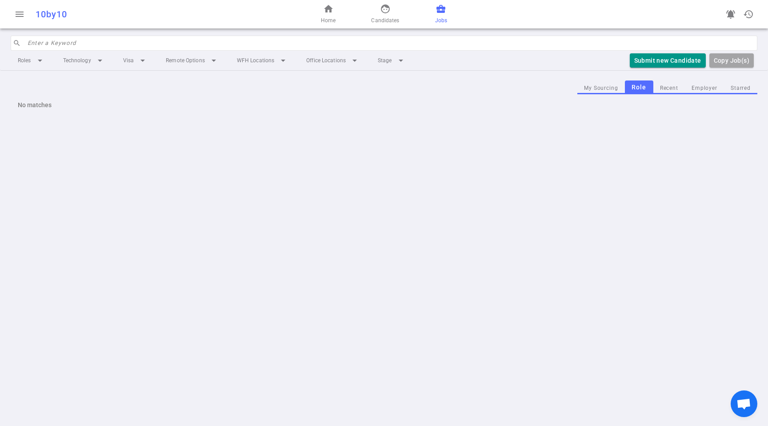
click at [369, 15] on div "home Home face Candidates business_center Jobs" at bounding box center [383, 14] width 249 height 28
click at [368, 15] on div "home Home face Candidates business_center Jobs" at bounding box center [383, 14] width 249 height 28
click at [387, 6] on span "face" at bounding box center [385, 9] width 11 height 11
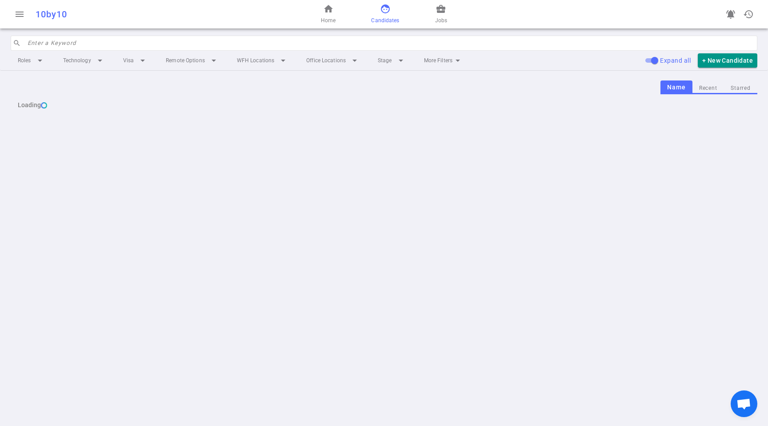
drag, startPoint x: 746, startPoint y: 104, endPoint x: 746, endPoint y: 95, distance: 8.9
click at [747, 100] on div "Loading" at bounding box center [384, 104] width 746 height 21
click at [746, 95] on div "Loading" at bounding box center [384, 104] width 746 height 21
click at [742, 88] on button "Starred" at bounding box center [740, 88] width 33 height 12
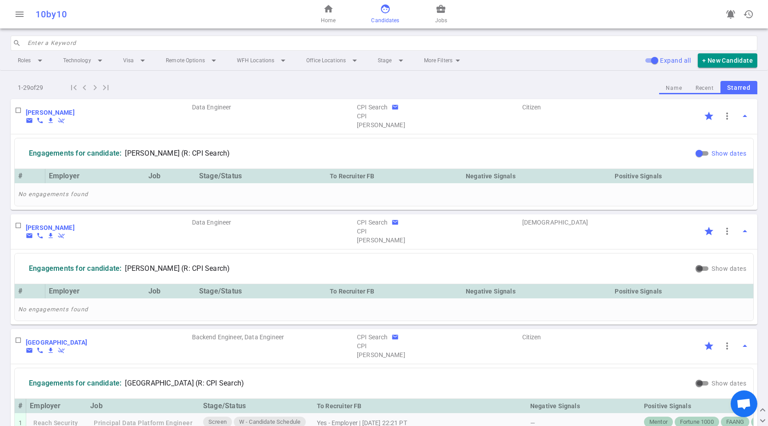
click at [690, 154] on input "Show dates" at bounding box center [699, 153] width 32 height 11
checkbox input "true"
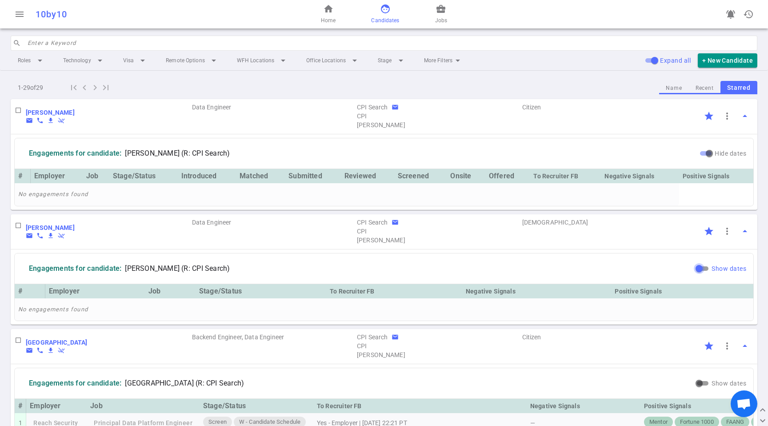
click at [699, 266] on input "Show dates" at bounding box center [699, 268] width 32 height 11
checkbox input "true"
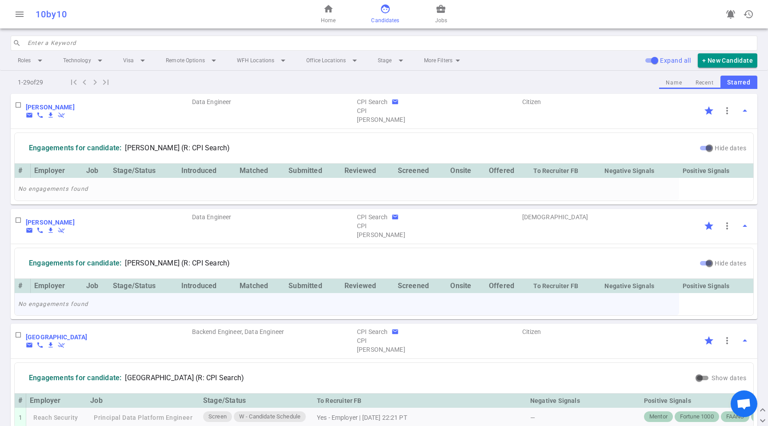
scroll to position [17, 0]
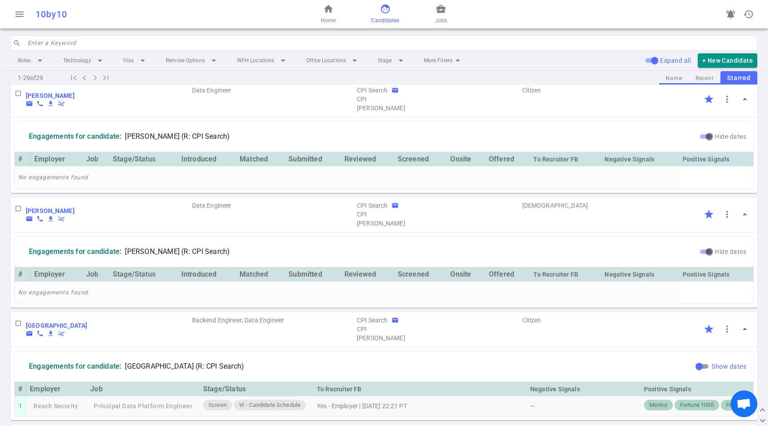
click at [697, 368] on input "Show dates" at bounding box center [699, 366] width 32 height 11
checkbox input "true"
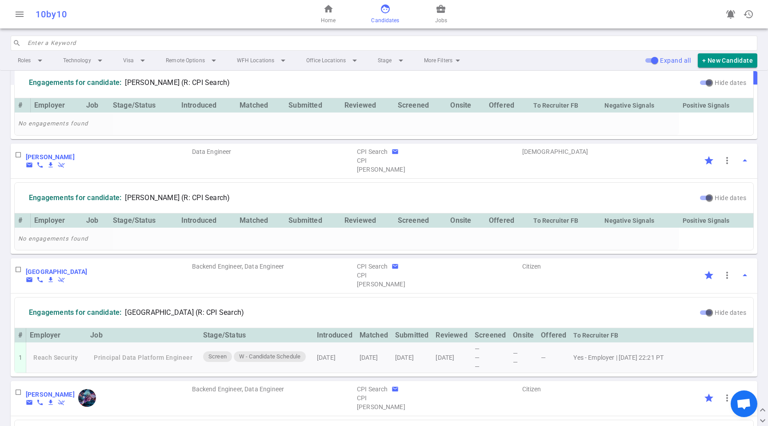
scroll to position [171, 0]
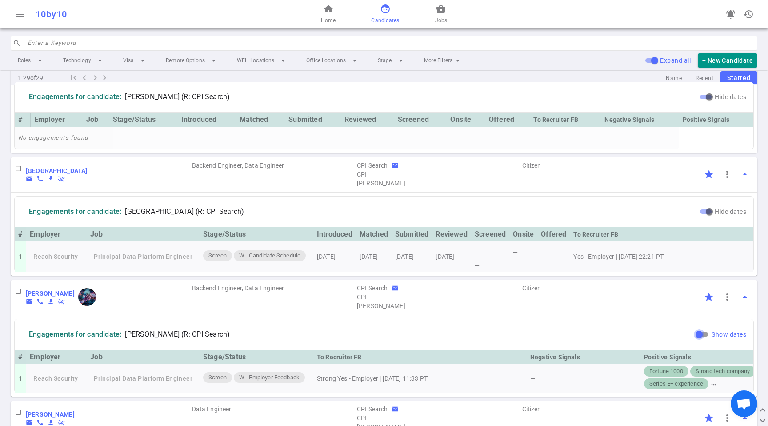
click at [697, 339] on input "Show dates" at bounding box center [699, 334] width 32 height 11
checkbox input "true"
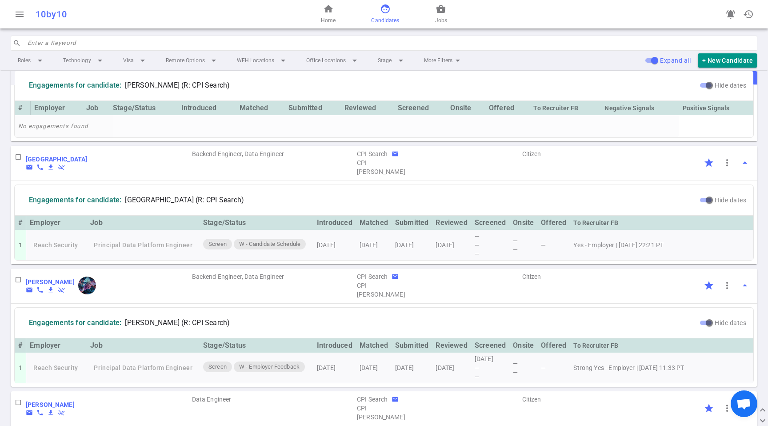
scroll to position [348, 0]
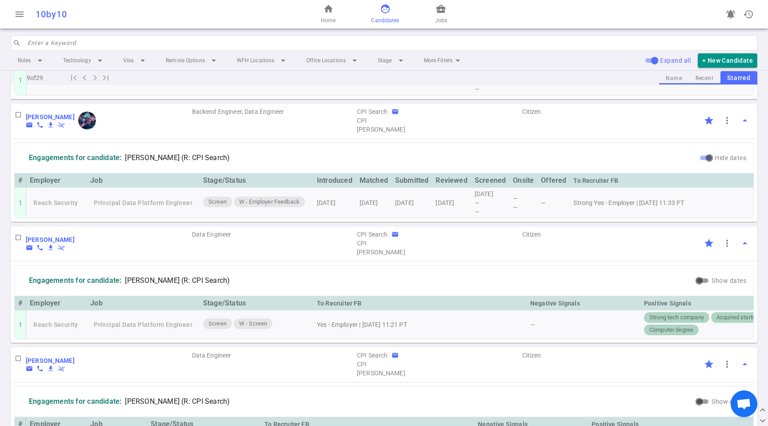
click at [127, 40] on input "search" at bounding box center [390, 43] width 724 height 14
paste input "Robert Riley"
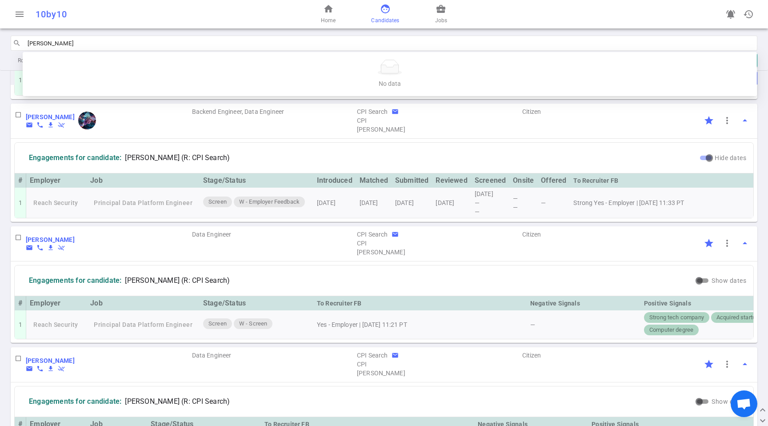
type input "Robert Riley"
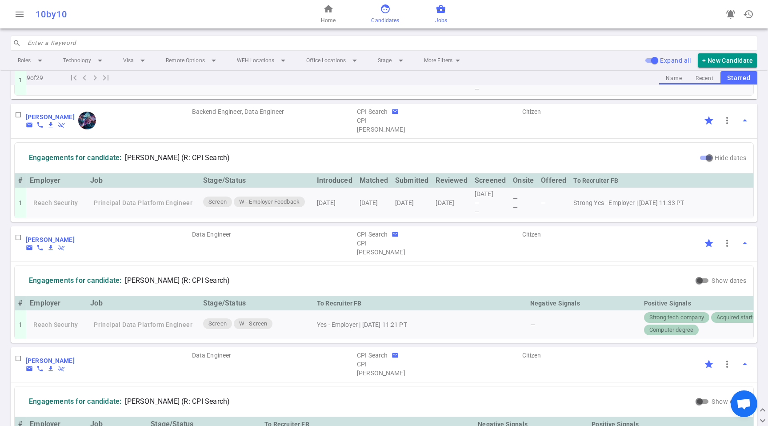
click at [441, 13] on span "business_center" at bounding box center [440, 9] width 11 height 11
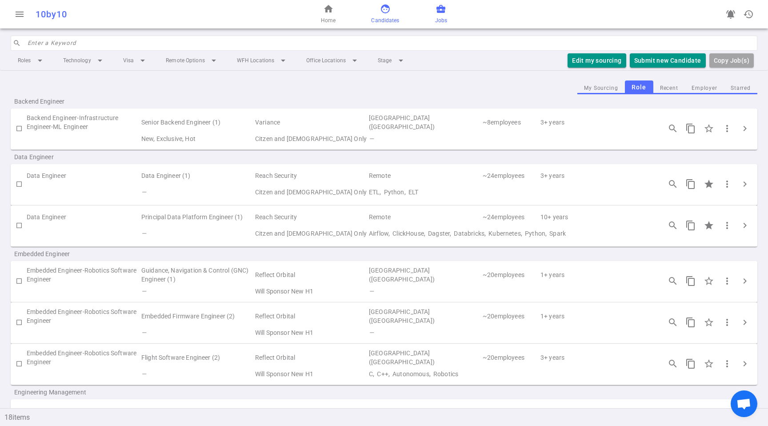
click at [385, 15] on link "face Candidates" at bounding box center [385, 14] width 28 height 21
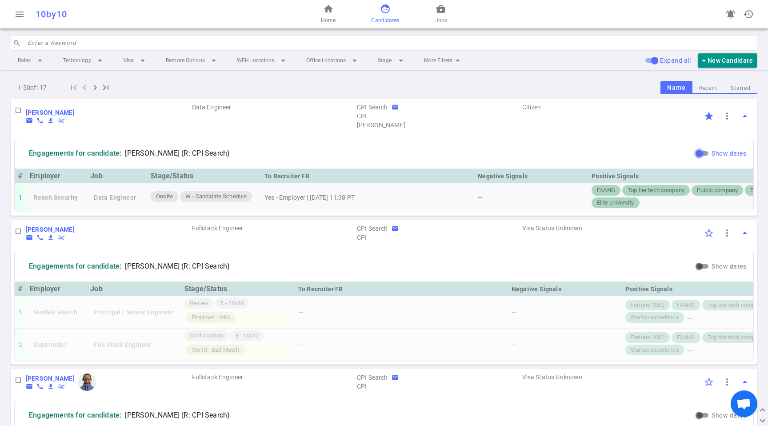
click at [698, 157] on input "Show dates" at bounding box center [699, 153] width 32 height 11
checkbox input "true"
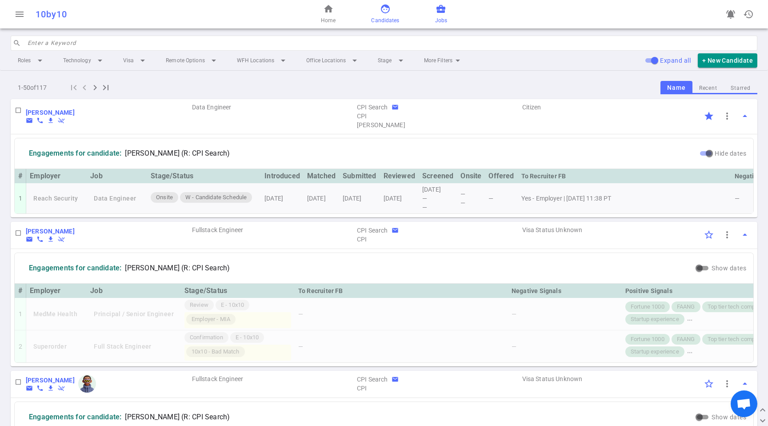
click at [444, 10] on span "business_center" at bounding box center [440, 9] width 11 height 11
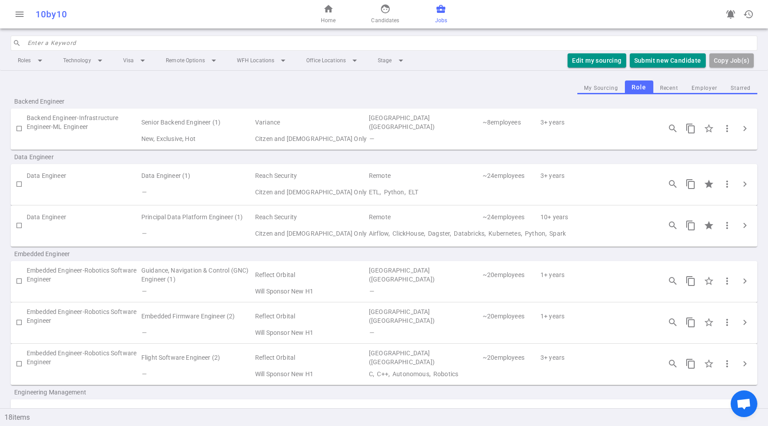
drag, startPoint x: 519, startPoint y: 192, endPoint x: 542, endPoint y: 191, distance: 23.1
click at [520, 192] on td "ETL, Python, ELT" at bounding box center [510, 192] width 285 height 16
click at [739, 185] on span "chevron_right" at bounding box center [744, 184] width 11 height 11
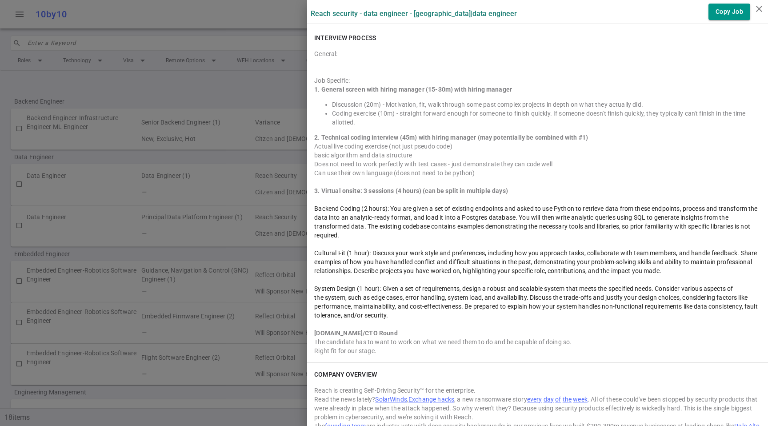
scroll to position [825, 0]
